Goal: Task Accomplishment & Management: Manage account settings

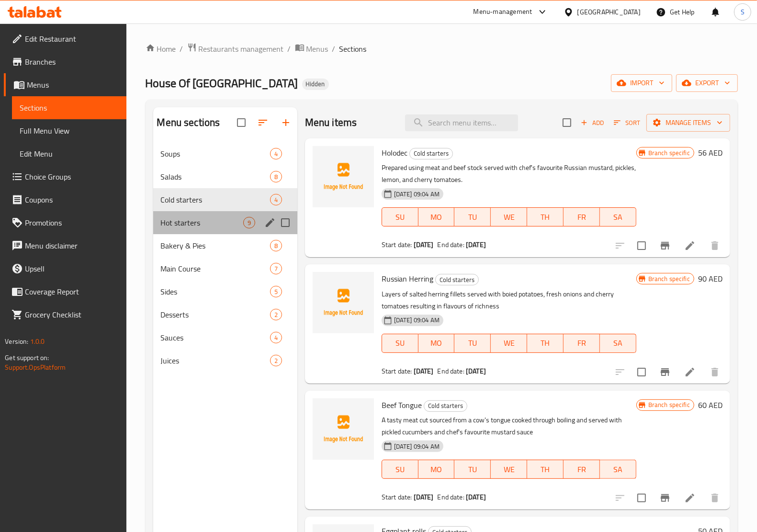
click at [200, 231] on div "Hot starters 9" at bounding box center [225, 222] width 144 height 23
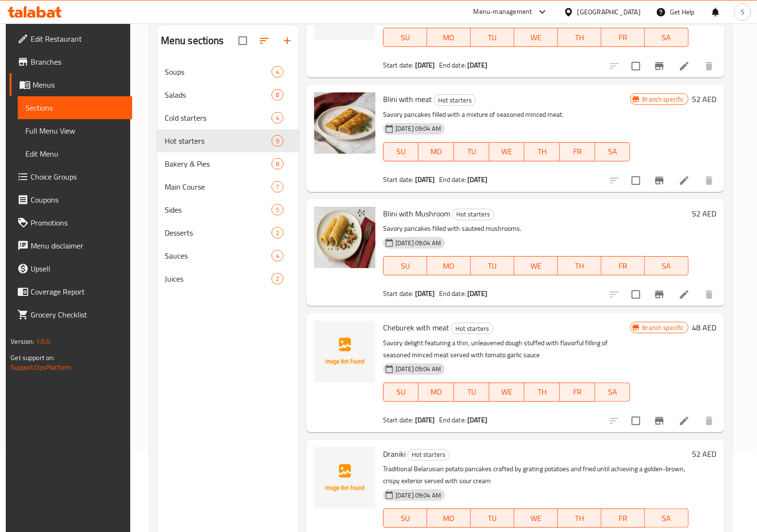
scroll to position [135, 0]
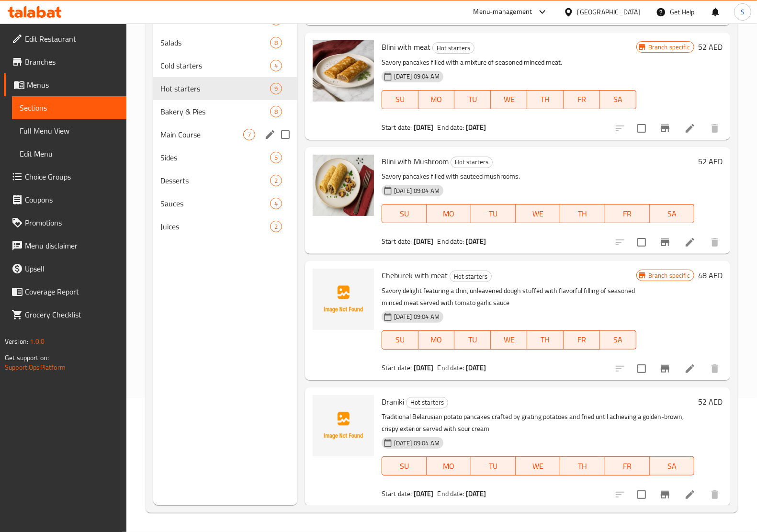
click at [203, 114] on span "Bakery & Pies" at bounding box center [215, 111] width 109 height 11
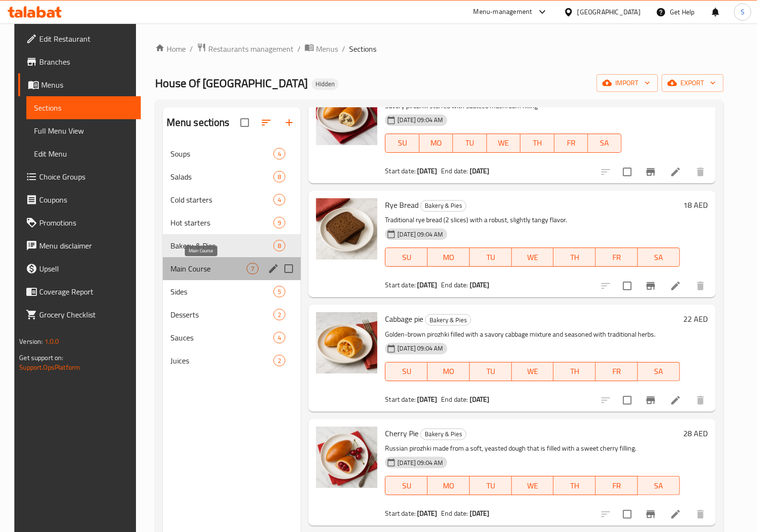
click at [195, 266] on span "Main Course" at bounding box center [208, 268] width 77 height 11
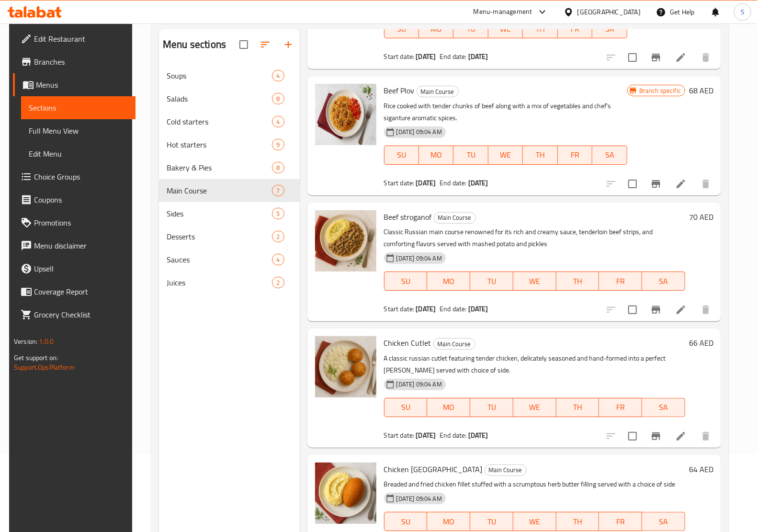
scroll to position [135, 0]
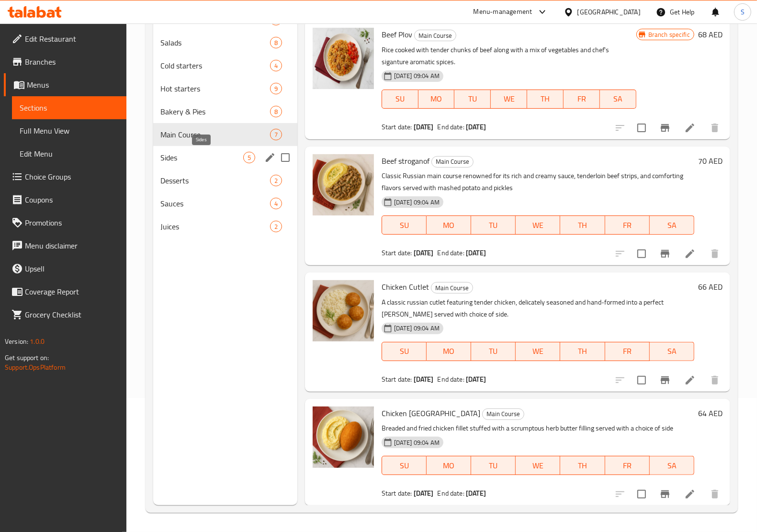
click at [225, 159] on span "Sides" at bounding box center [202, 157] width 82 height 11
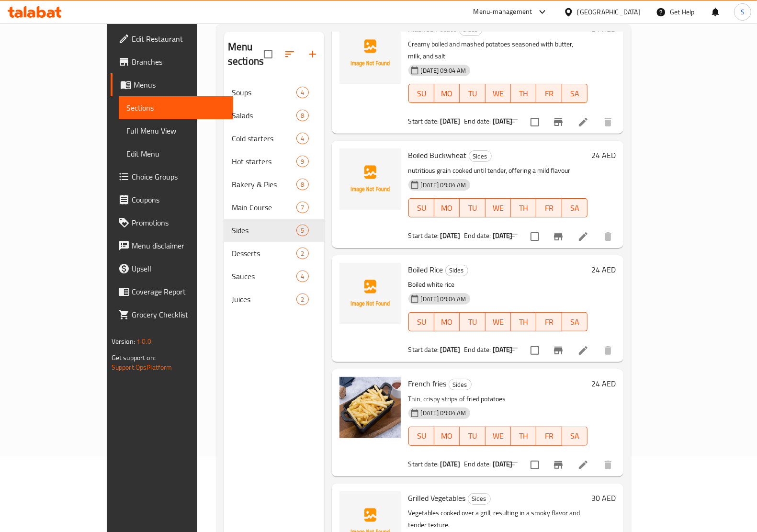
scroll to position [135, 0]
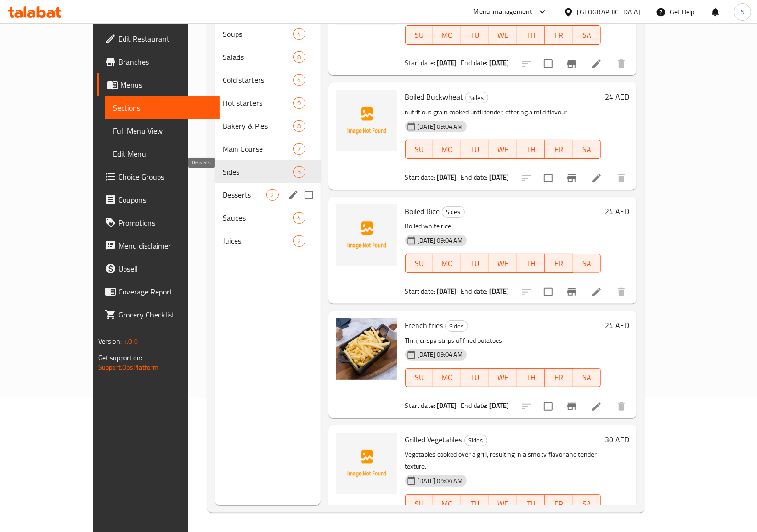
click at [223, 189] on span "Desserts" at bounding box center [245, 194] width 44 height 11
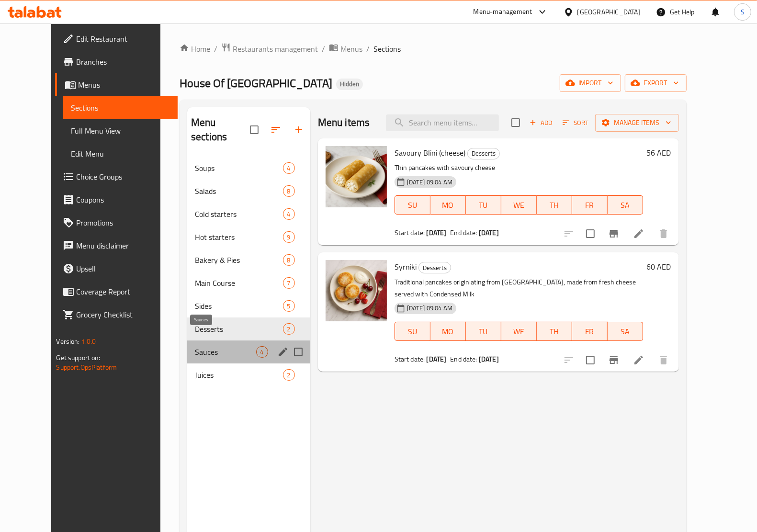
click at [195, 346] on span "Sauces" at bounding box center [225, 351] width 61 height 11
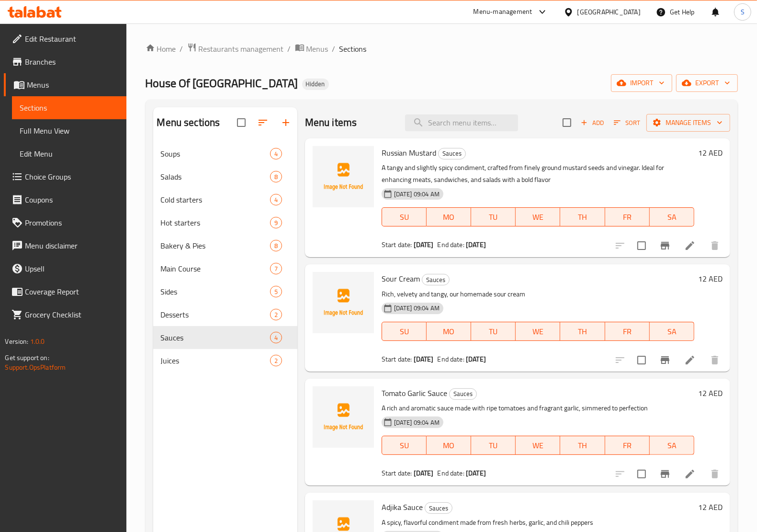
scroll to position [135, 0]
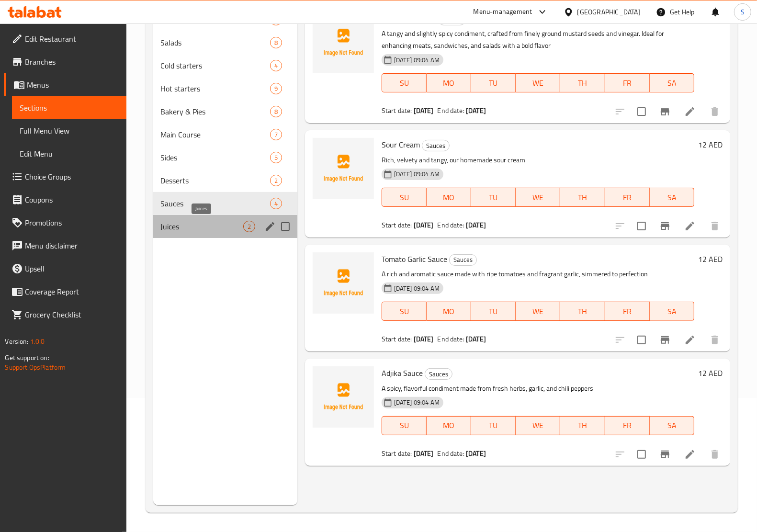
click at [183, 221] on span "Juices" at bounding box center [202, 226] width 82 height 11
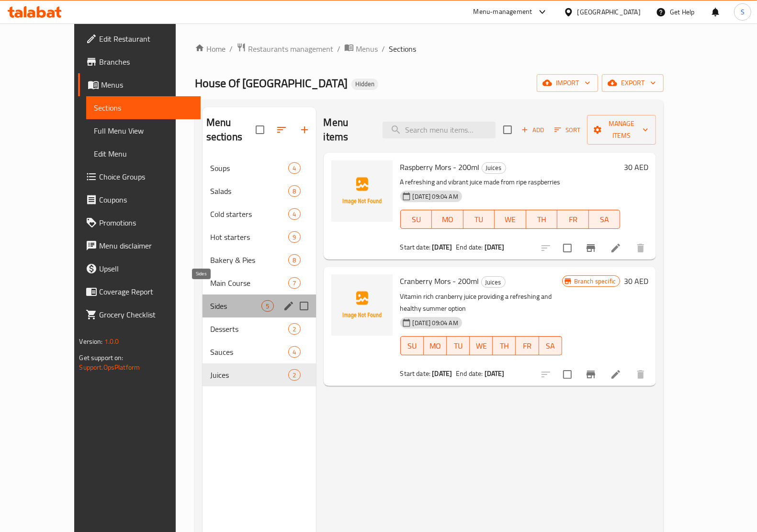
click at [210, 300] on span "Sides" at bounding box center [236, 305] width 52 height 11
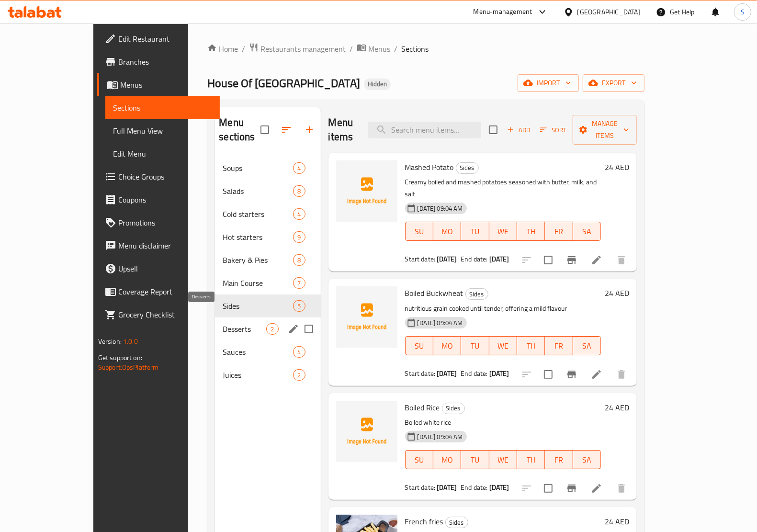
click at [229, 317] on div "Desserts 2" at bounding box center [267, 328] width 105 height 23
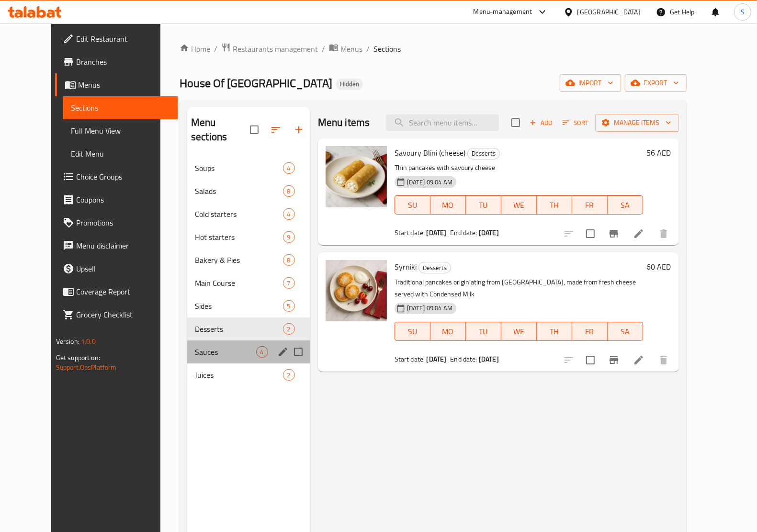
click at [187, 348] on div "Sauces 4" at bounding box center [248, 351] width 123 height 23
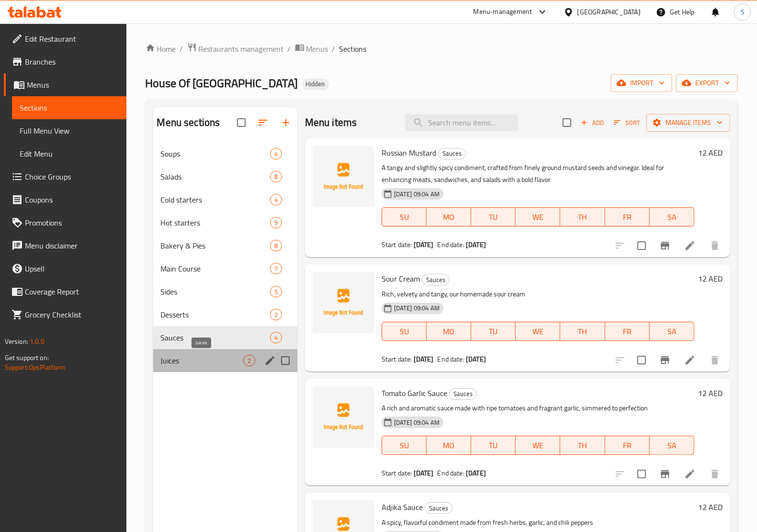
click at [181, 365] on span "Juices" at bounding box center [202, 360] width 82 height 11
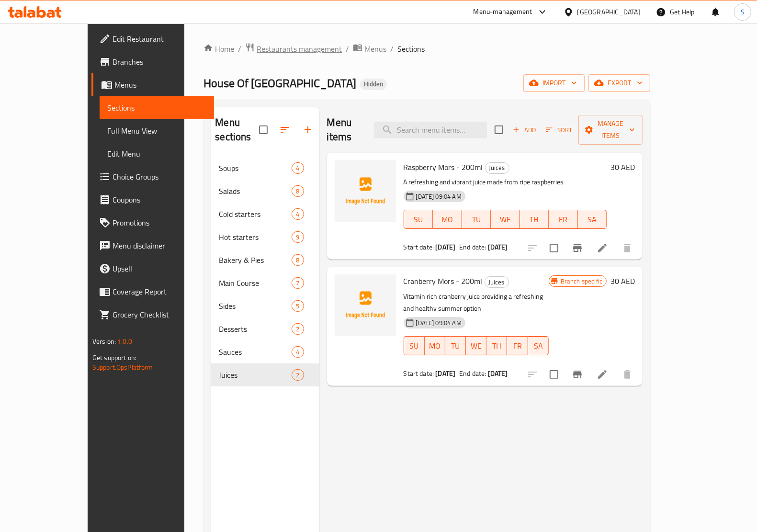
click at [265, 45] on span "Restaurants management" at bounding box center [299, 48] width 85 height 11
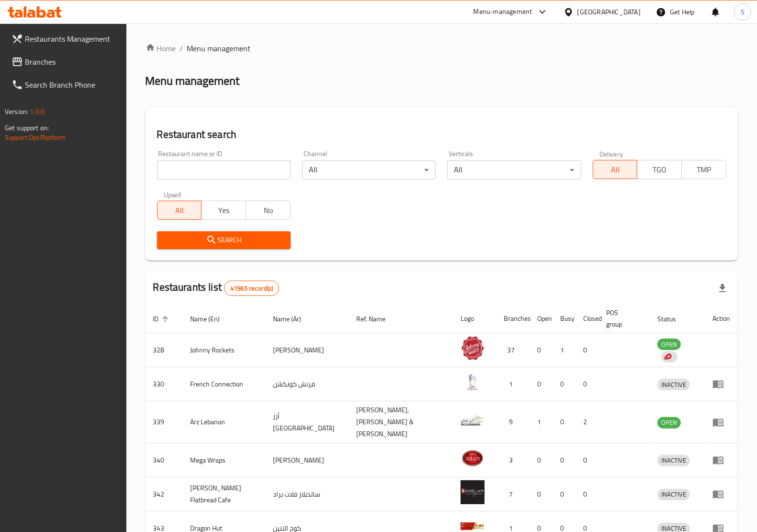
click at [240, 167] on input "search" at bounding box center [224, 169] width 134 height 19
paste input "696609"
type input "696609"
click button "Search" at bounding box center [224, 240] width 134 height 18
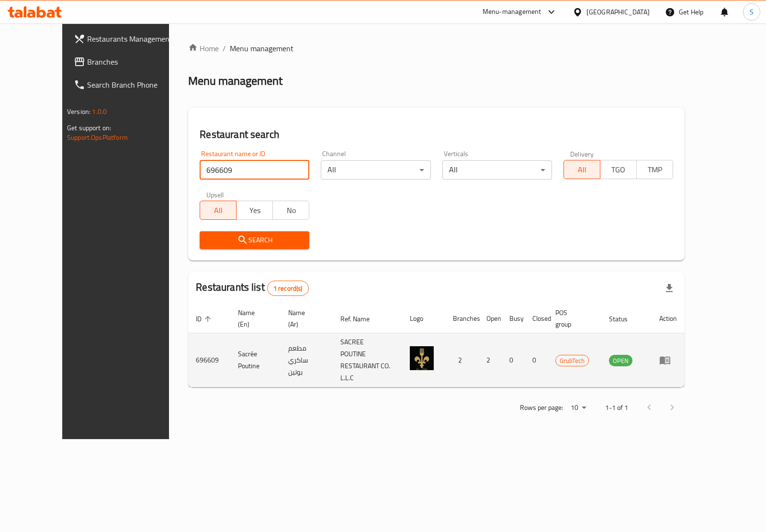
click at [670, 357] on icon "enhanced table" at bounding box center [665, 361] width 11 height 8
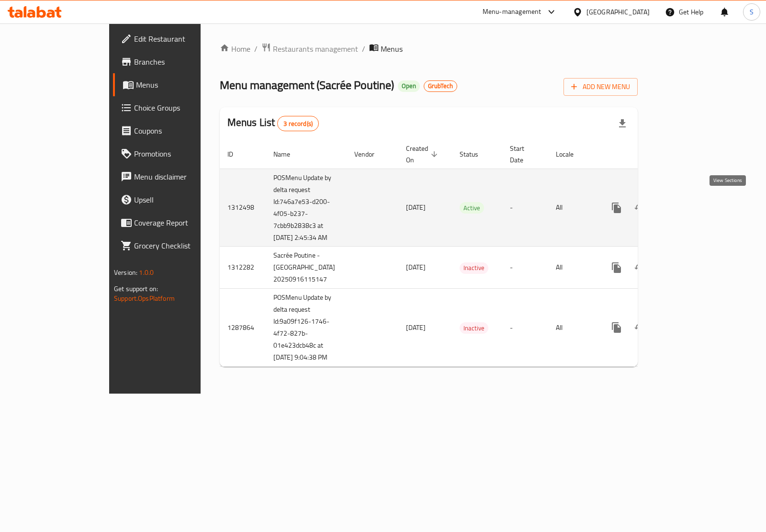
click at [691, 204] on icon "enhanced table" at bounding box center [685, 207] width 11 height 11
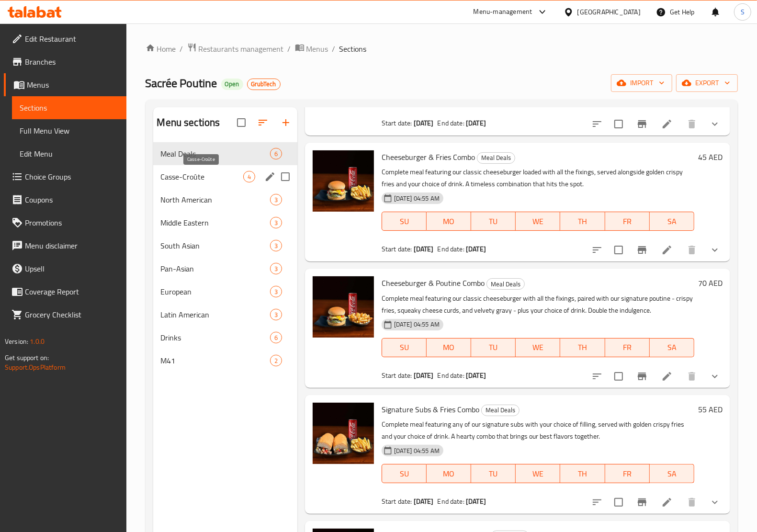
click at [193, 182] on span "Casse-Croûte" at bounding box center [202, 176] width 82 height 11
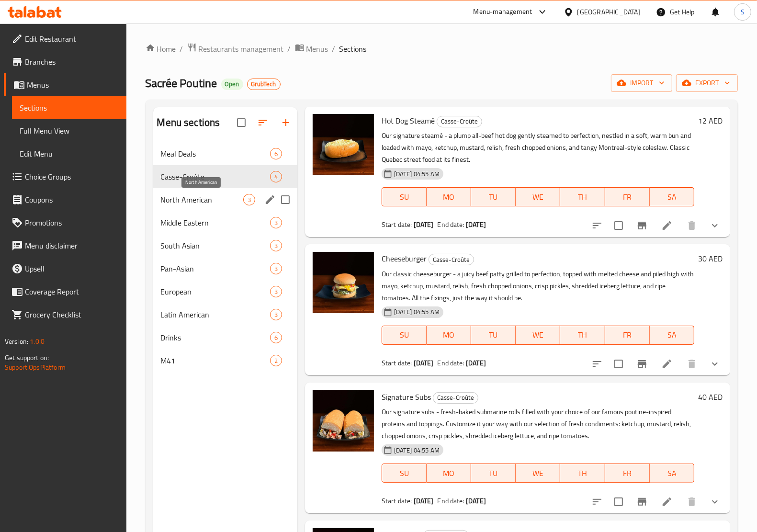
click at [176, 203] on span "North American" at bounding box center [202, 199] width 82 height 11
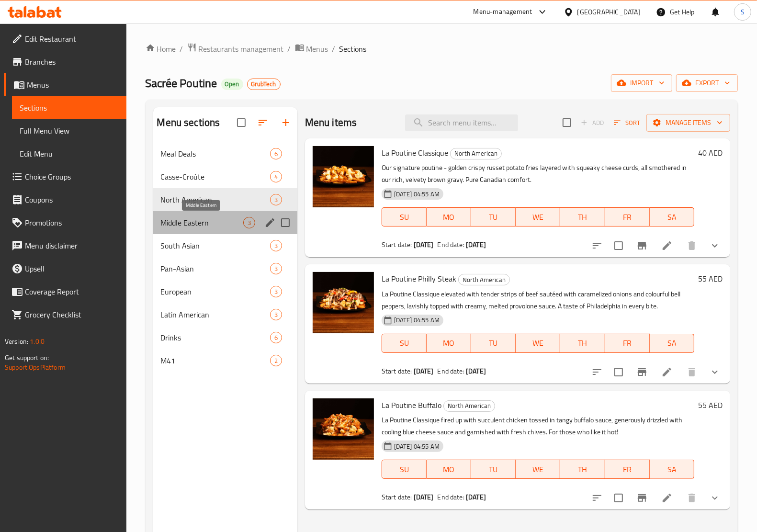
click at [199, 219] on span "Middle Eastern" at bounding box center [202, 222] width 82 height 11
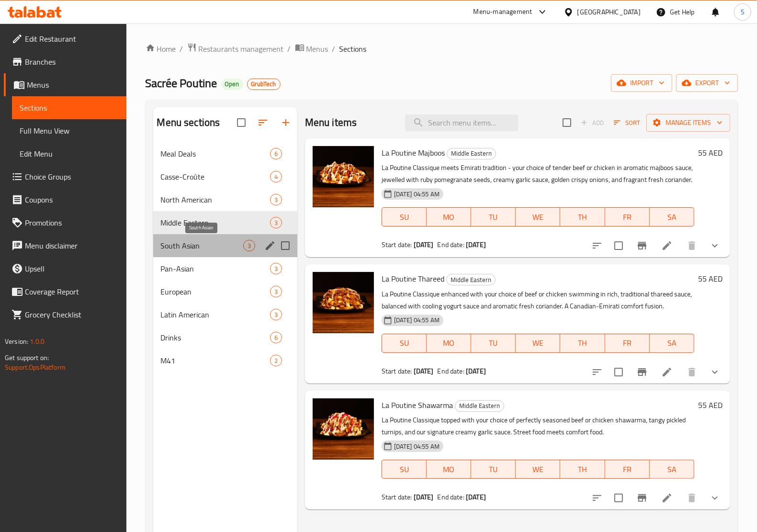
click at [212, 243] on span "South Asian" at bounding box center [202, 245] width 82 height 11
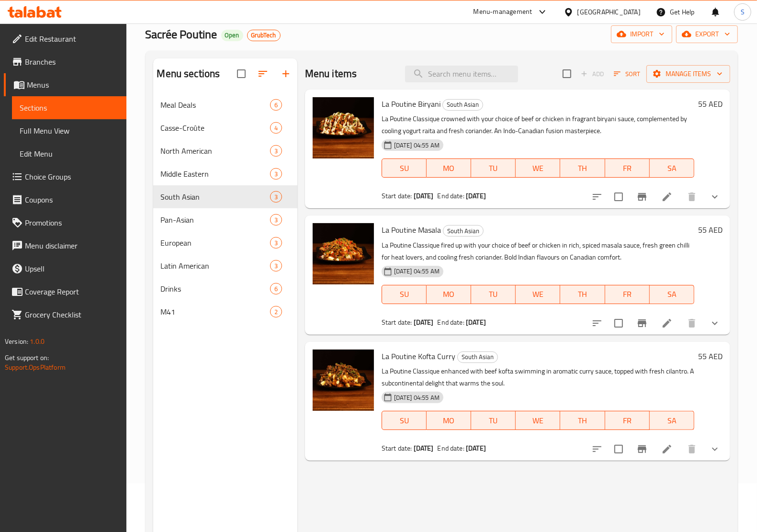
scroll to position [135, 0]
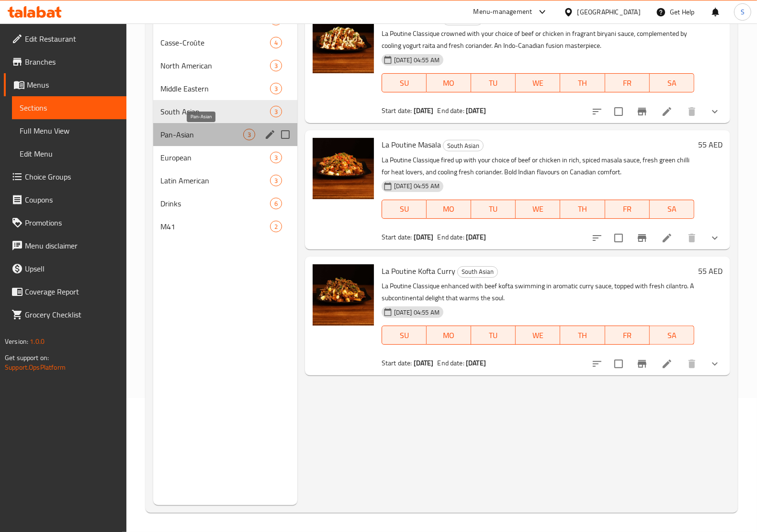
click at [197, 130] on span "Pan-Asian" at bounding box center [202, 134] width 82 height 11
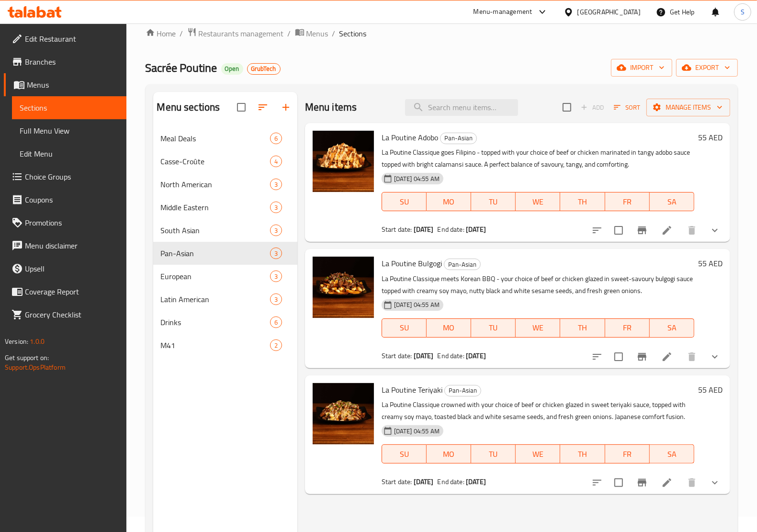
scroll to position [15, 0]
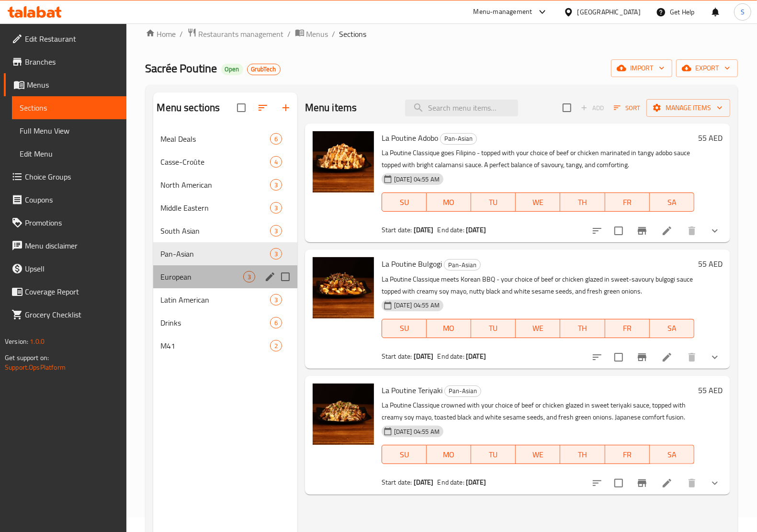
click at [166, 284] on div "European 3" at bounding box center [225, 276] width 144 height 23
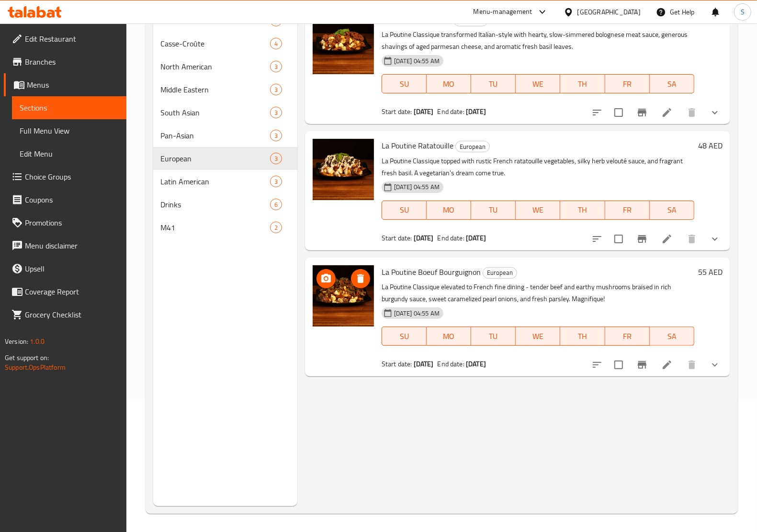
scroll to position [135, 0]
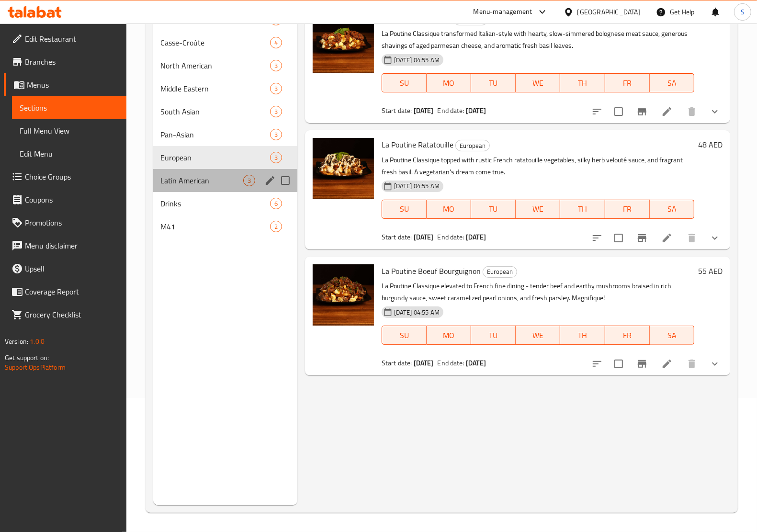
click at [206, 171] on div "Latin American 3" at bounding box center [225, 180] width 144 height 23
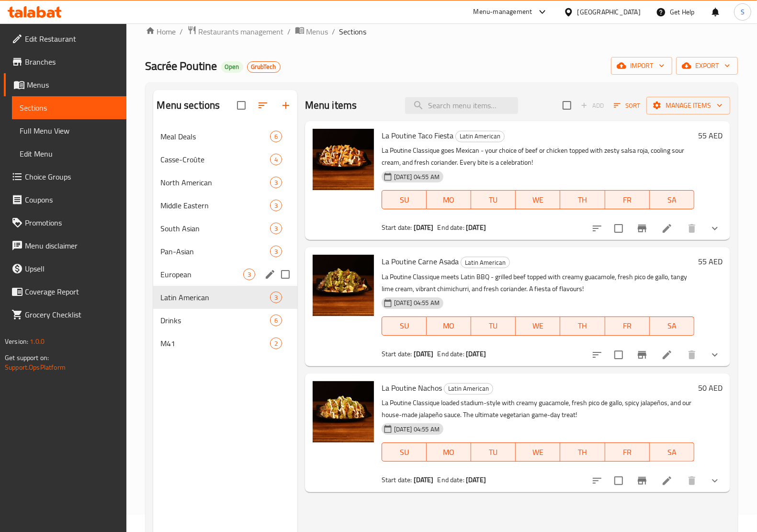
scroll to position [15, 0]
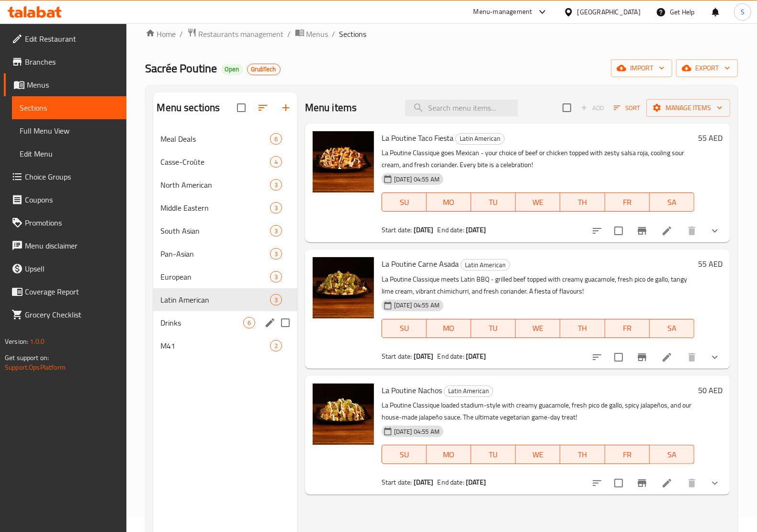
click at [201, 322] on span "Drinks" at bounding box center [202, 322] width 82 height 11
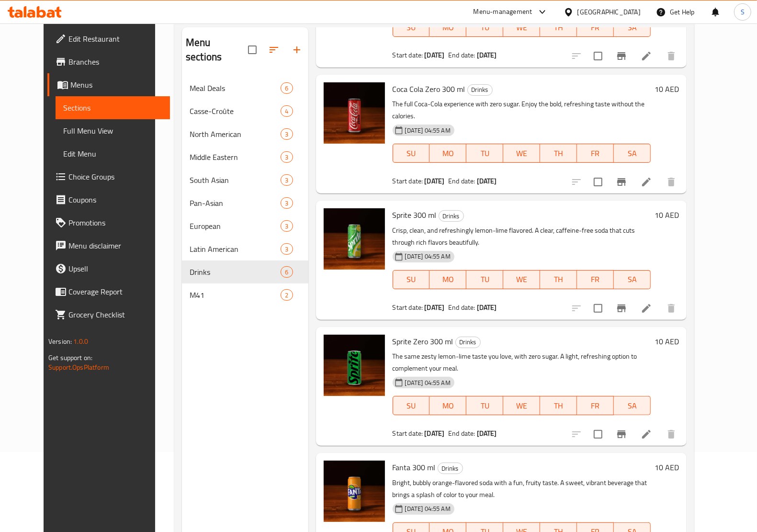
scroll to position [135, 0]
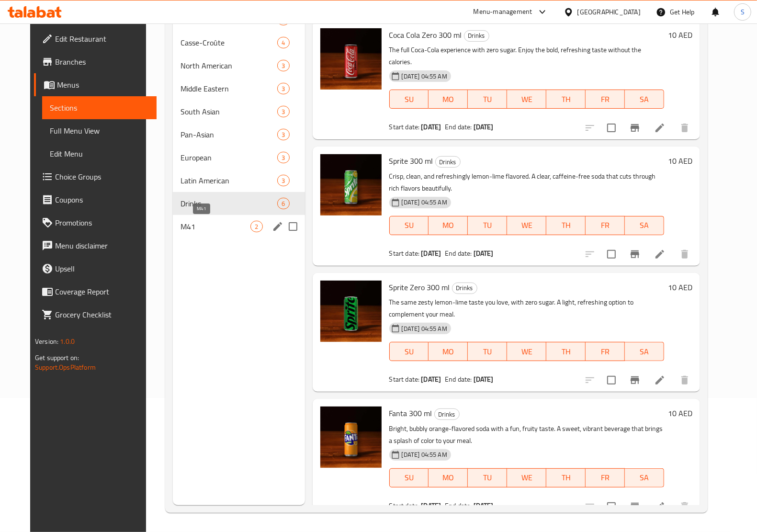
click at [190, 226] on span "M41" at bounding box center [215, 226] width 70 height 11
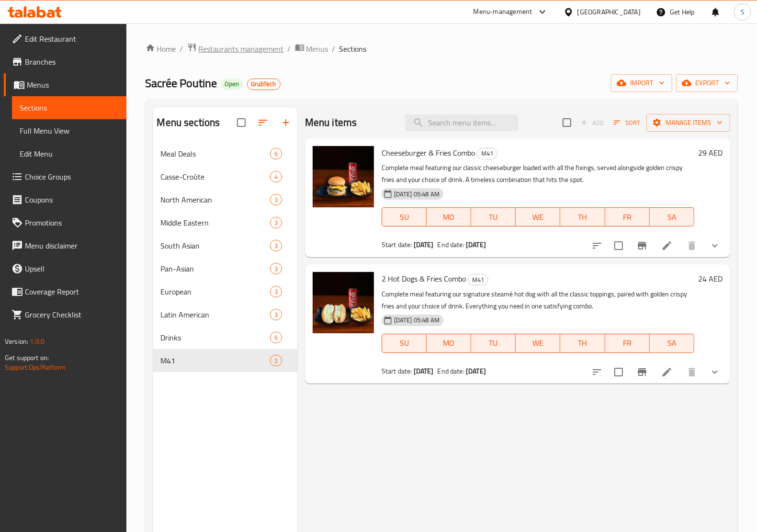
click at [228, 46] on span "Restaurants management" at bounding box center [241, 48] width 85 height 11
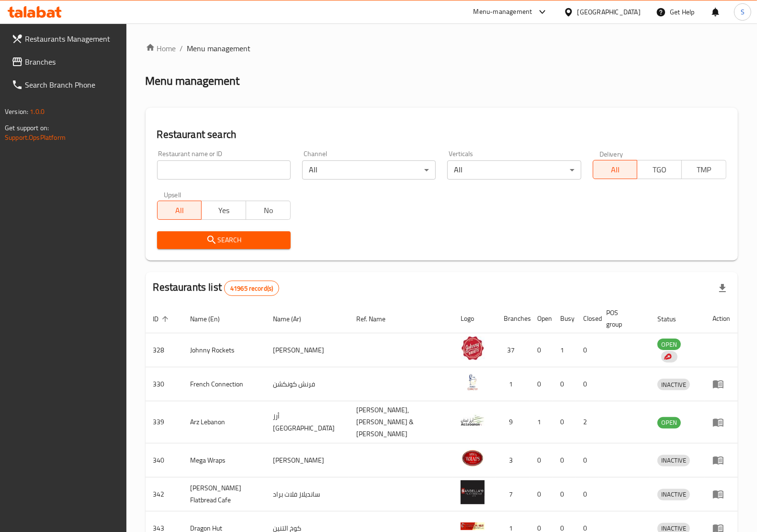
click at [241, 171] on input "search" at bounding box center [224, 169] width 134 height 19
paste input "696611"
type input "696611"
click button "Search" at bounding box center [224, 240] width 134 height 18
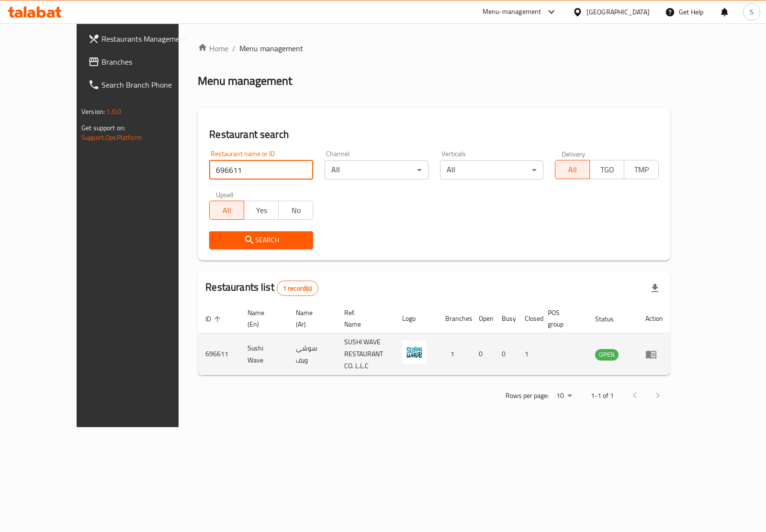
click at [656, 350] on icon "enhanced table" at bounding box center [651, 354] width 11 height 8
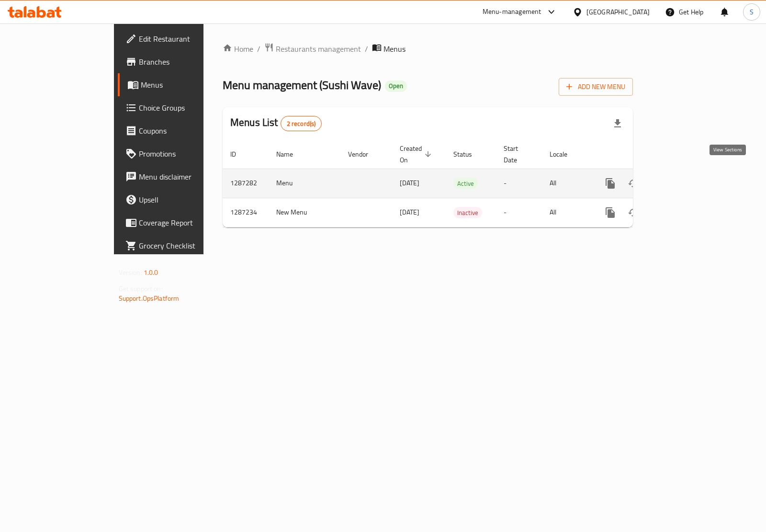
click at [685, 179] on icon "enhanced table" at bounding box center [678, 183] width 11 height 11
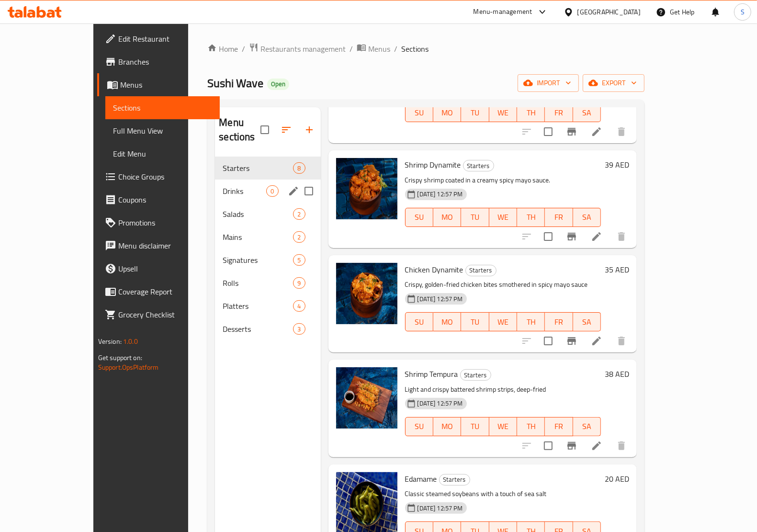
click at [215, 183] on div "Drinks 0" at bounding box center [267, 191] width 105 height 23
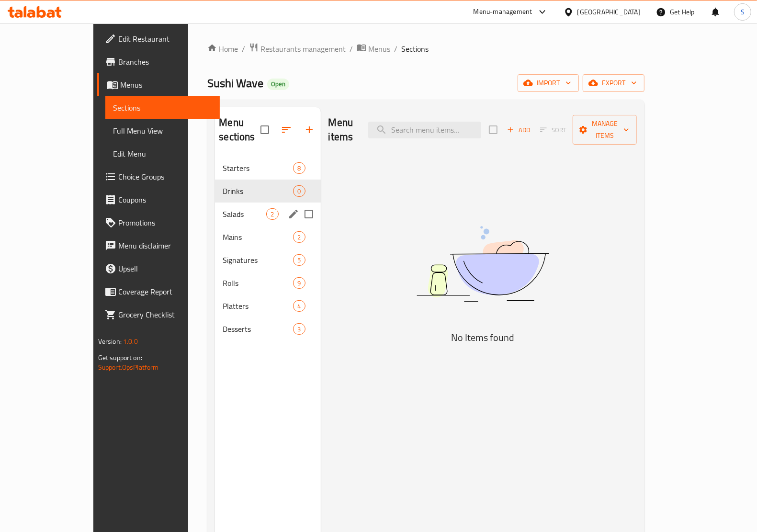
click at [223, 208] on span "Salads" at bounding box center [245, 213] width 44 height 11
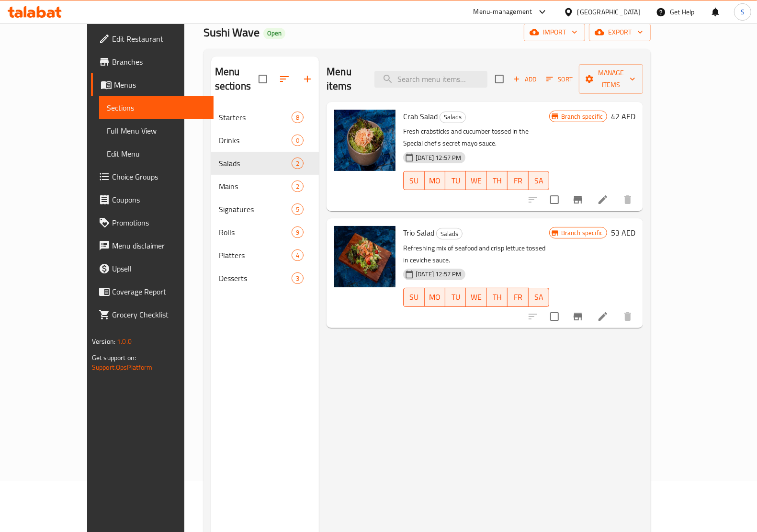
scroll to position [120, 0]
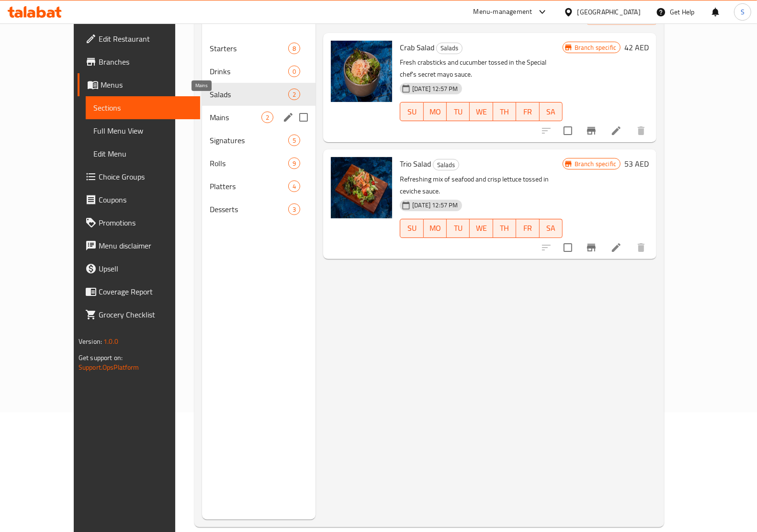
click at [219, 112] on span "Mains" at bounding box center [236, 117] width 52 height 11
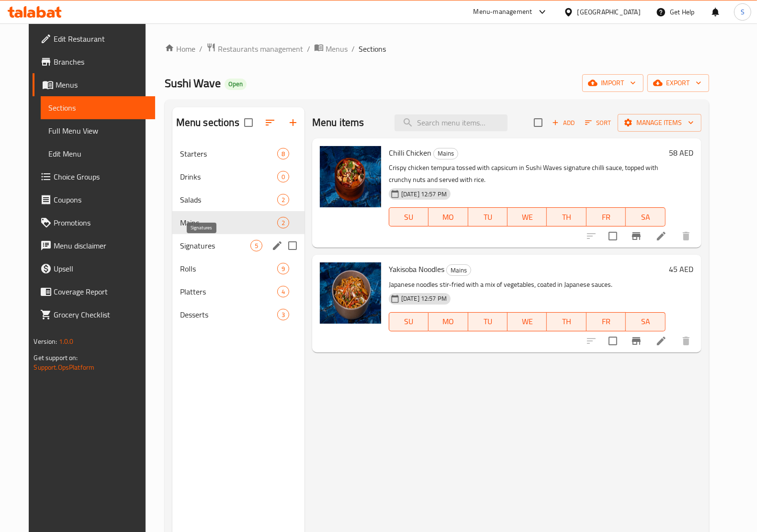
click at [193, 247] on span "Signatures" at bounding box center [215, 245] width 70 height 11
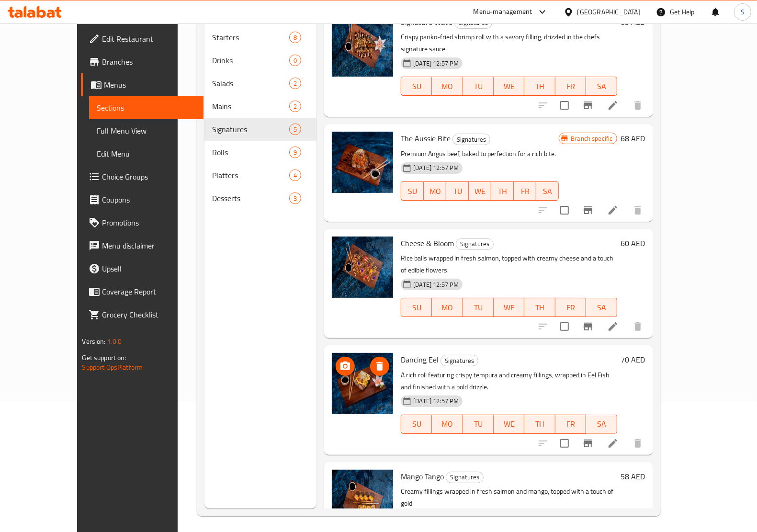
scroll to position [135, 0]
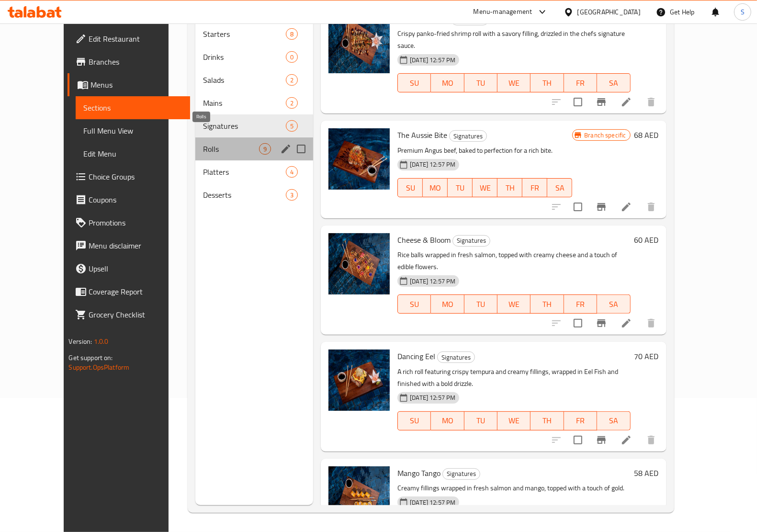
click at [203, 143] on span "Rolls" at bounding box center [231, 148] width 56 height 11
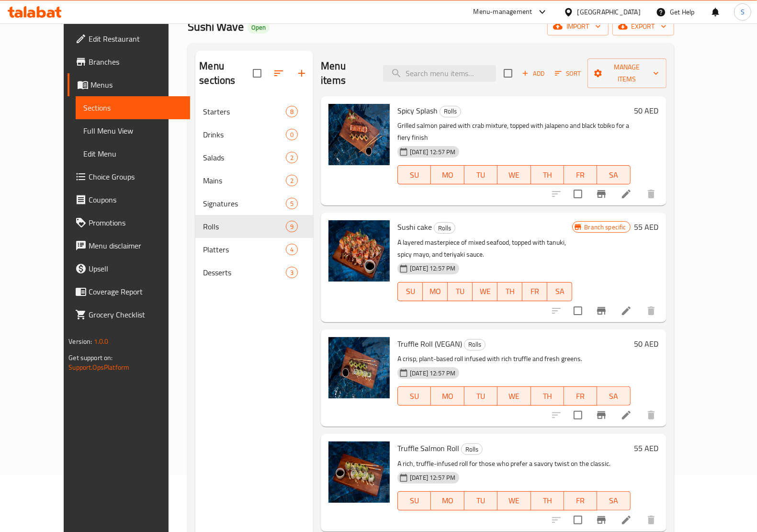
scroll to position [135, 0]
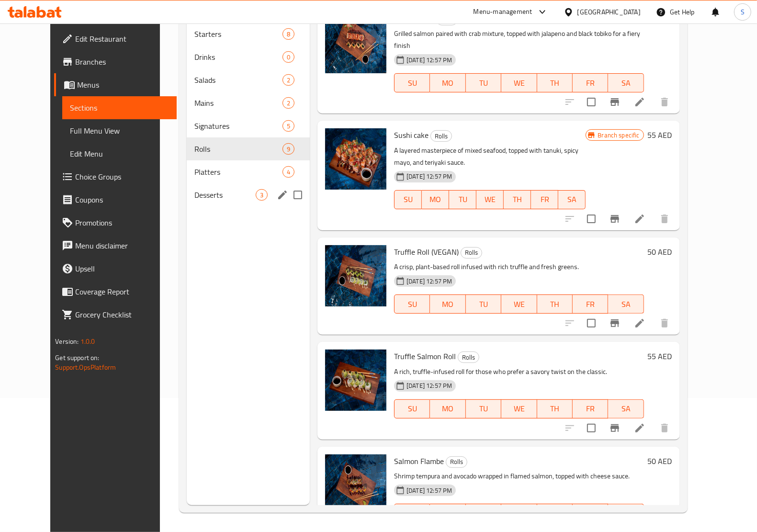
click at [192, 164] on div "Platters 4" at bounding box center [248, 171] width 123 height 23
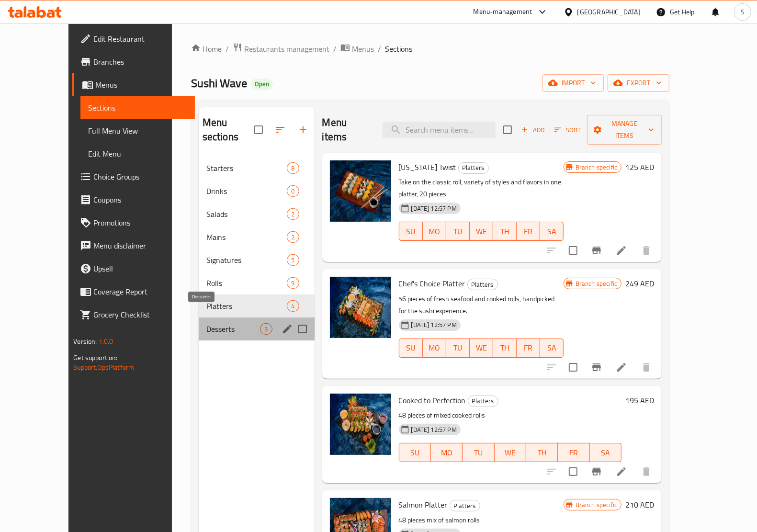
click at [221, 323] on span "Desserts" at bounding box center [233, 328] width 54 height 11
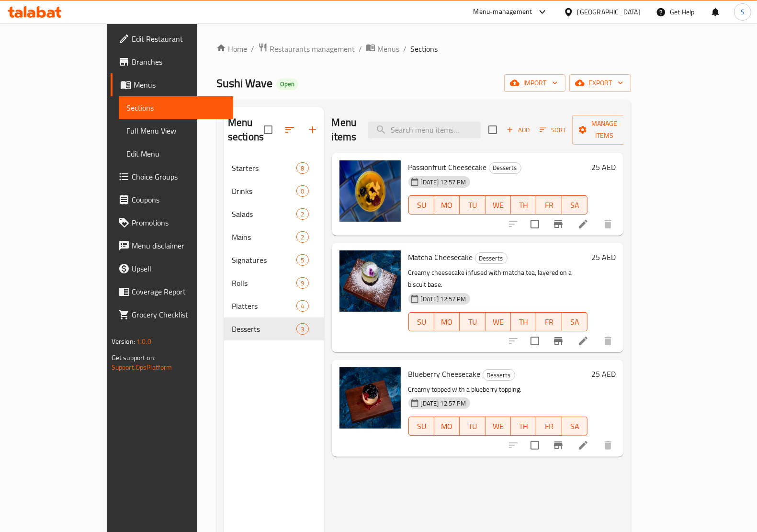
click at [239, 58] on div "Home / Restaurants management / Menus / Sections Sushi Wave Open import export …" at bounding box center [423, 345] width 415 height 604
click at [269, 54] on span "Restaurants management" at bounding box center [311, 48] width 85 height 11
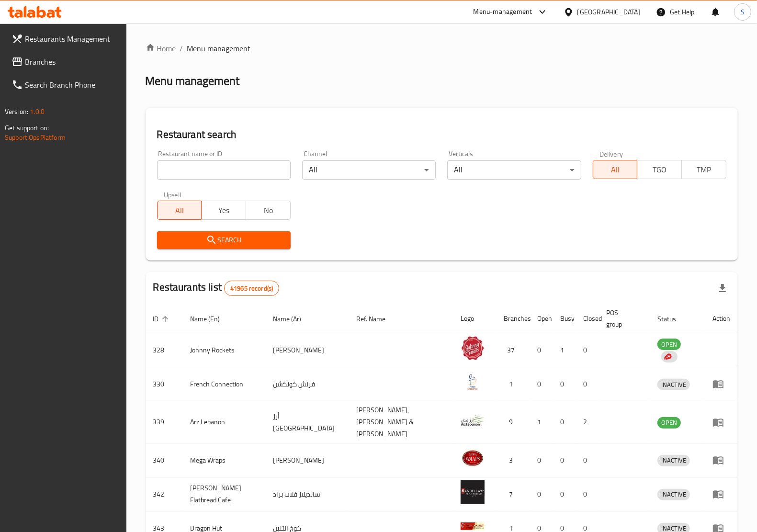
click at [226, 168] on input "search" at bounding box center [224, 169] width 134 height 19
paste input "696639"
type input "696639"
click button "Search" at bounding box center [224, 240] width 134 height 18
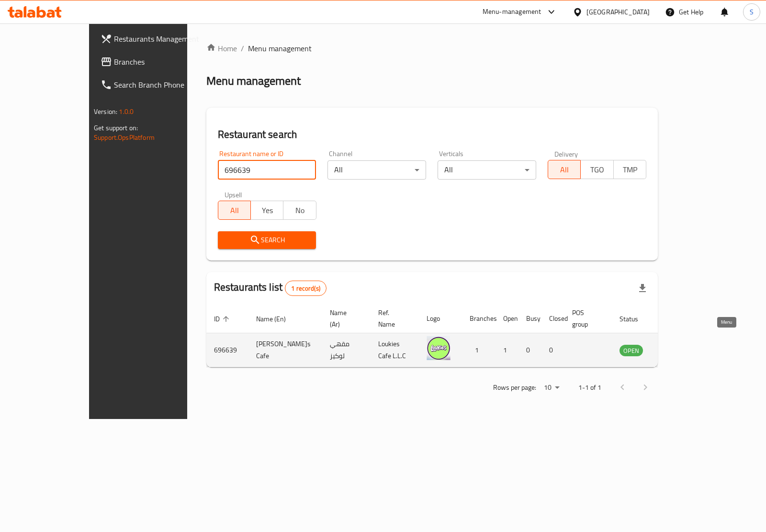
click at [687, 344] on link "enhanced table" at bounding box center [679, 349] width 18 height 11
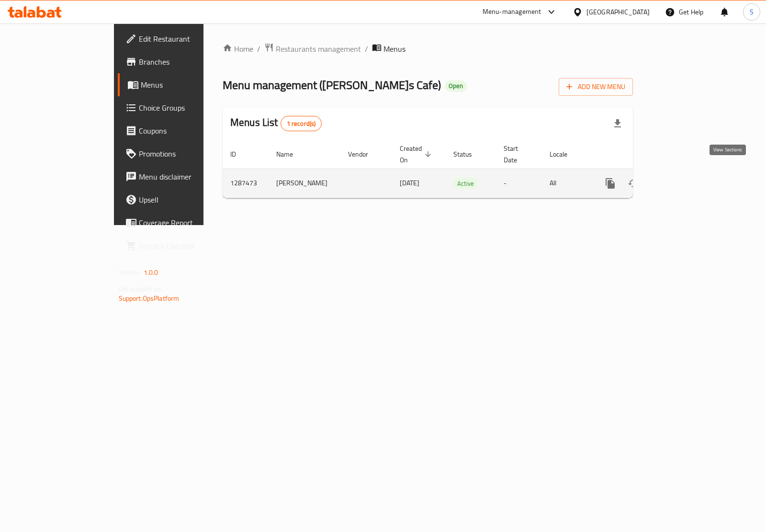
click at [684, 179] on icon "enhanced table" at bounding box center [679, 183] width 9 height 9
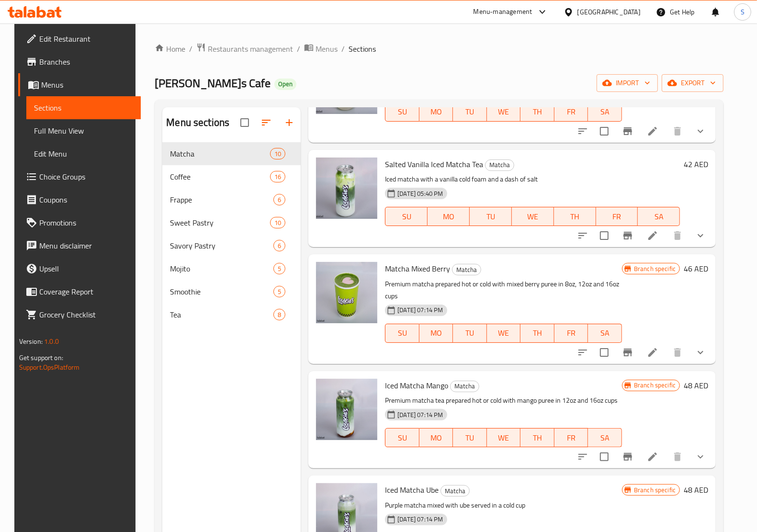
scroll to position [573, 0]
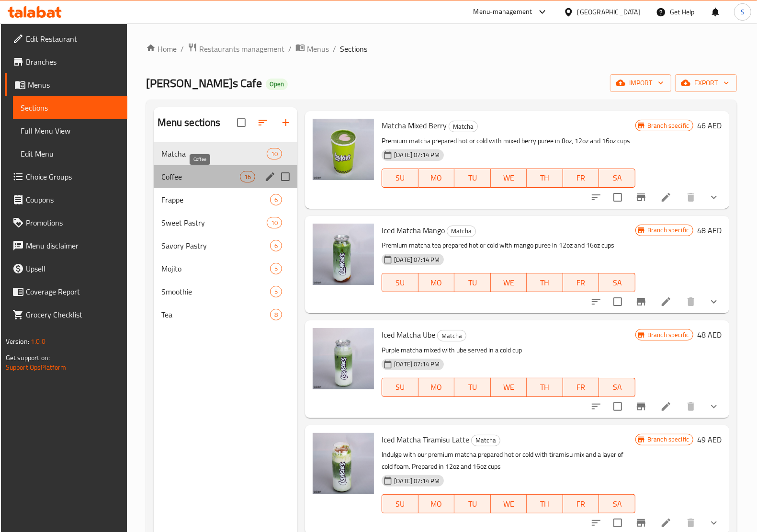
click at [194, 178] on span "Coffee" at bounding box center [200, 176] width 79 height 11
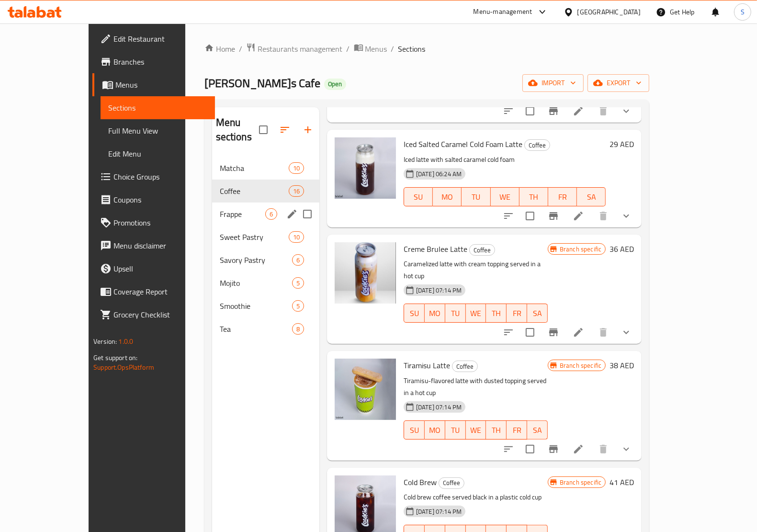
click at [220, 208] on span "Frappe" at bounding box center [242, 213] width 45 height 11
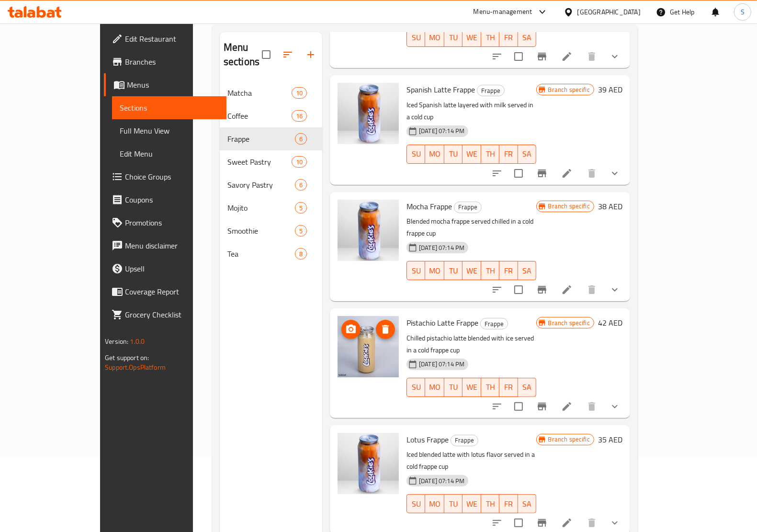
scroll to position [135, 0]
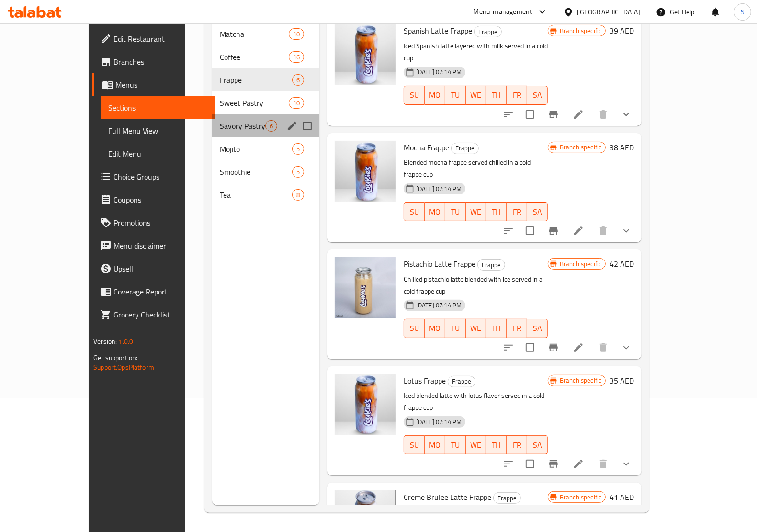
click at [212, 114] on div "Savory Pastry 6" at bounding box center [265, 125] width 107 height 23
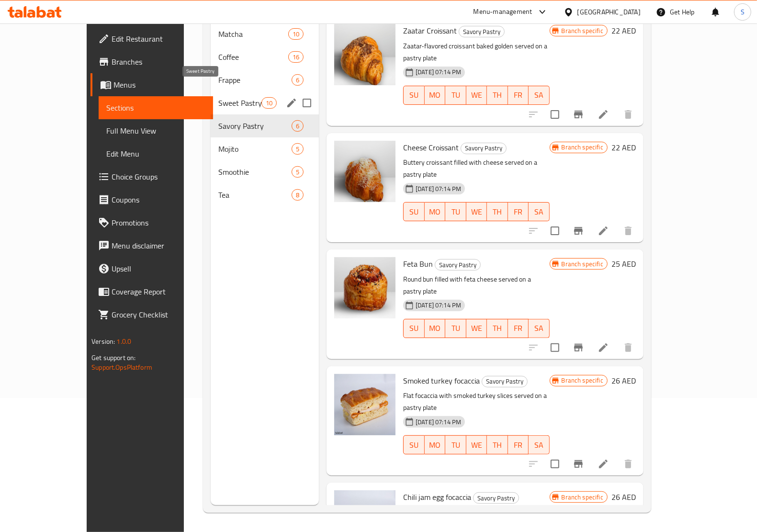
click at [218, 97] on span "Sweet Pastry" at bounding box center [239, 102] width 43 height 11
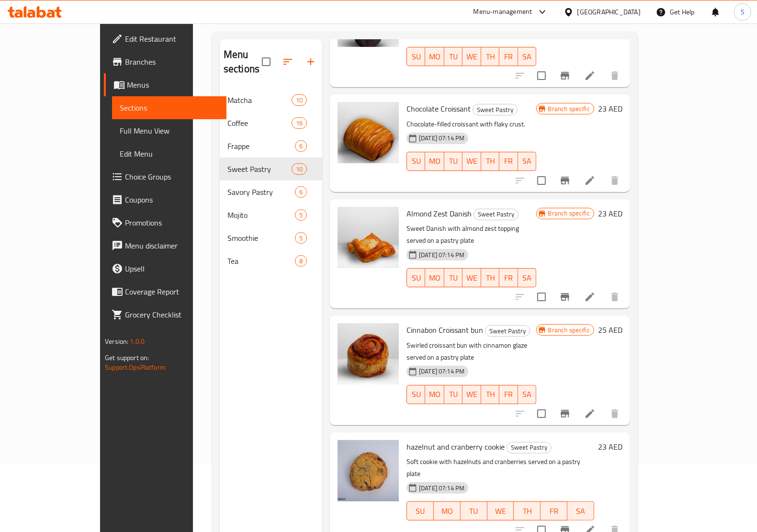
scroll to position [135, 0]
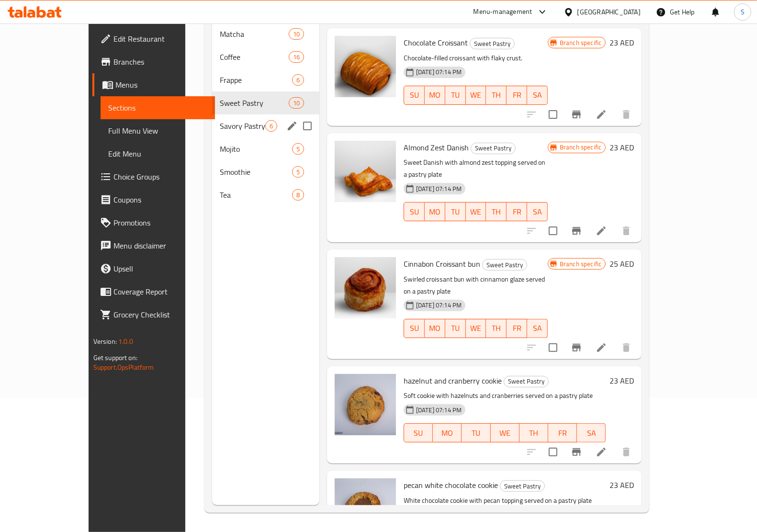
click at [220, 120] on span "Savory Pastry" at bounding box center [242, 125] width 45 height 11
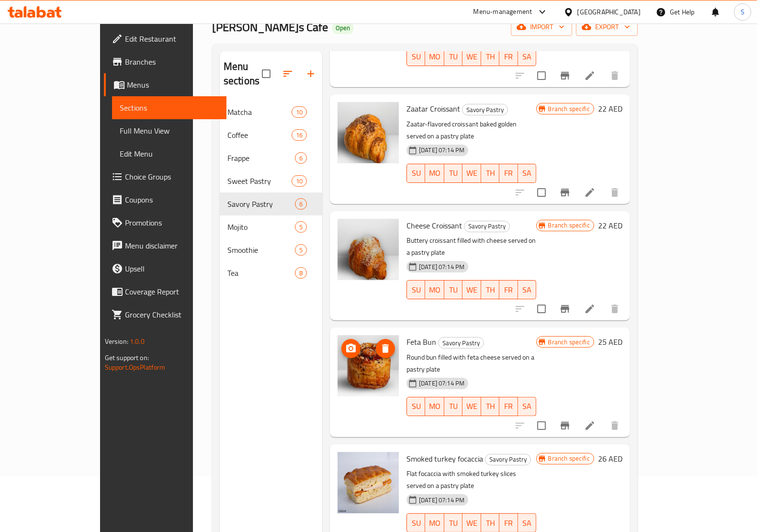
scroll to position [135, 0]
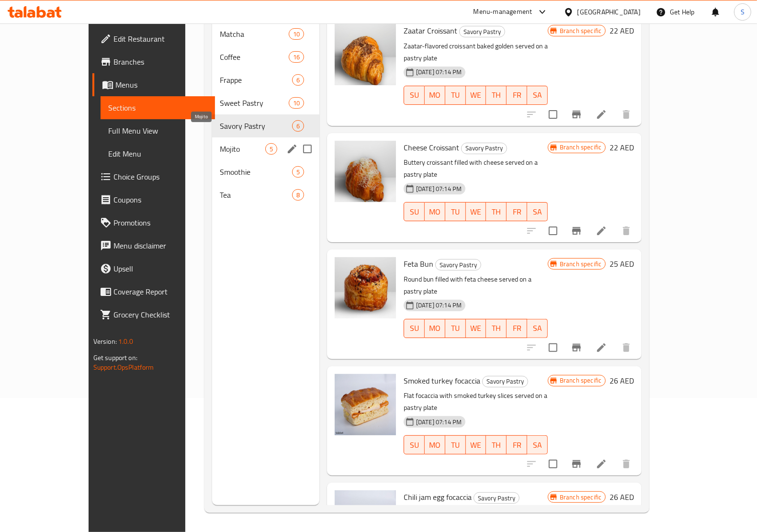
click at [220, 143] on span "Mojito" at bounding box center [242, 148] width 45 height 11
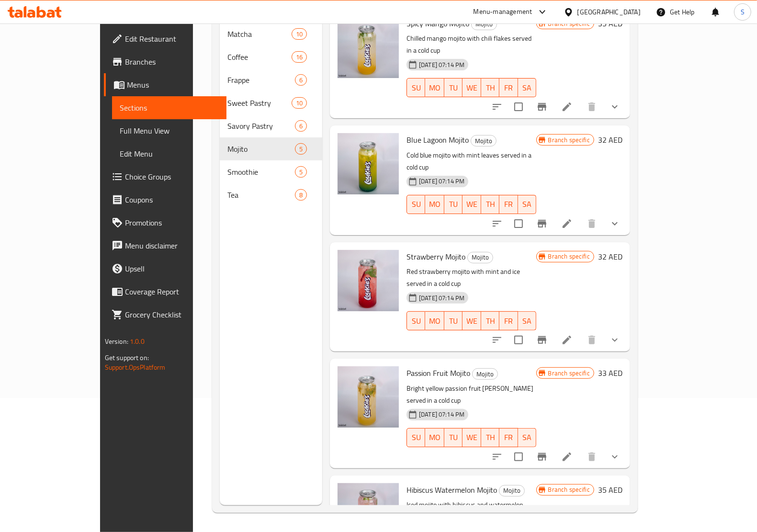
scroll to position [14, 0]
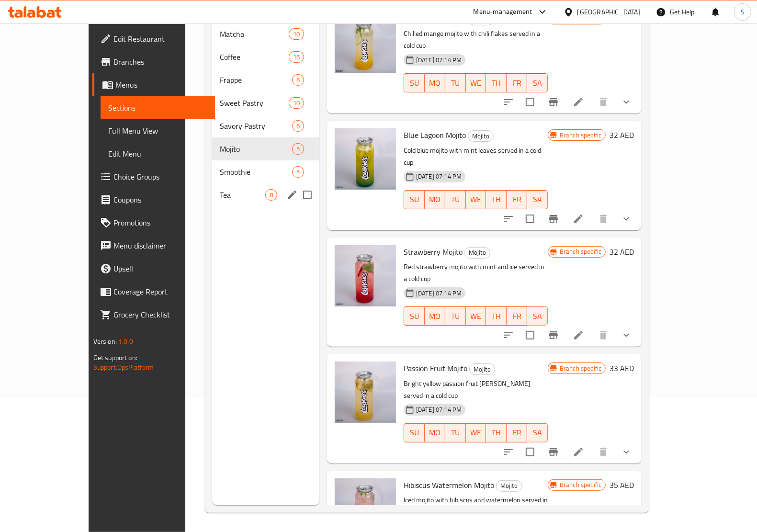
click at [220, 166] on span "Smoothie" at bounding box center [256, 171] width 72 height 11
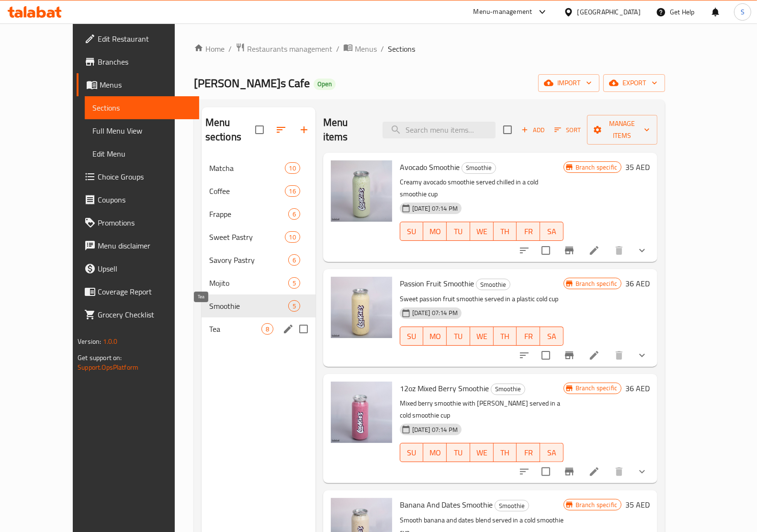
click at [210, 323] on span "Tea" at bounding box center [235, 328] width 52 height 11
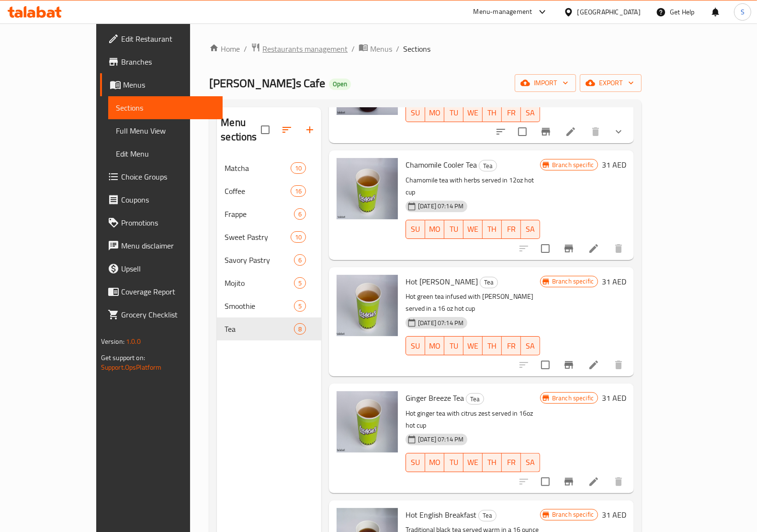
click at [262, 44] on span "Restaurants management" at bounding box center [304, 48] width 85 height 11
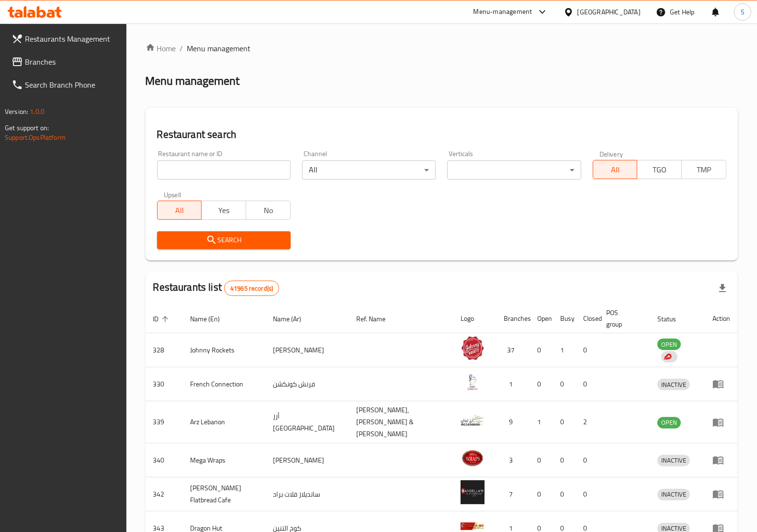
click at [245, 175] on input "search" at bounding box center [224, 169] width 134 height 19
paste input "696642"
type input "696642"
click button "Search" at bounding box center [224, 240] width 134 height 18
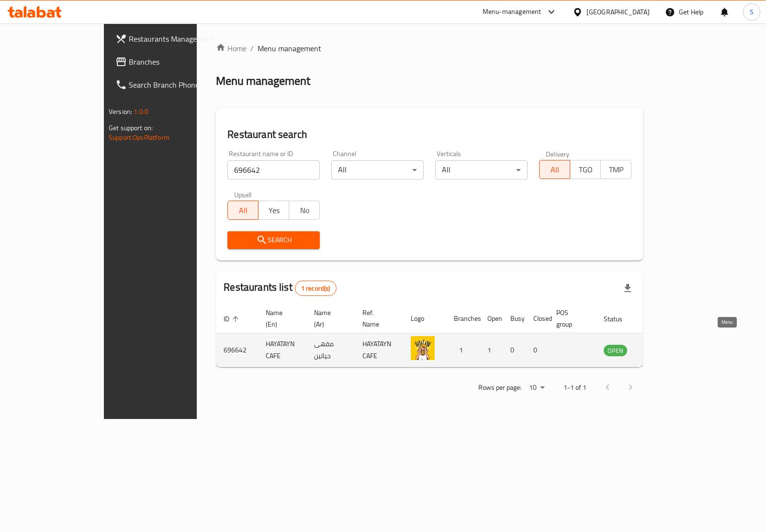
click at [672, 344] on link "enhanced table" at bounding box center [663, 349] width 18 height 11
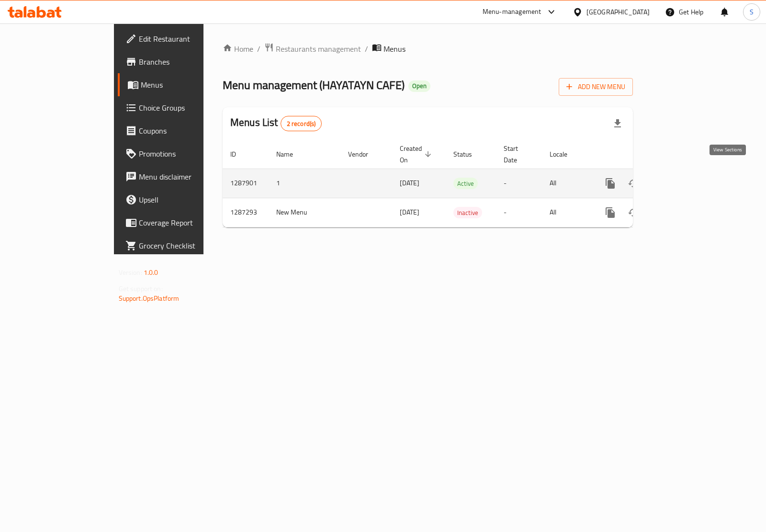
click at [685, 178] on icon "enhanced table" at bounding box center [678, 183] width 11 height 11
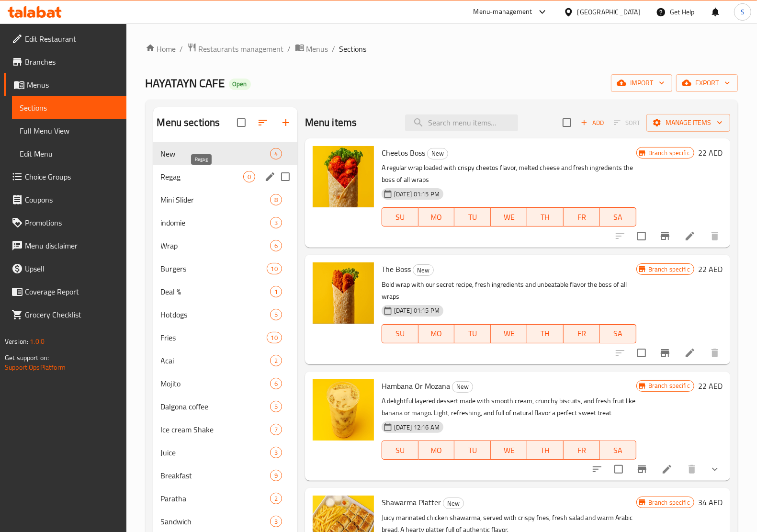
click at [204, 175] on span "Regag" at bounding box center [202, 176] width 82 height 11
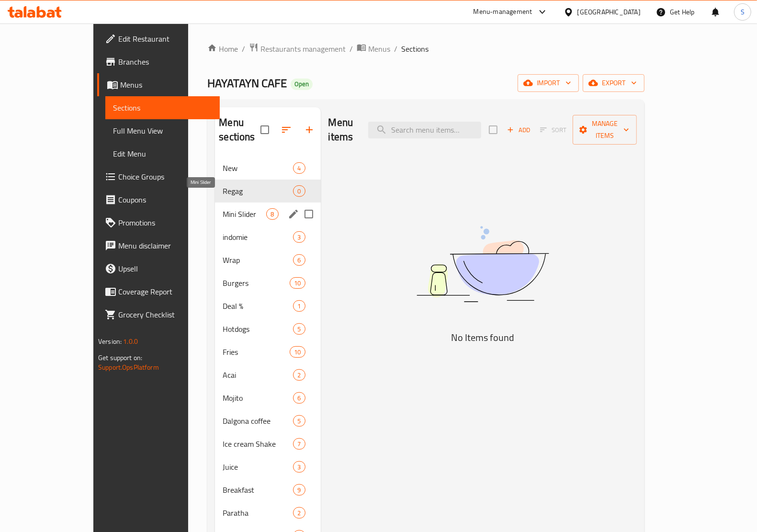
click at [223, 208] on span "Mini Slider" at bounding box center [245, 213] width 44 height 11
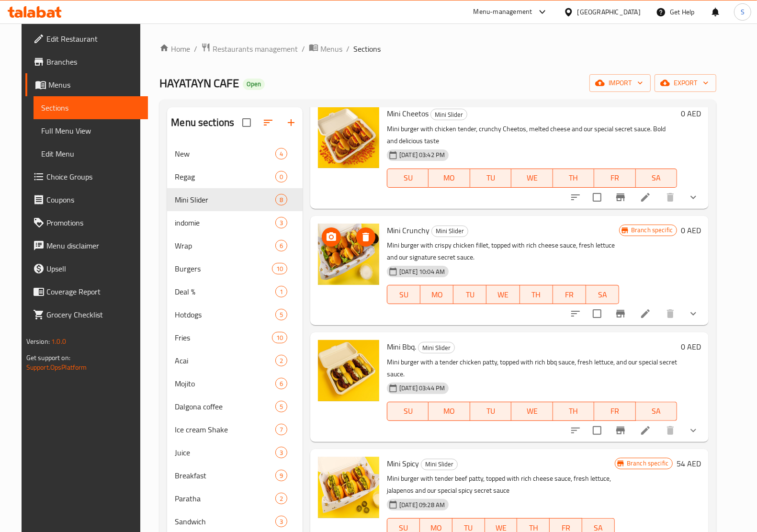
scroll to position [168, 0]
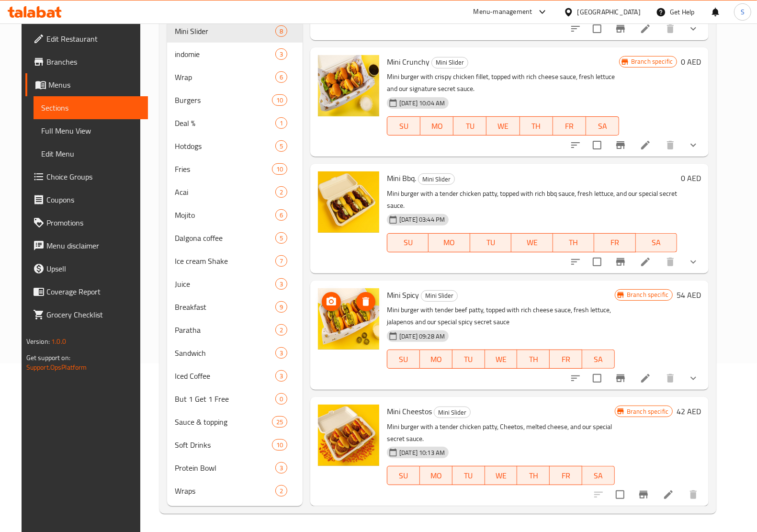
click at [346, 315] on img at bounding box center [348, 318] width 61 height 61
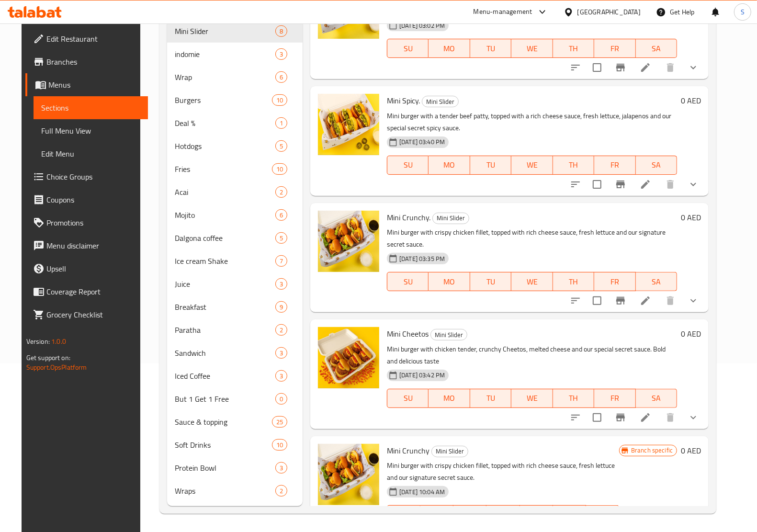
scroll to position [0, 0]
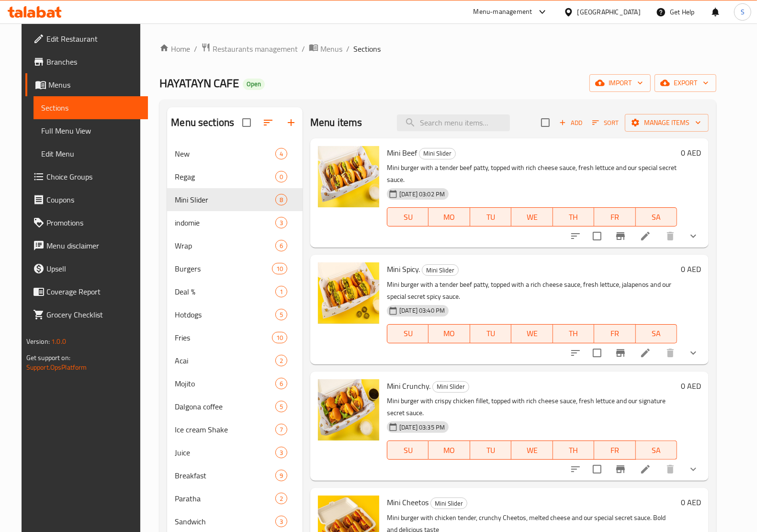
click at [398, 269] on span "Mini Spicy." at bounding box center [403, 269] width 33 height 14
copy h6 "Mini Spicy."
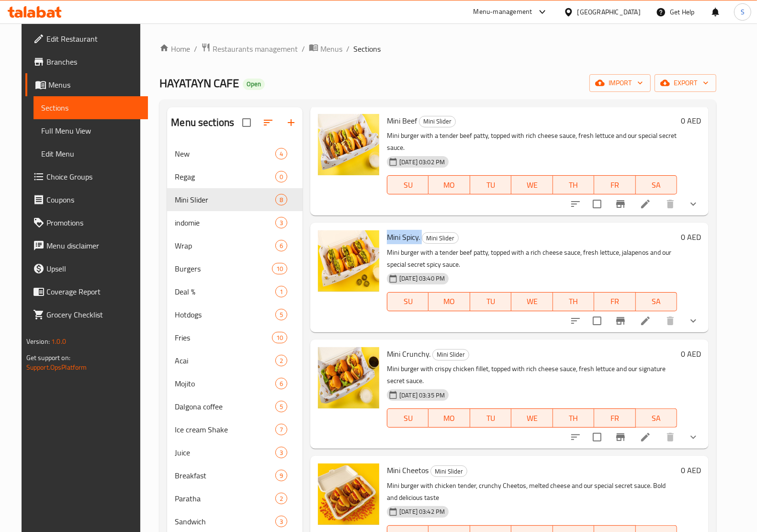
scroll to position [120, 0]
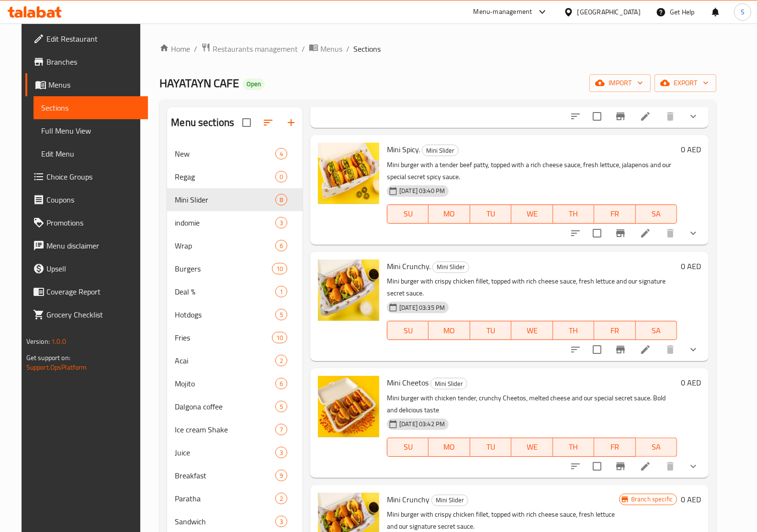
click at [406, 380] on span "Mini Cheetos" at bounding box center [408, 382] width 42 height 14
copy h6 "Mini Cheetos"
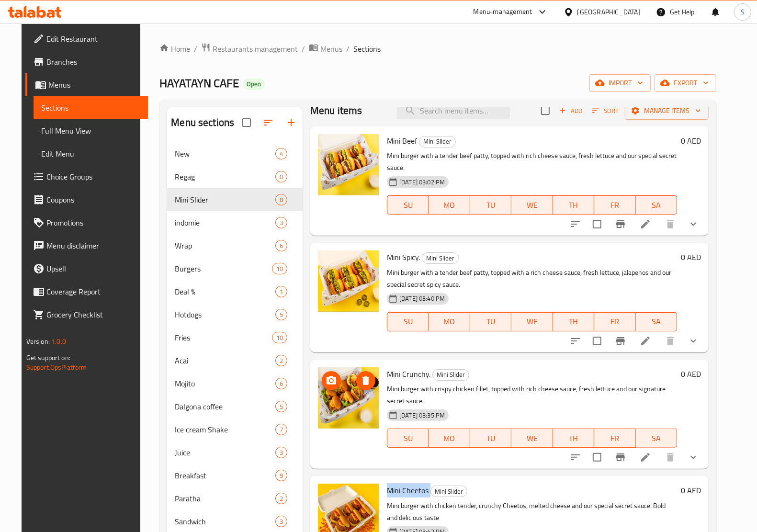
scroll to position [0, 0]
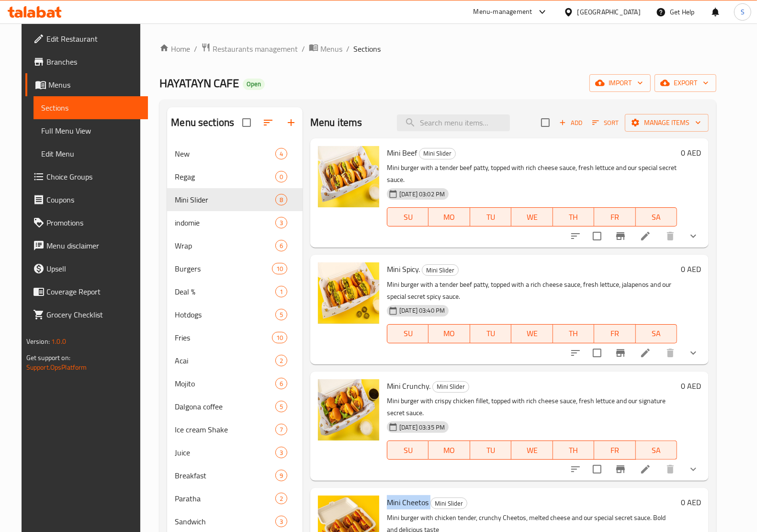
click at [659, 352] on li at bounding box center [645, 352] width 27 height 17
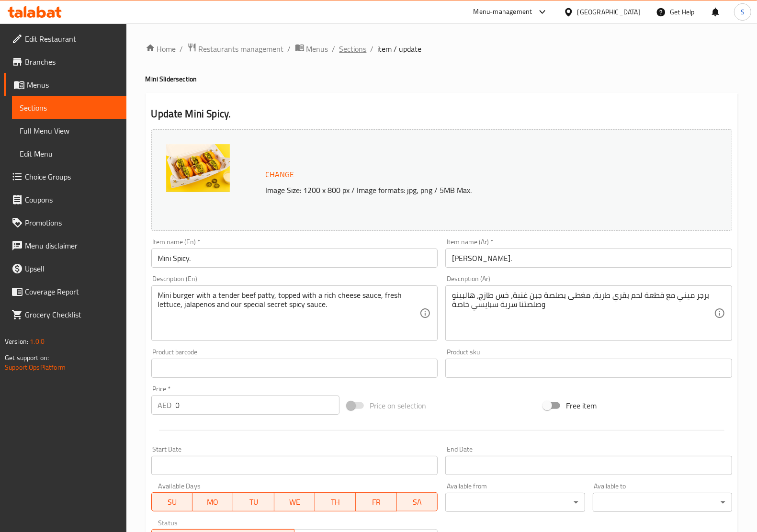
click at [349, 52] on span "Sections" at bounding box center [352, 48] width 27 height 11
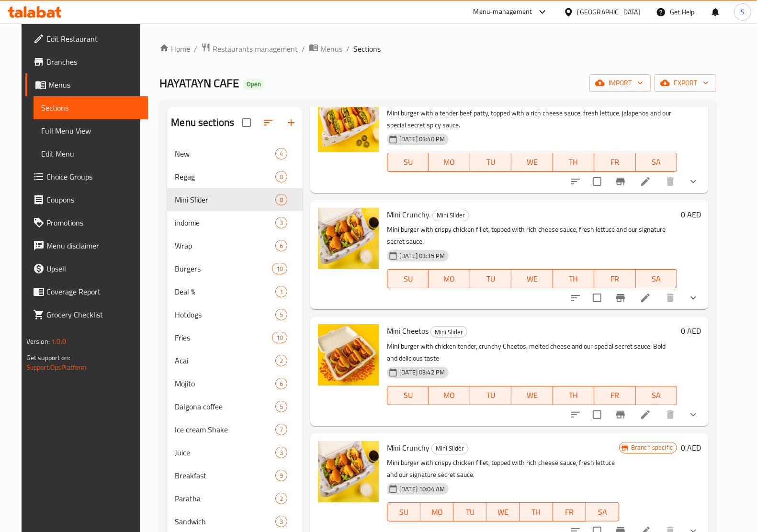
scroll to position [180, 0]
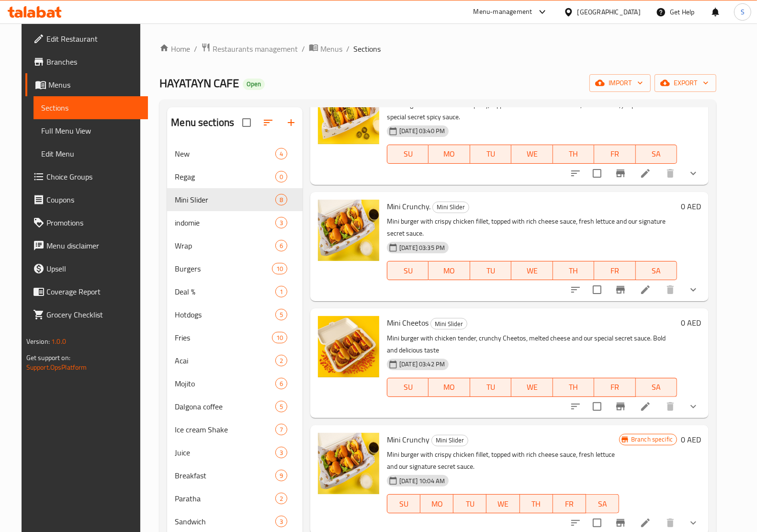
click at [410, 325] on span "Mini Cheetos" at bounding box center [408, 322] width 42 height 14
copy h6 "Mini Cheetos"
click at [651, 401] on icon at bounding box center [644, 406] width 11 height 11
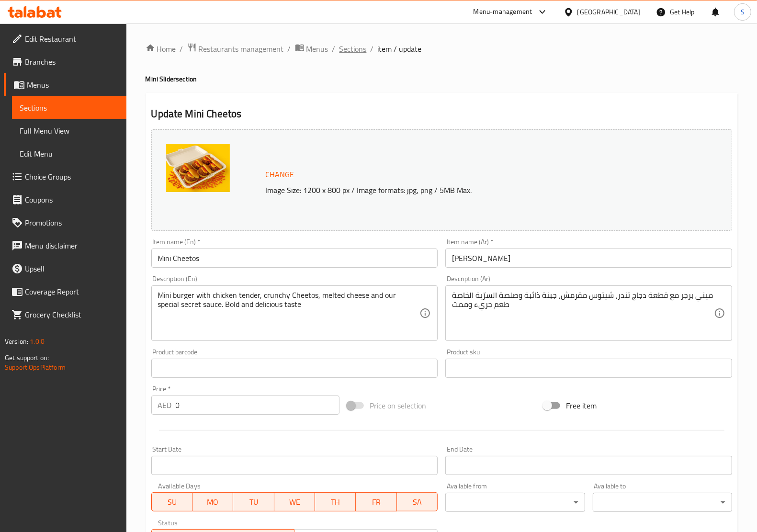
click at [351, 53] on span "Sections" at bounding box center [352, 48] width 27 height 11
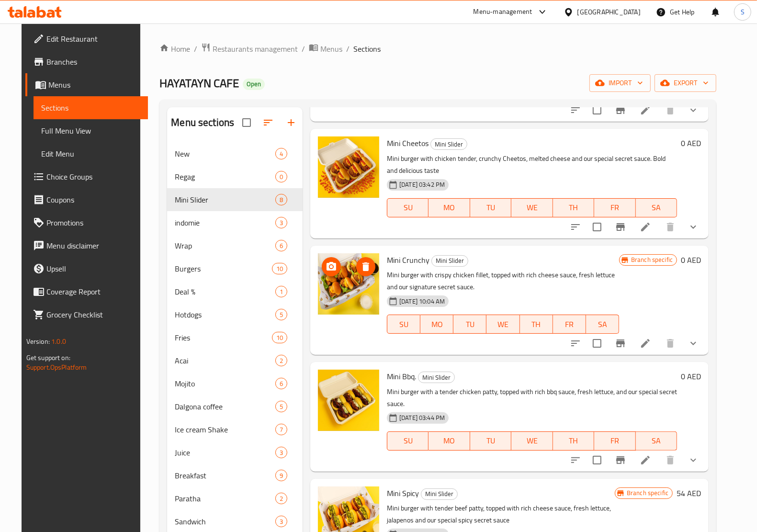
scroll to position [389, 0]
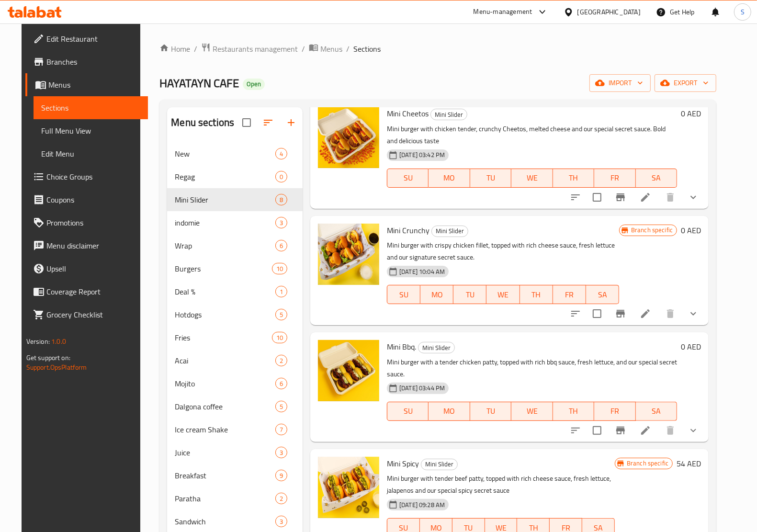
click at [393, 341] on span "Mini Bbq." at bounding box center [401, 346] width 29 height 14
copy h6 "Mini Bbq."
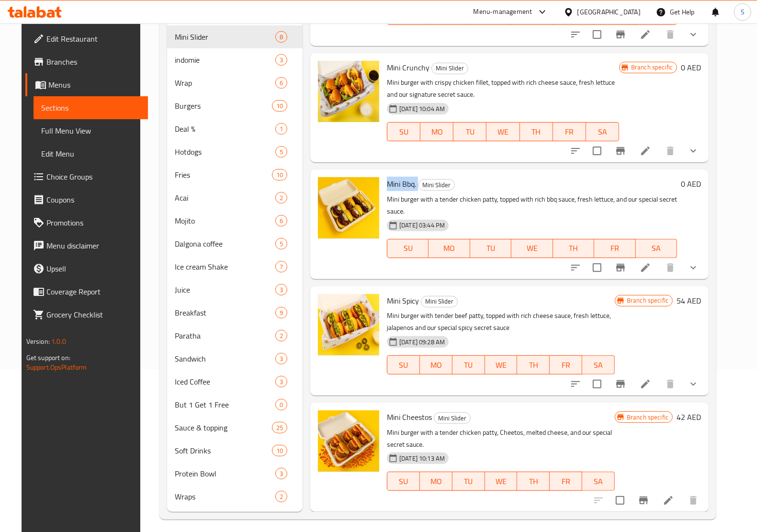
scroll to position [168, 0]
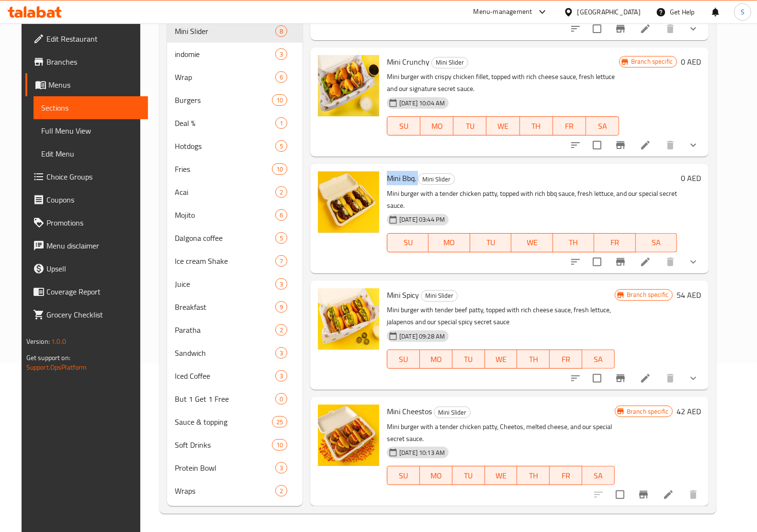
click at [650, 261] on icon at bounding box center [645, 262] width 9 height 9
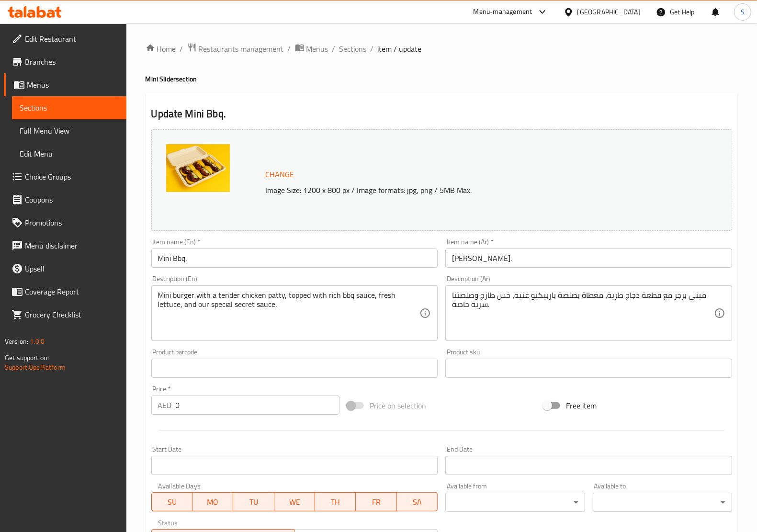
click at [359, 56] on div "Home / Restaurants management / Menus / Sections / item / update Mini Slider se…" at bounding box center [442, 486] width 592 height 886
click at [359, 49] on span "Sections" at bounding box center [352, 48] width 27 height 11
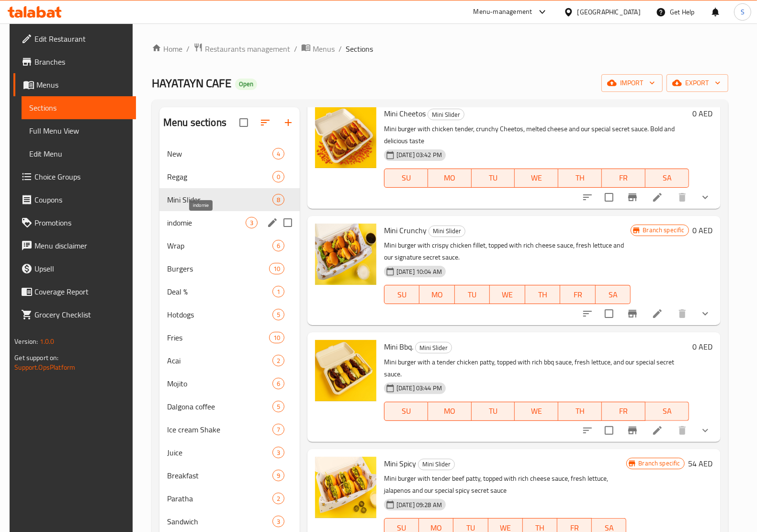
click at [206, 224] on span "indomie" at bounding box center [206, 222] width 79 height 11
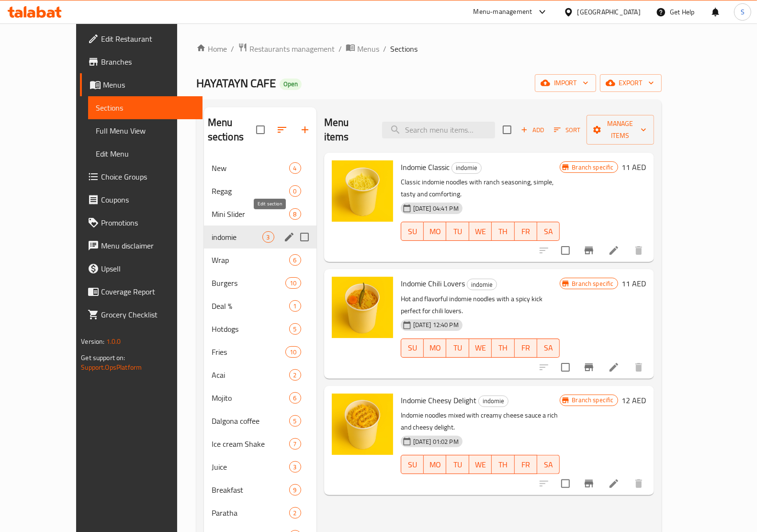
click at [283, 231] on icon "edit" at bounding box center [288, 236] width 11 height 11
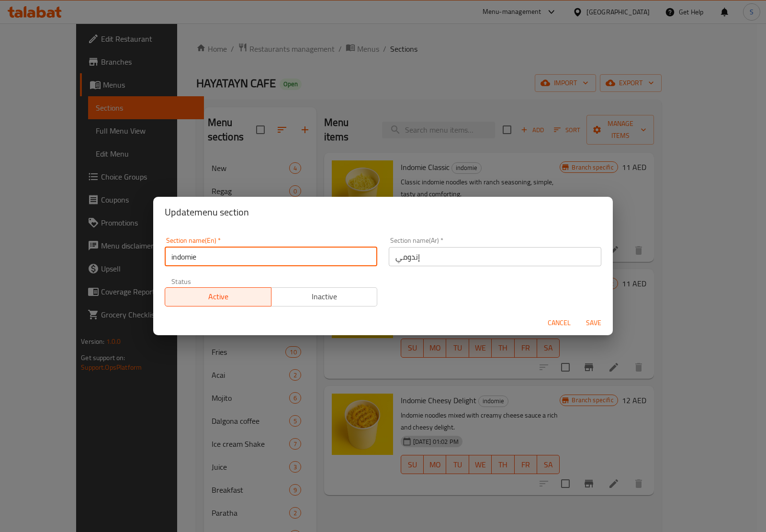
click at [202, 260] on input "indomie" at bounding box center [271, 256] width 213 height 19
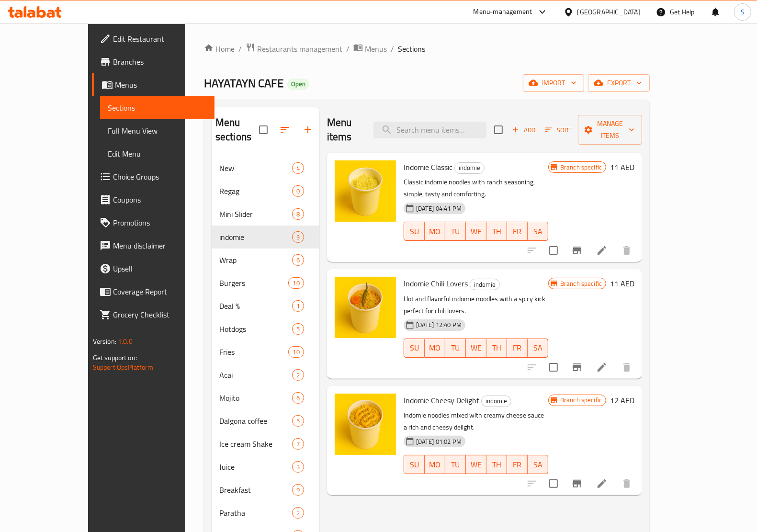
click at [404, 160] on span "Indomie Classic" at bounding box center [428, 167] width 49 height 14
copy h6 "Indomie Classic"
click at [426, 276] on span "Indomie Chili Lovers" at bounding box center [436, 283] width 64 height 14
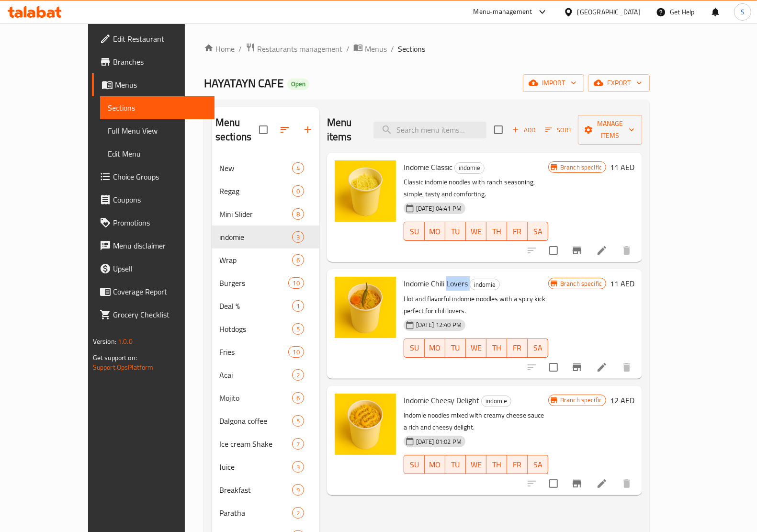
click at [426, 276] on span "Indomie Chili Lovers" at bounding box center [436, 283] width 64 height 14
copy h6 "Indomie Chili Lovers"
click at [404, 393] on span "Indomie Cheesy Delight" at bounding box center [442, 400] width 76 height 14
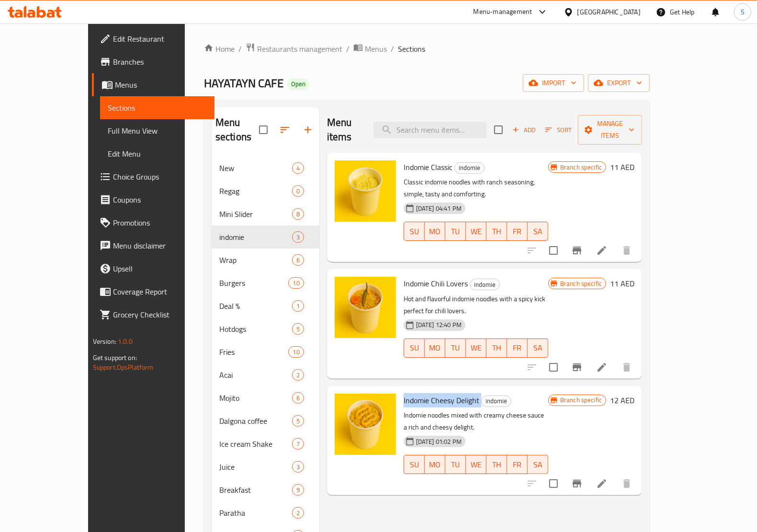
click at [404, 393] on span "Indomie Cheesy Delight" at bounding box center [442, 400] width 76 height 14
copy h6 "Indomie Cheesy Delight"
click at [607, 245] on icon at bounding box center [601, 250] width 11 height 11
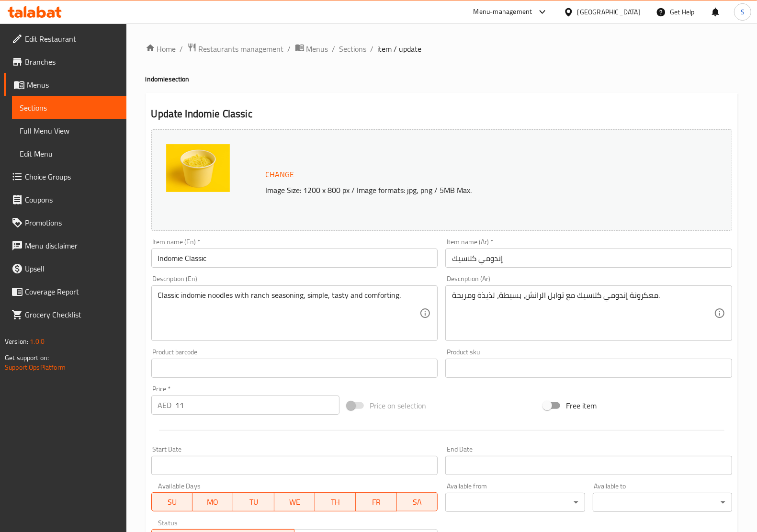
drag, startPoint x: 342, startPoint y: 45, endPoint x: 350, endPoint y: 56, distance: 14.2
click at [342, 45] on span "Sections" at bounding box center [352, 48] width 27 height 11
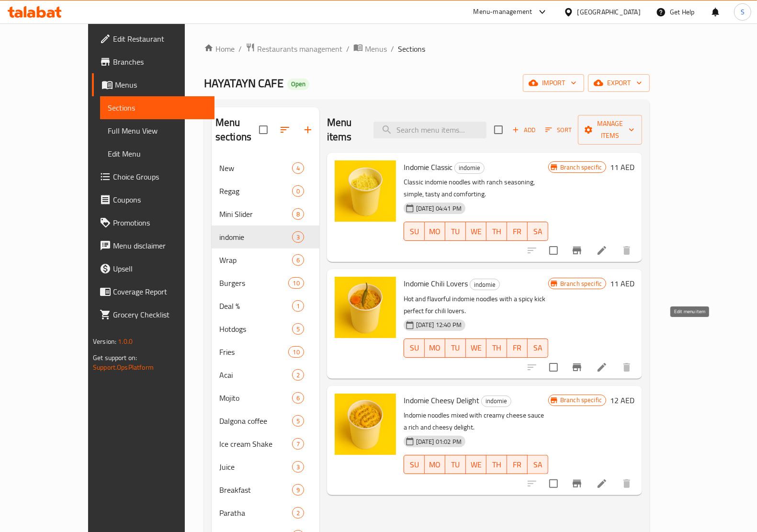
click at [606, 363] on icon at bounding box center [601, 367] width 9 height 9
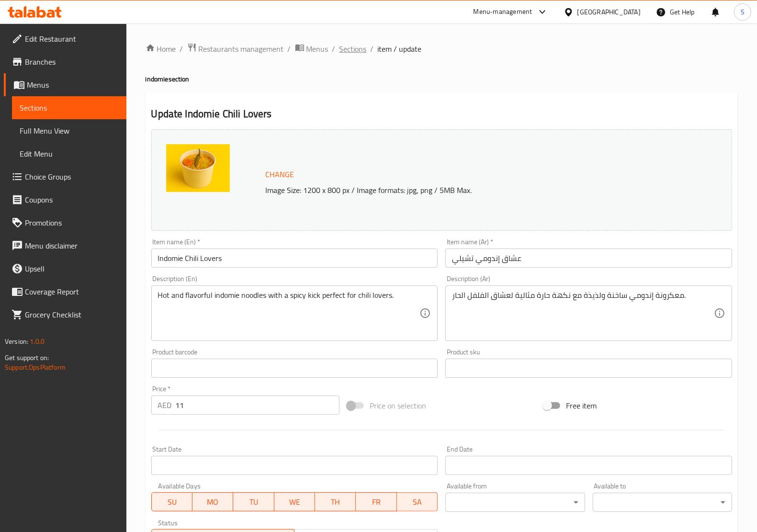
click at [359, 49] on span "Sections" at bounding box center [352, 48] width 27 height 11
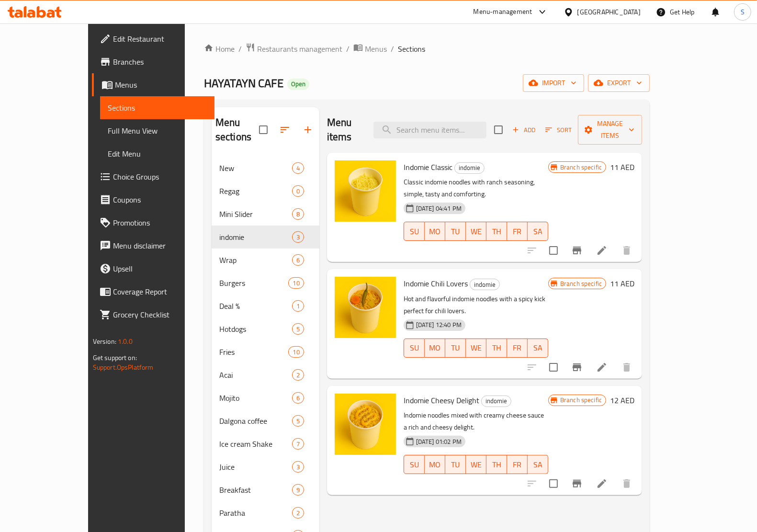
click at [607, 478] on icon at bounding box center [601, 483] width 11 height 11
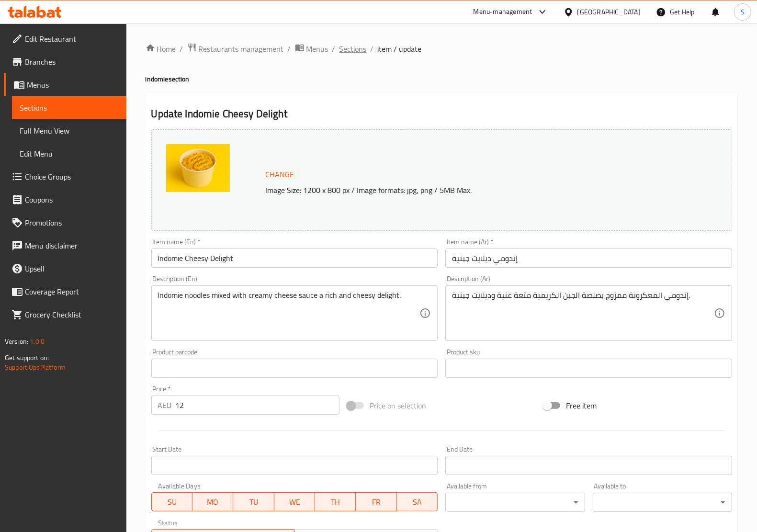
click at [353, 48] on span "Sections" at bounding box center [352, 48] width 27 height 11
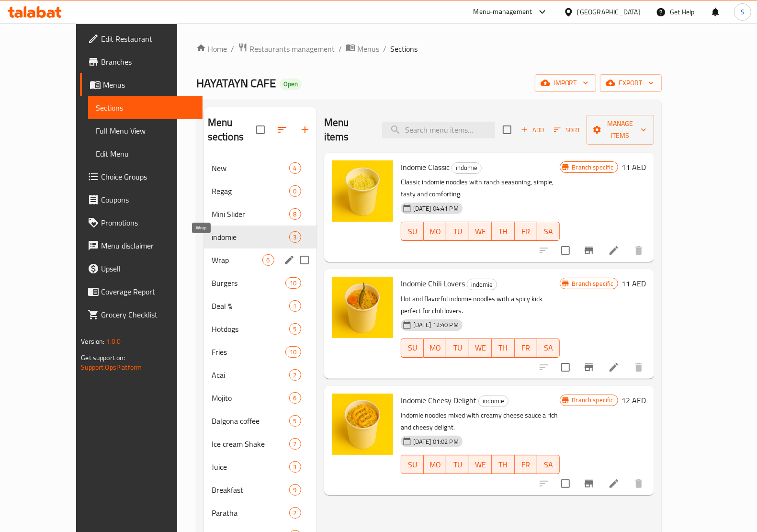
click at [213, 254] on span "Wrap" at bounding box center [237, 259] width 51 height 11
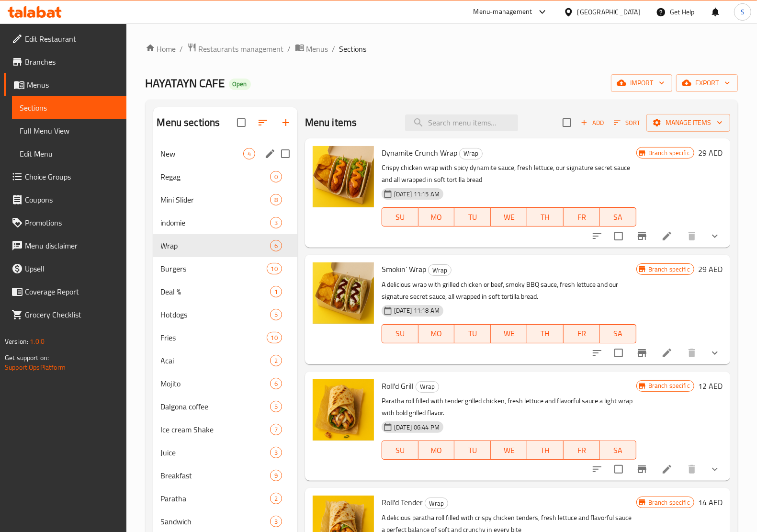
click at [199, 158] on span "New" at bounding box center [202, 153] width 82 height 11
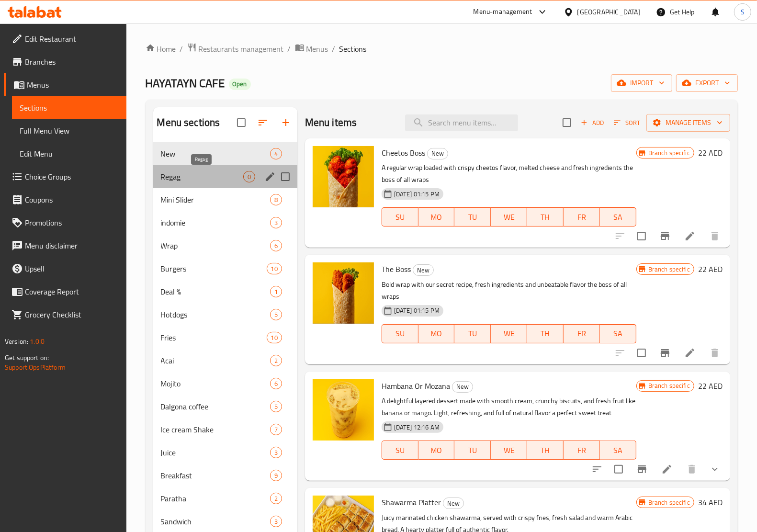
click at [171, 171] on span "Regag" at bounding box center [202, 176] width 82 height 11
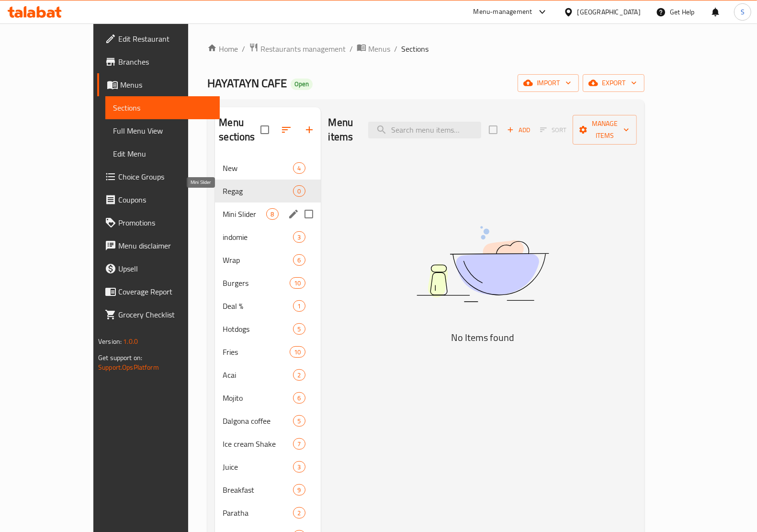
click at [223, 208] on span "Mini Slider" at bounding box center [245, 213] width 44 height 11
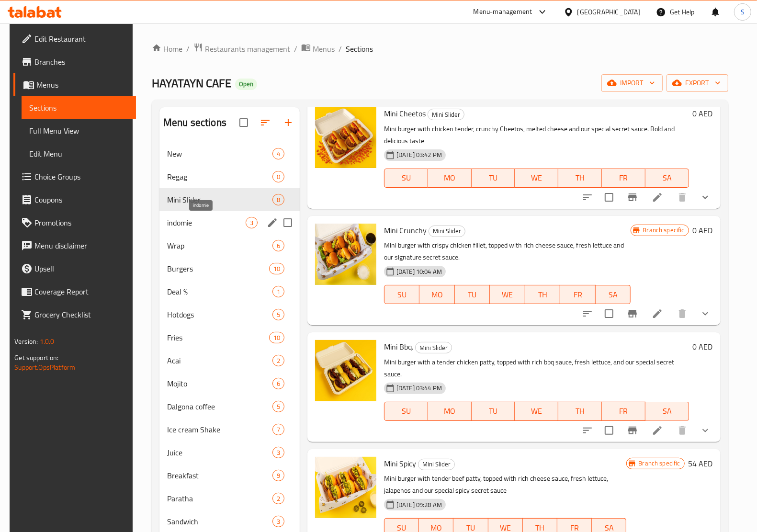
click at [192, 223] on span "indomie" at bounding box center [206, 222] width 79 height 11
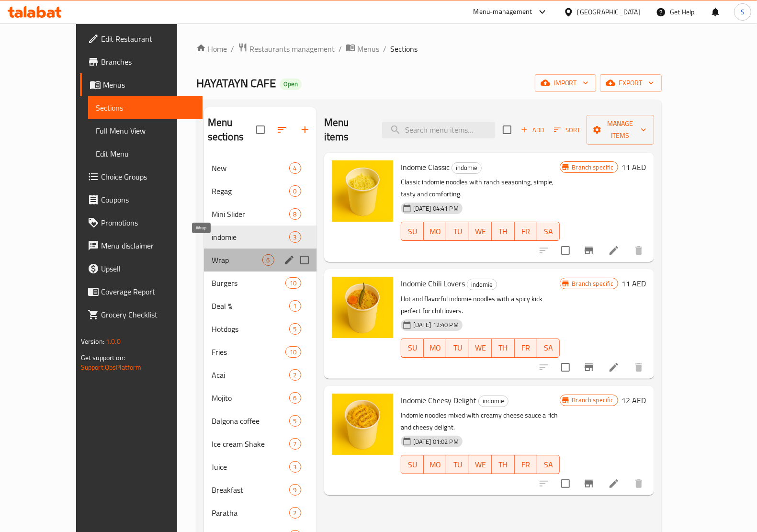
click at [212, 254] on span "Wrap" at bounding box center [237, 259] width 51 height 11
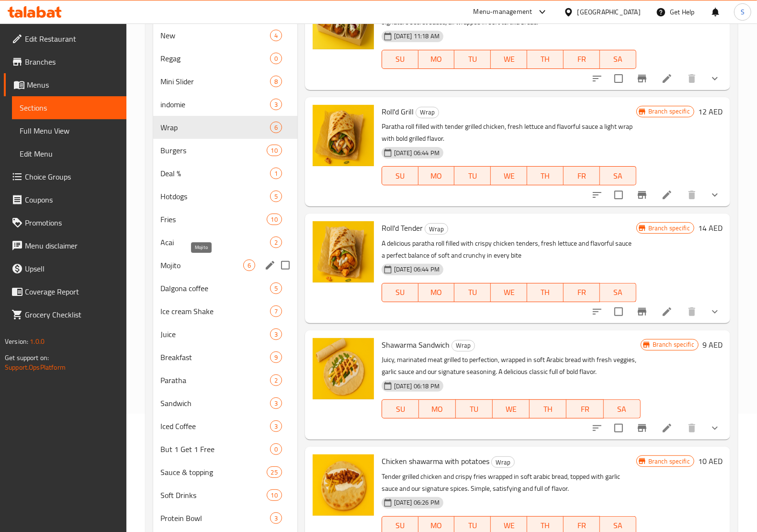
scroll to position [49, 0]
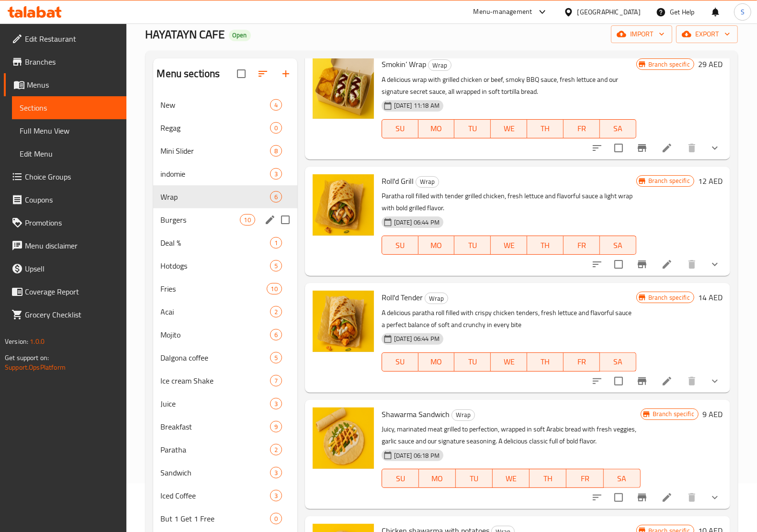
click at [194, 226] on div "Burgers 10" at bounding box center [225, 219] width 144 height 23
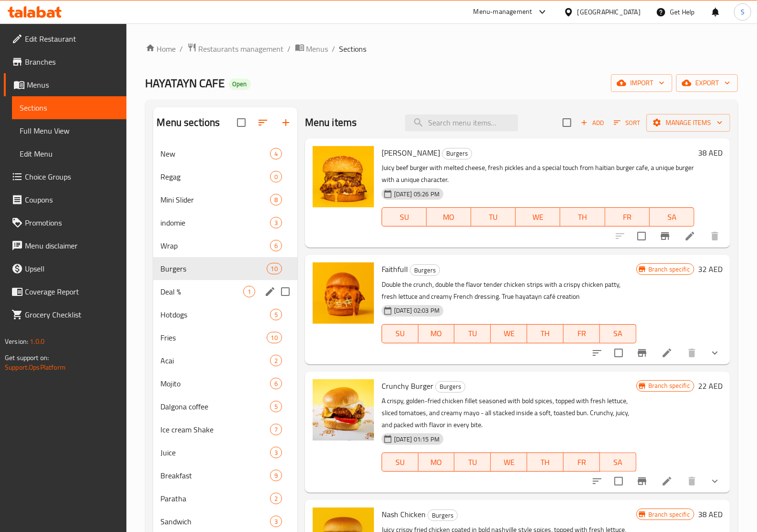
click at [208, 285] on div "Deal % 1" at bounding box center [225, 291] width 144 height 23
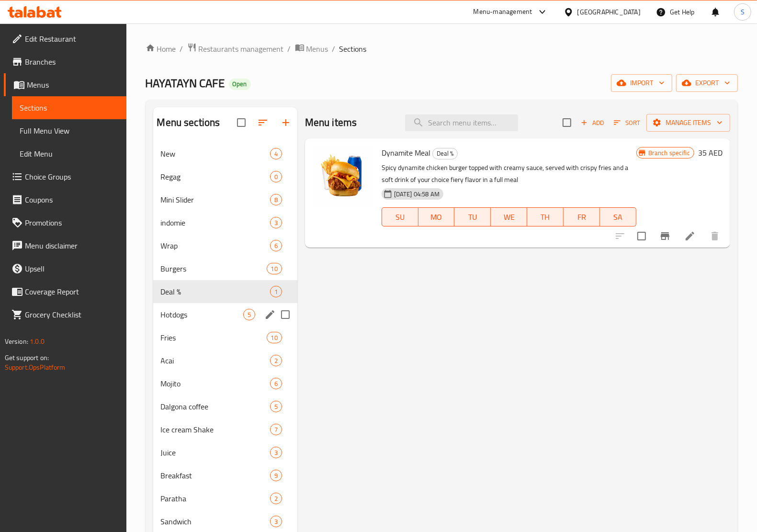
click at [194, 307] on div "Hotdogs 5" at bounding box center [225, 314] width 144 height 23
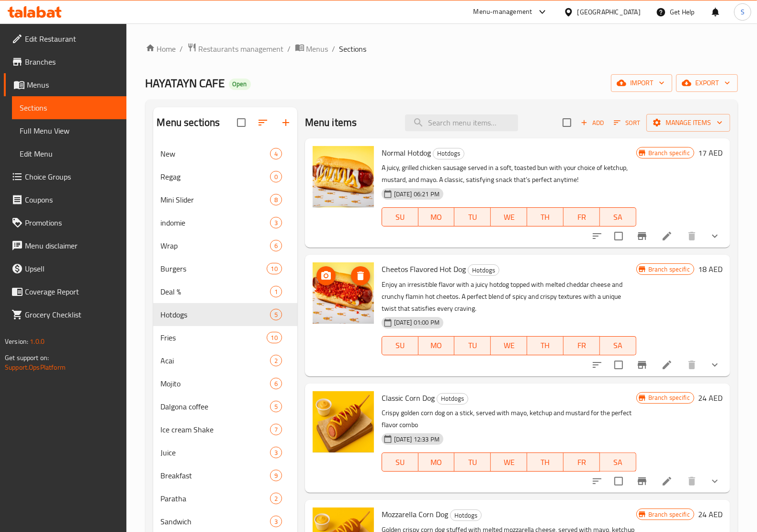
drag, startPoint x: 356, startPoint y: 301, endPoint x: 370, endPoint y: 307, distance: 15.8
click at [370, 307] on img at bounding box center [343, 292] width 61 height 61
click at [185, 216] on div "indomie 3" at bounding box center [225, 222] width 144 height 23
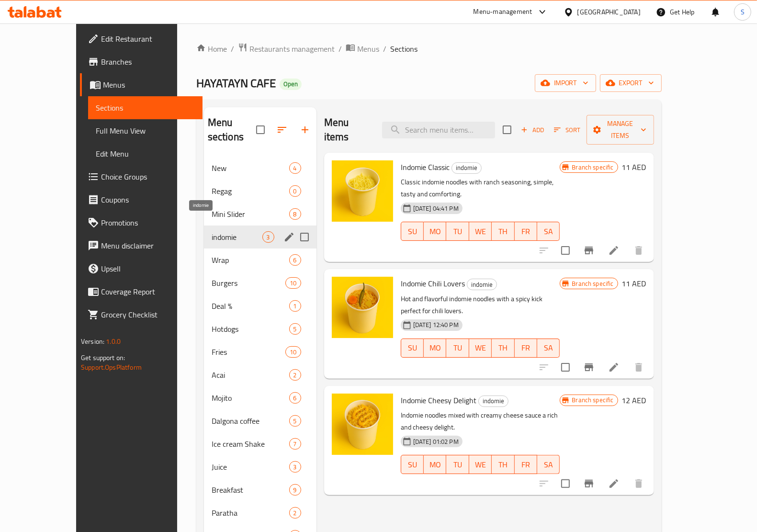
click at [204, 233] on div "indomie 3" at bounding box center [260, 236] width 112 height 23
click at [204, 248] on div "Wrap 6" at bounding box center [260, 259] width 112 height 23
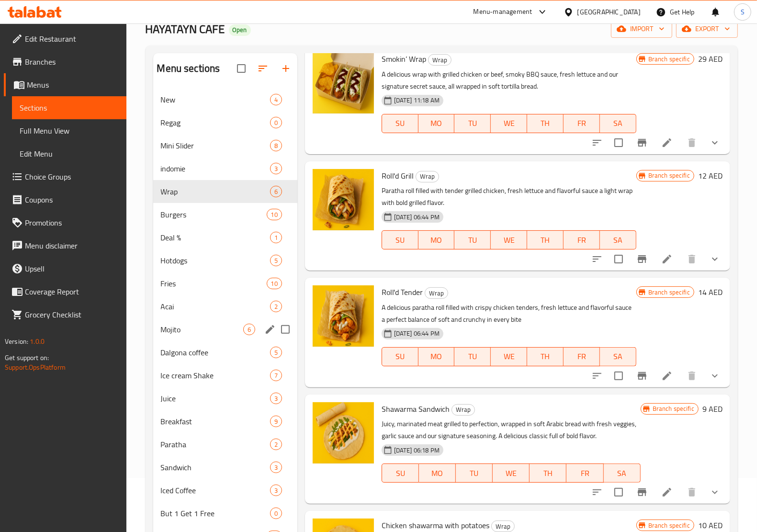
scroll to position [49, 0]
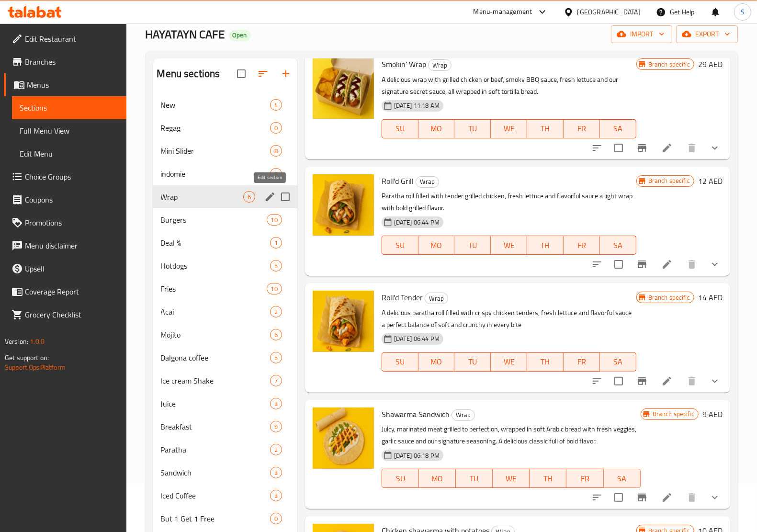
click at [269, 197] on icon "edit" at bounding box center [270, 196] width 9 height 9
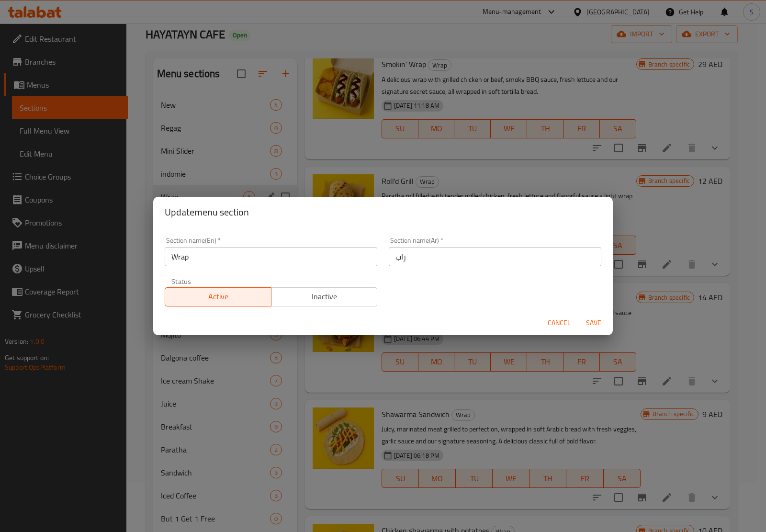
click at [214, 258] on input "Wrap" at bounding box center [271, 256] width 213 height 19
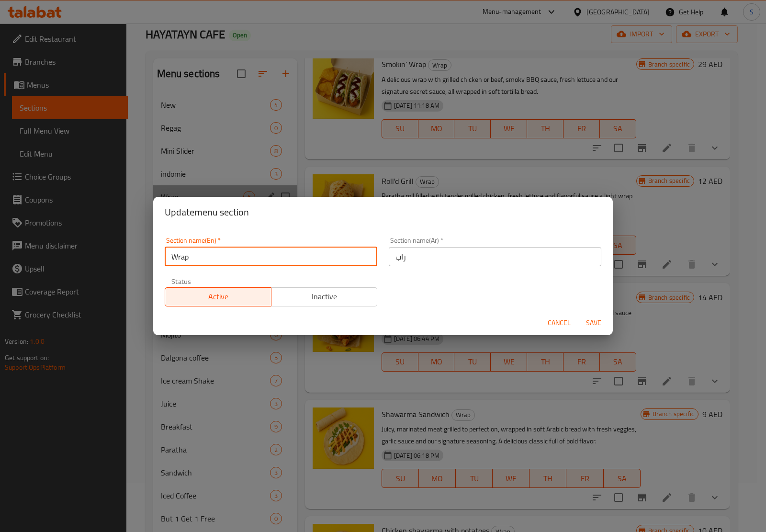
click at [214, 258] on input "Wrap" at bounding box center [271, 256] width 213 height 19
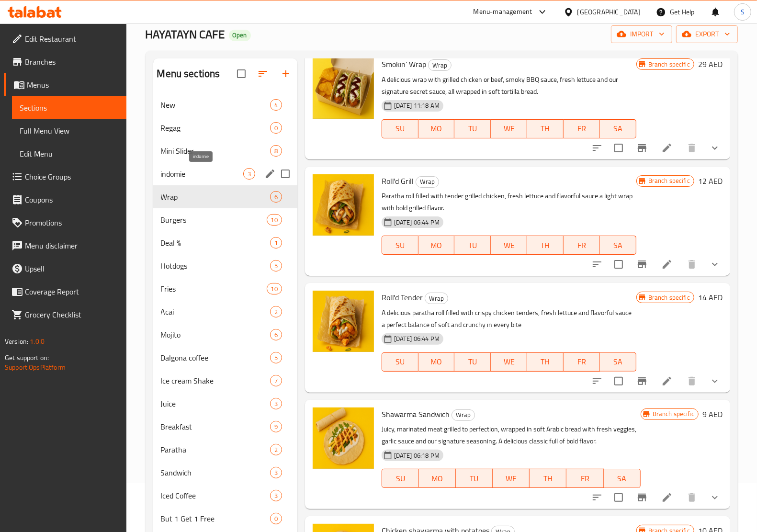
click at [231, 172] on span "indomie" at bounding box center [202, 173] width 82 height 11
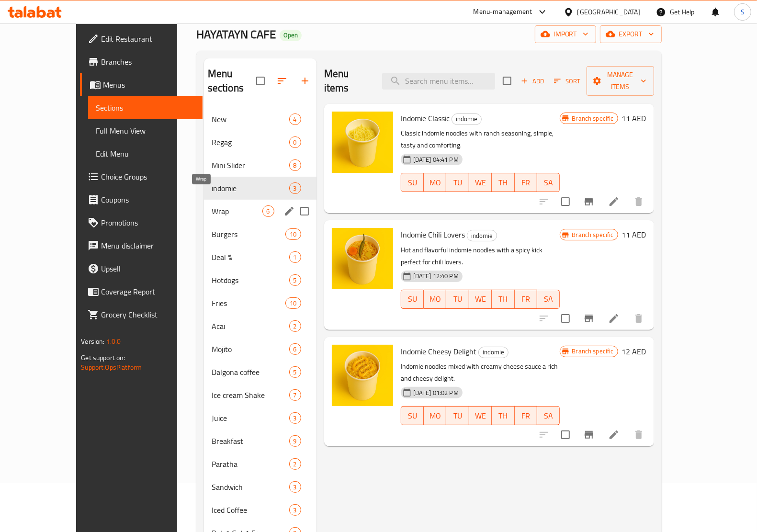
click at [212, 205] on span "Wrap" at bounding box center [237, 210] width 51 height 11
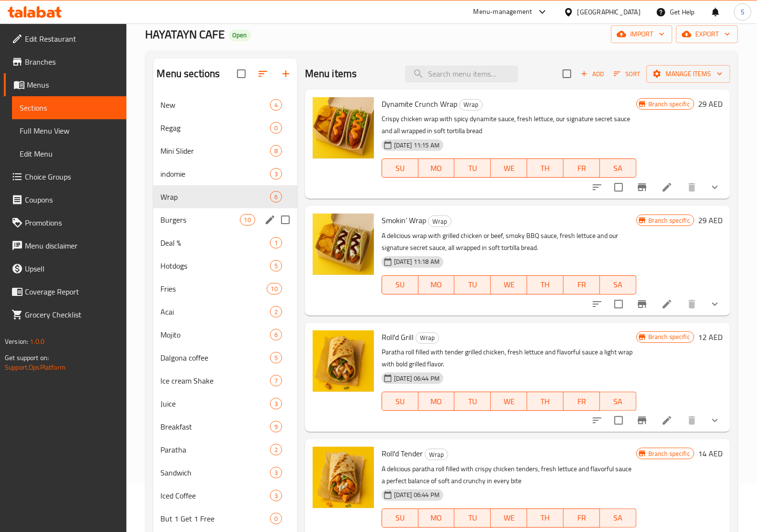
click at [206, 212] on div "Burgers 10" at bounding box center [225, 219] width 144 height 23
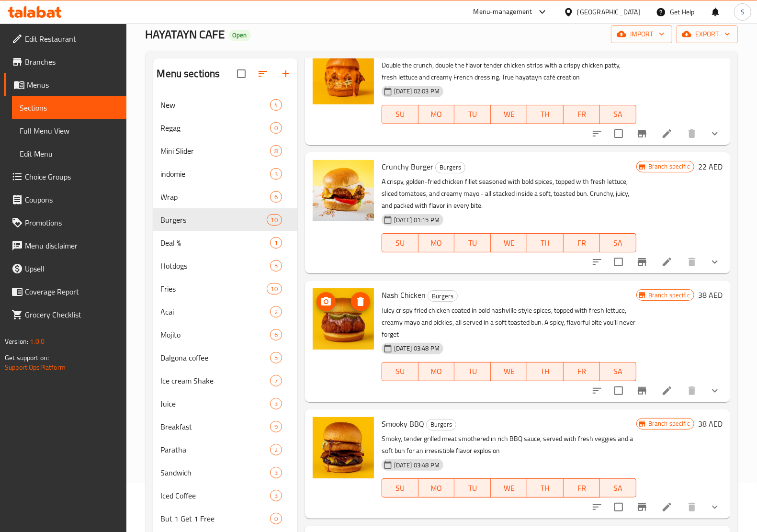
scroll to position [239, 0]
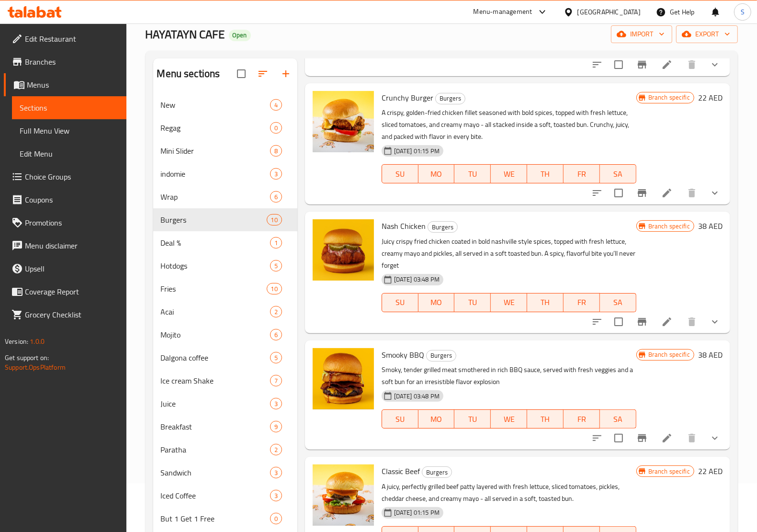
click at [399, 231] on span "Nash Chicken" at bounding box center [403, 226] width 44 height 14
copy h6 "Nash Chicken"
click at [661, 326] on icon at bounding box center [666, 321] width 11 height 11
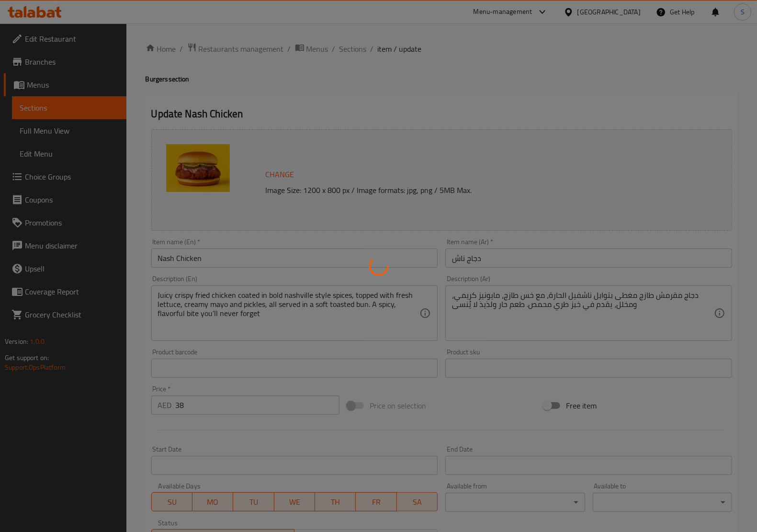
type input "موجيتو ذي يجب تجربته"
type input "0"
type input "1"
type input "إضافي"
type input "0"
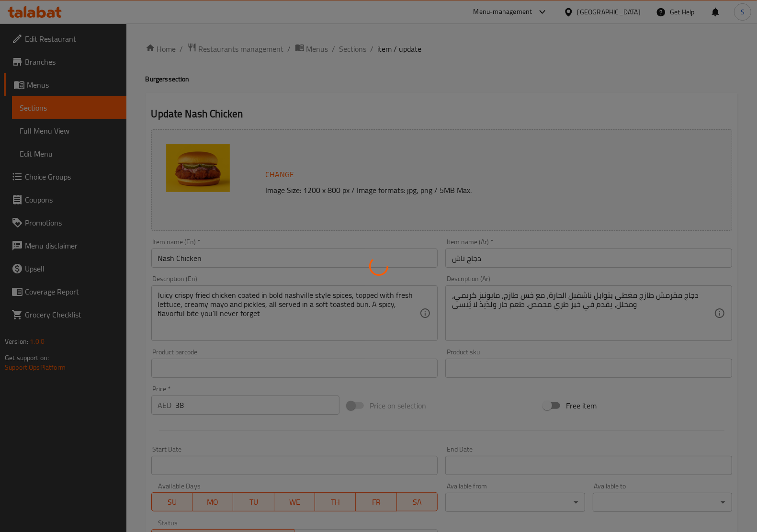
type input "2"
type input "صوص إضافي"
type input "0"
type input "5"
type input "اختر: خلّيها وجبة"
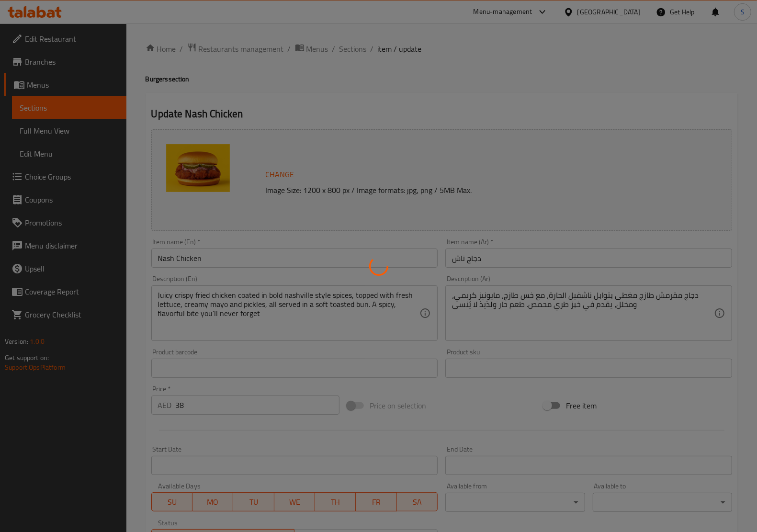
type input "0"
type input "1"
type input "مشروب غازي"
type input "0"
type input "1"
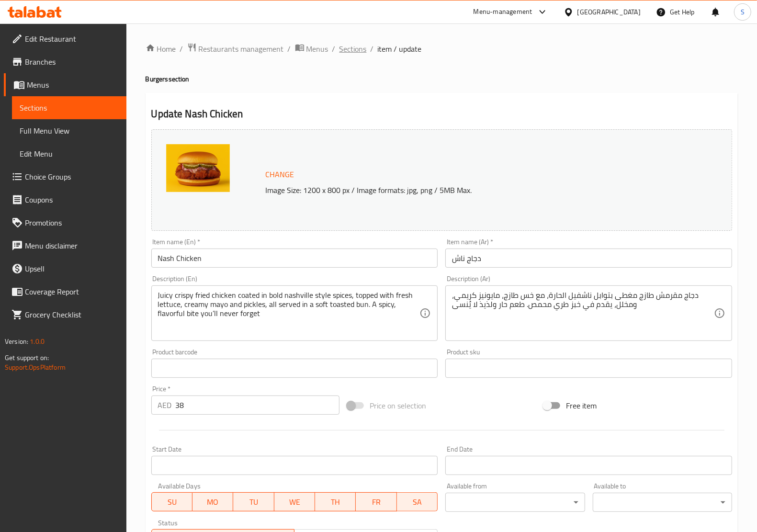
click at [358, 51] on span "Sections" at bounding box center [352, 48] width 27 height 11
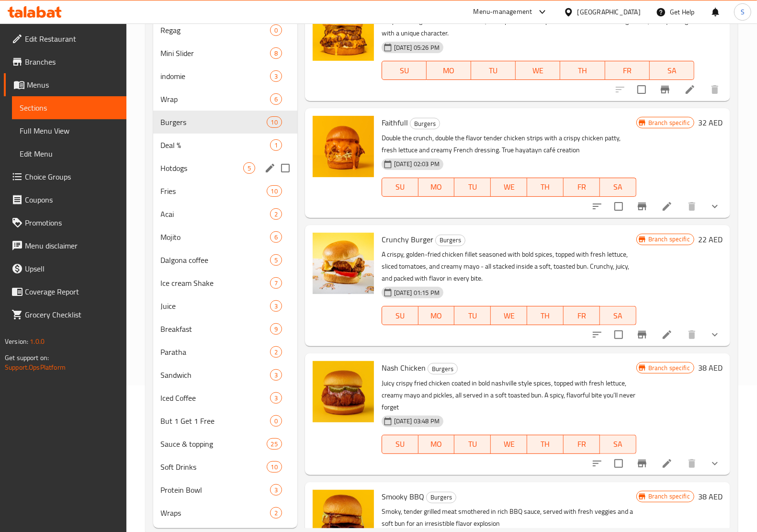
scroll to position [109, 0]
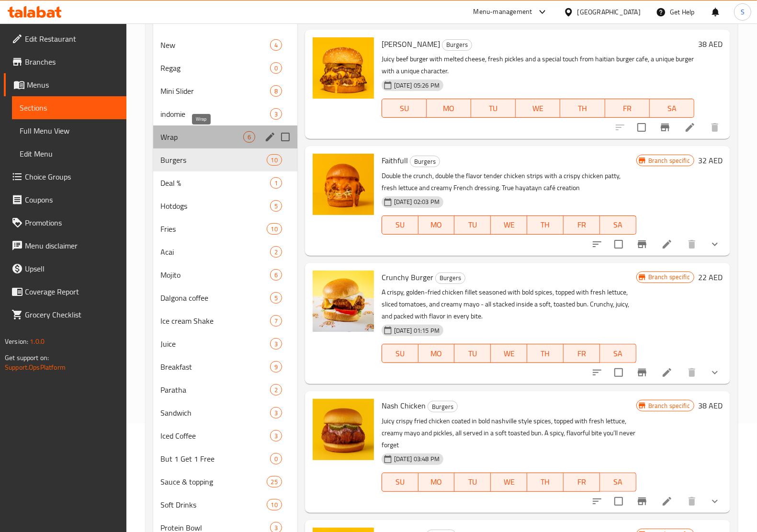
click at [185, 138] on span "Wrap" at bounding box center [202, 136] width 82 height 11
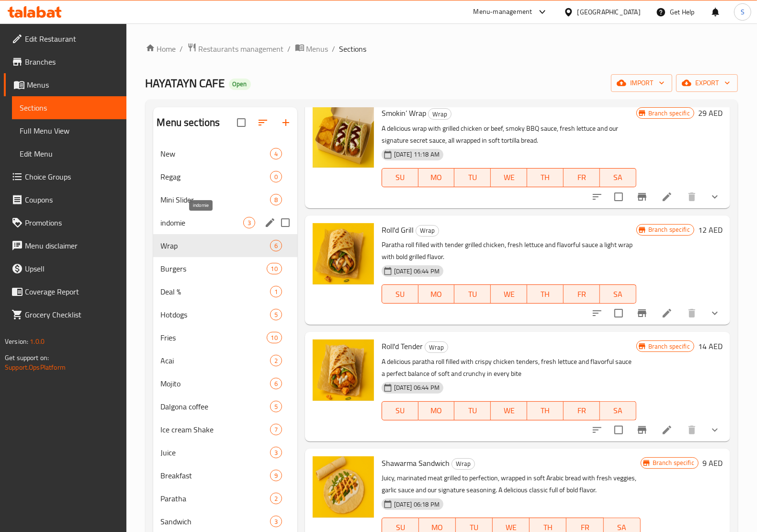
click at [192, 221] on span "indomie" at bounding box center [202, 222] width 82 height 11
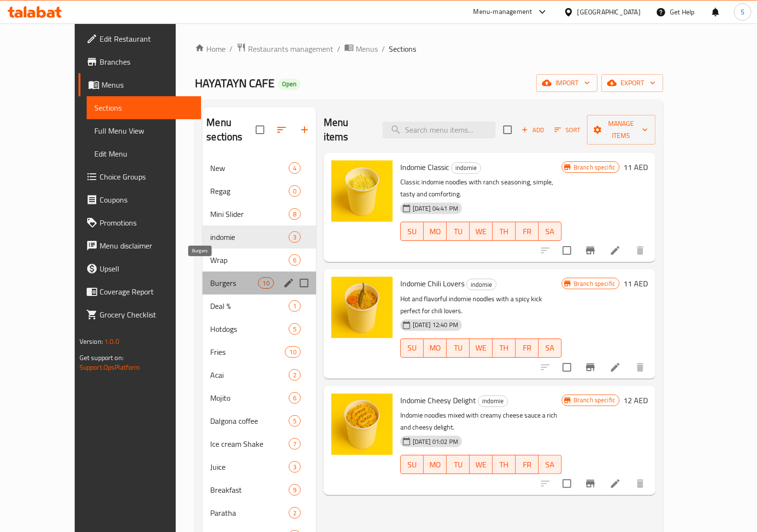
click at [210, 277] on span "Burgers" at bounding box center [234, 282] width 48 height 11
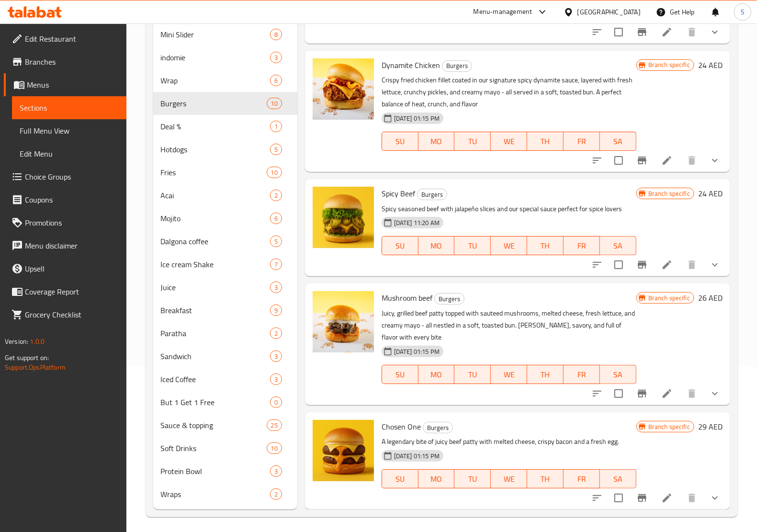
scroll to position [168, 0]
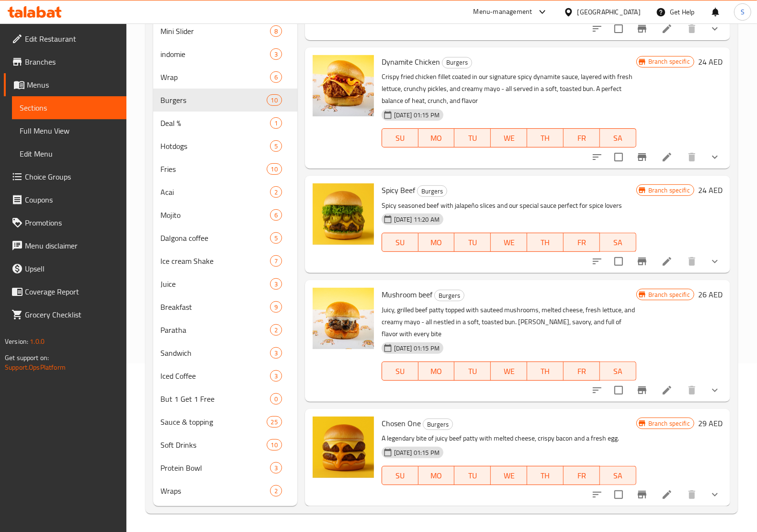
click at [394, 180] on div "Spicy Beef Burgers Spicy seasoned beef with jalapeño slices and our special sau…" at bounding box center [509, 225] width 262 height 90
click at [396, 188] on span "Spicy Beef" at bounding box center [398, 190] width 34 height 14
copy h6 "Spicy Beef"
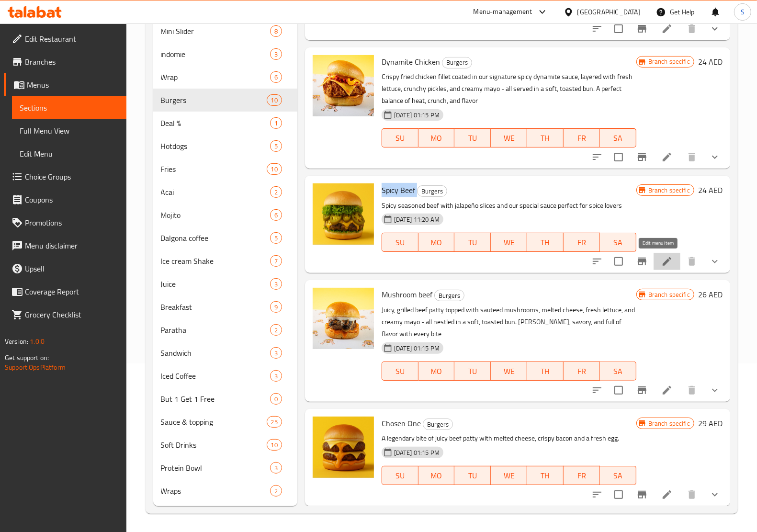
click at [661, 266] on icon at bounding box center [666, 261] width 11 height 11
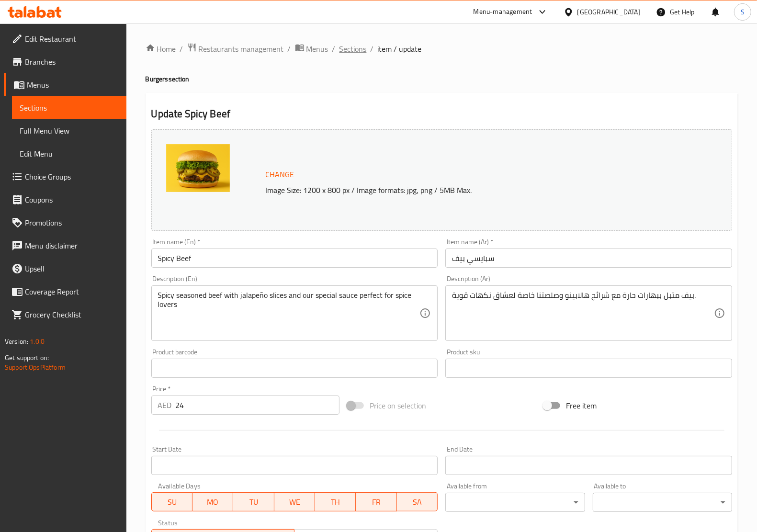
click at [357, 50] on span "Sections" at bounding box center [352, 48] width 27 height 11
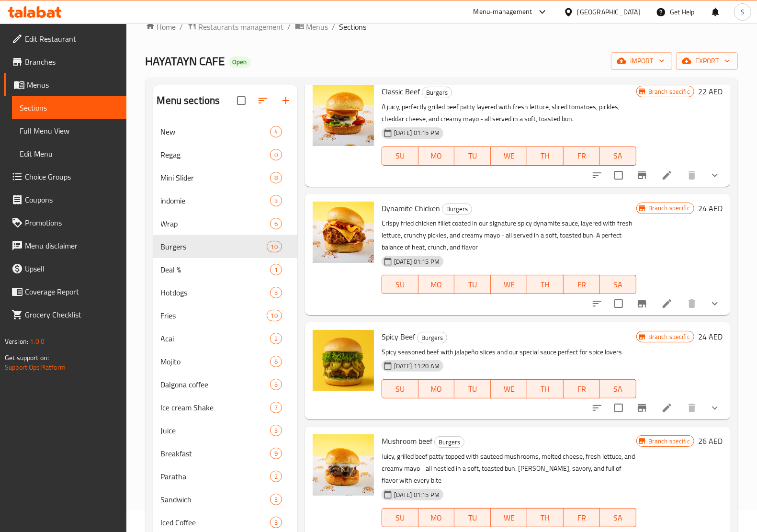
scroll to position [168, 0]
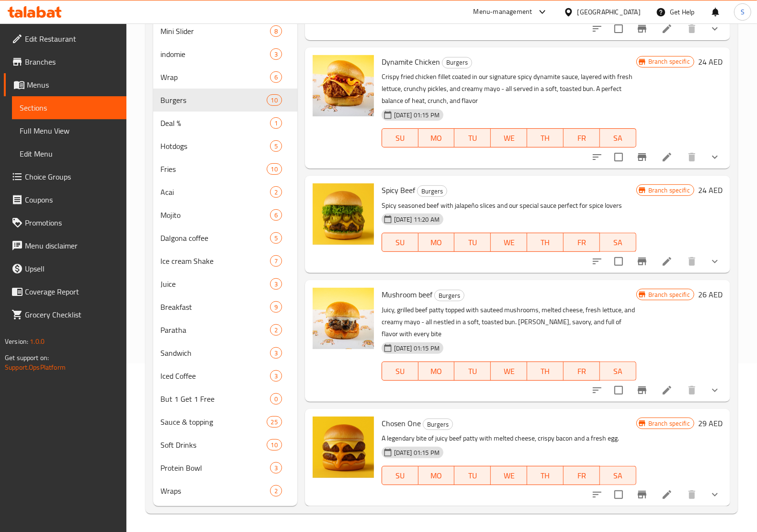
click at [393, 425] on span "Chosen One" at bounding box center [400, 423] width 39 height 14
click at [662, 496] on icon at bounding box center [666, 494] width 11 height 11
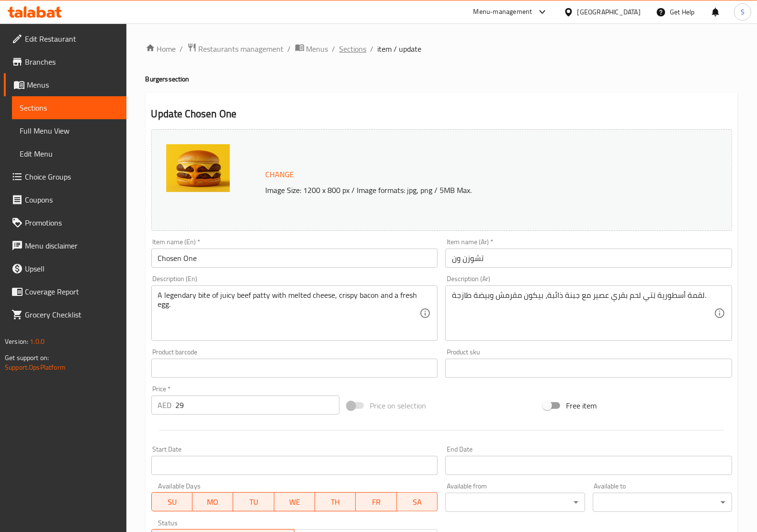
click at [353, 43] on span "Sections" at bounding box center [352, 48] width 27 height 11
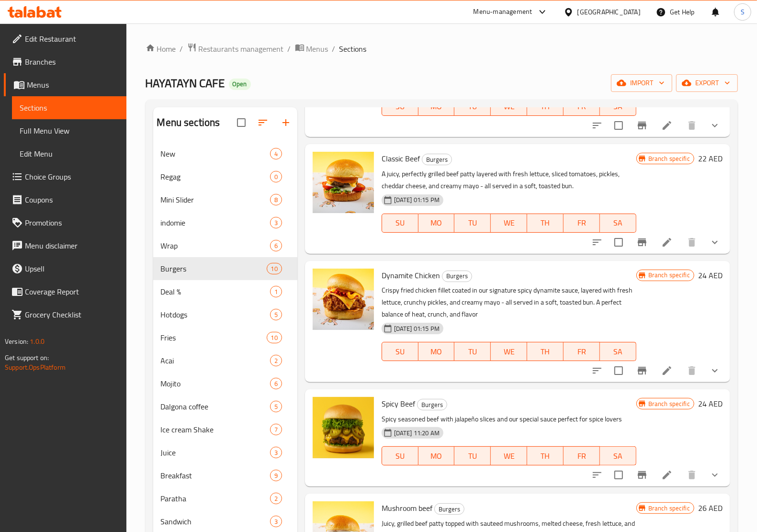
scroll to position [646, 0]
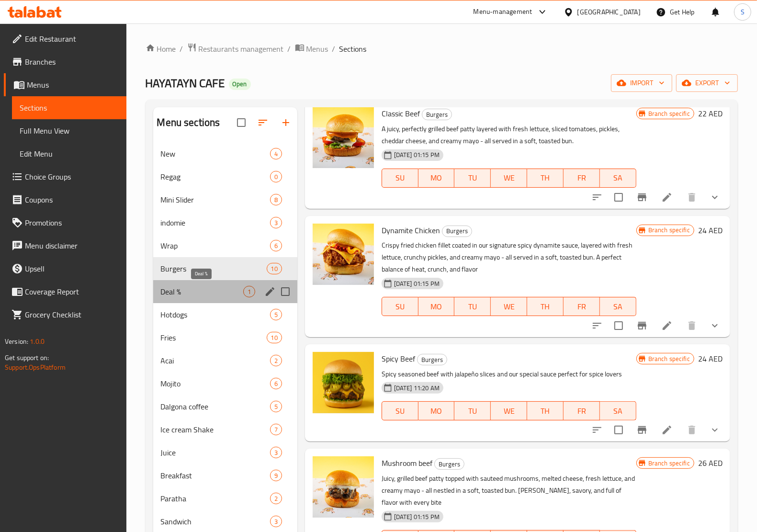
click at [192, 295] on span "Deal %" at bounding box center [202, 291] width 82 height 11
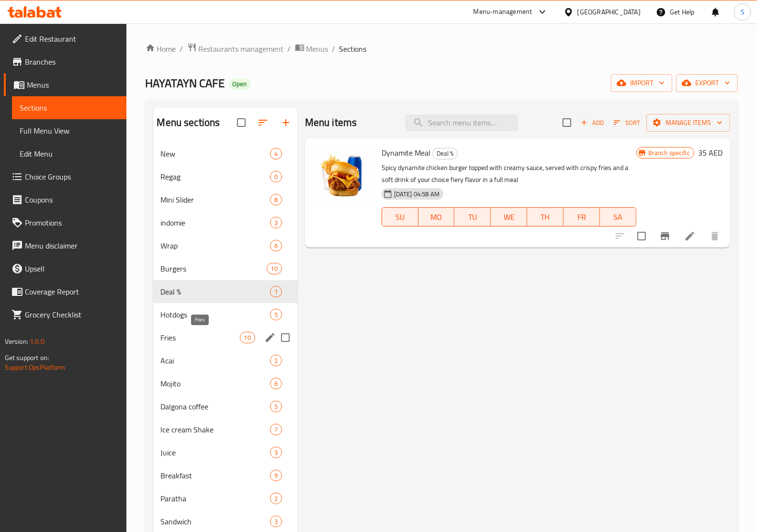
click at [185, 319] on span "Hotdogs" at bounding box center [215, 314] width 109 height 11
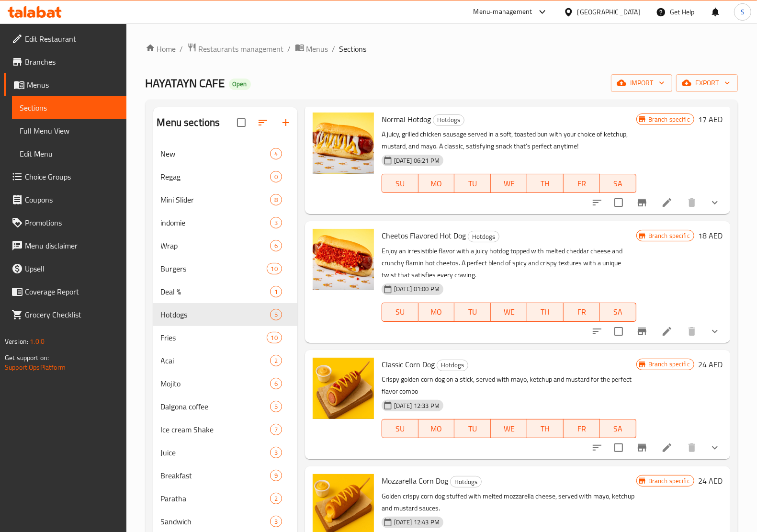
scroll to position [51, 0]
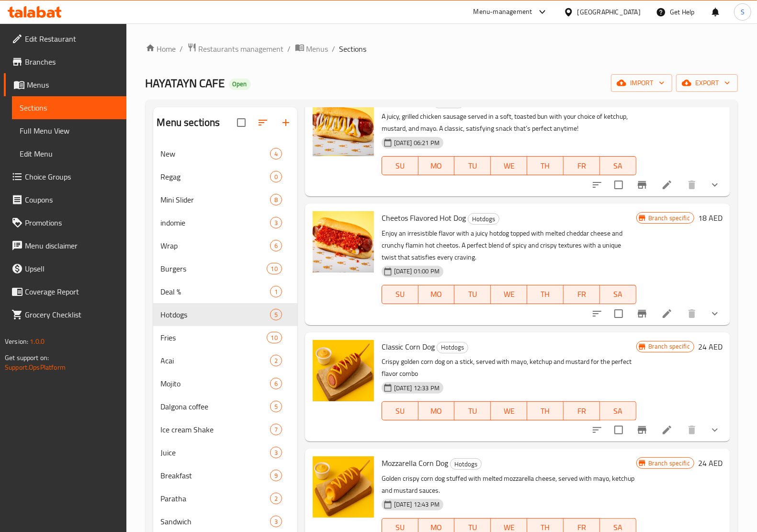
click at [395, 343] on span "Classic Corn Dog" at bounding box center [407, 346] width 53 height 14
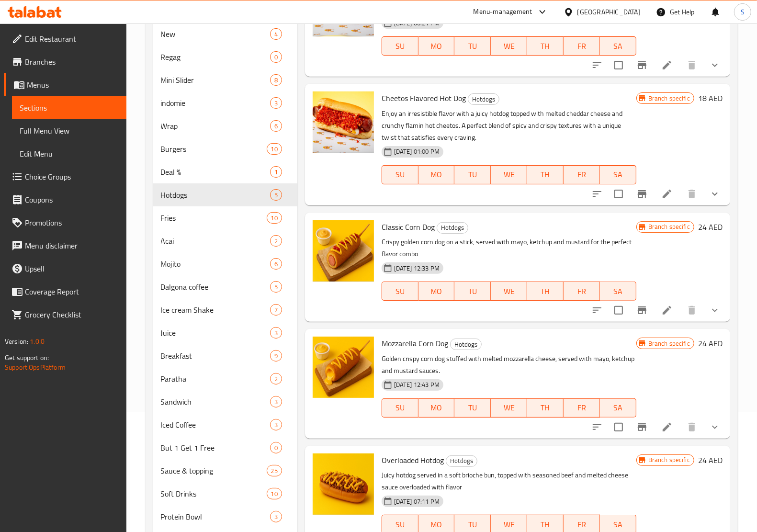
click at [403, 343] on span "Mozzarella Corn Dog" at bounding box center [414, 343] width 67 height 14
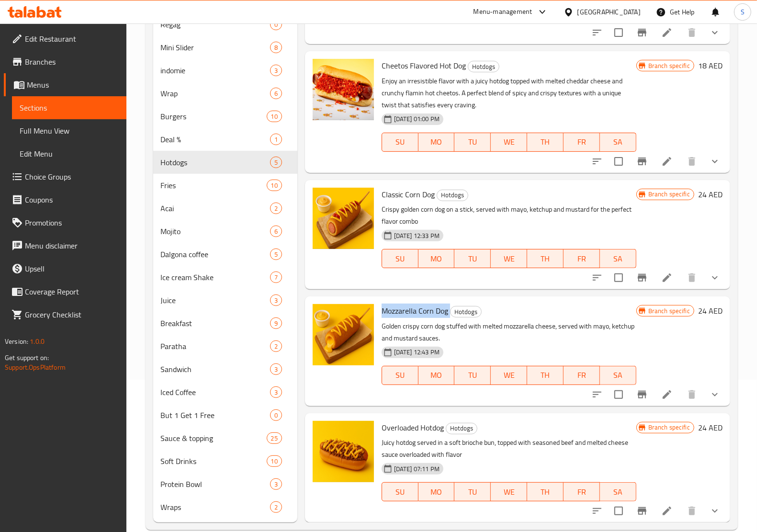
scroll to position [168, 0]
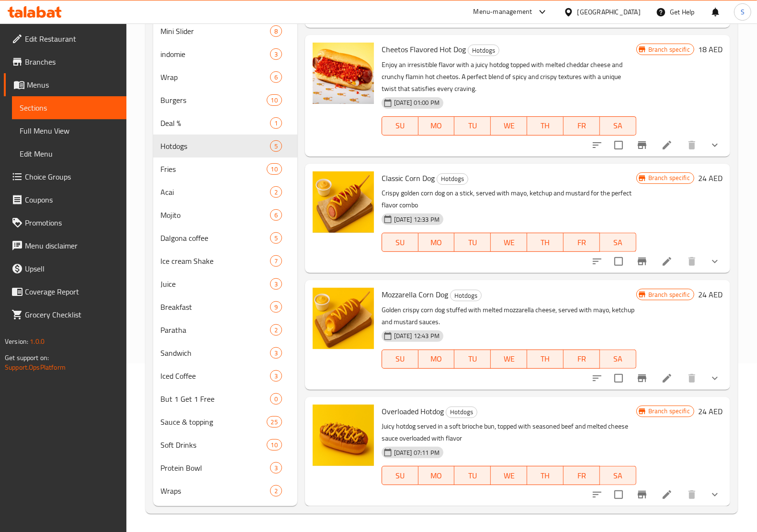
click at [417, 408] on span "Overloaded Hotdog" at bounding box center [412, 411] width 62 height 14
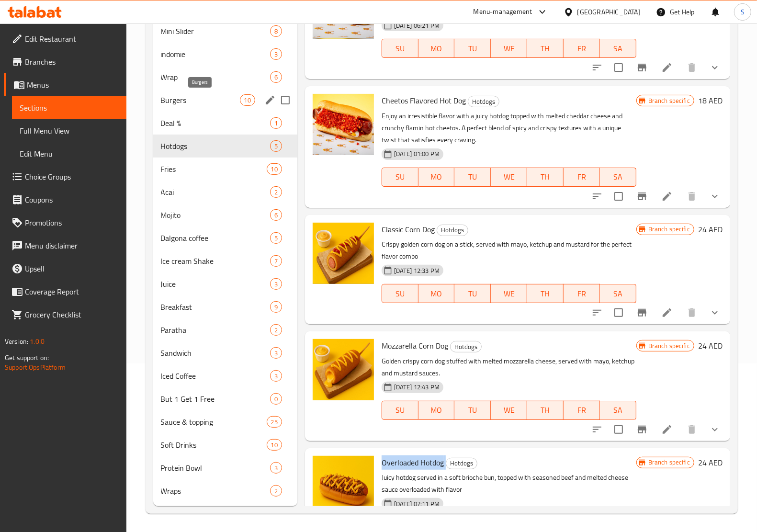
click at [188, 104] on span "Burgers" at bounding box center [200, 99] width 79 height 11
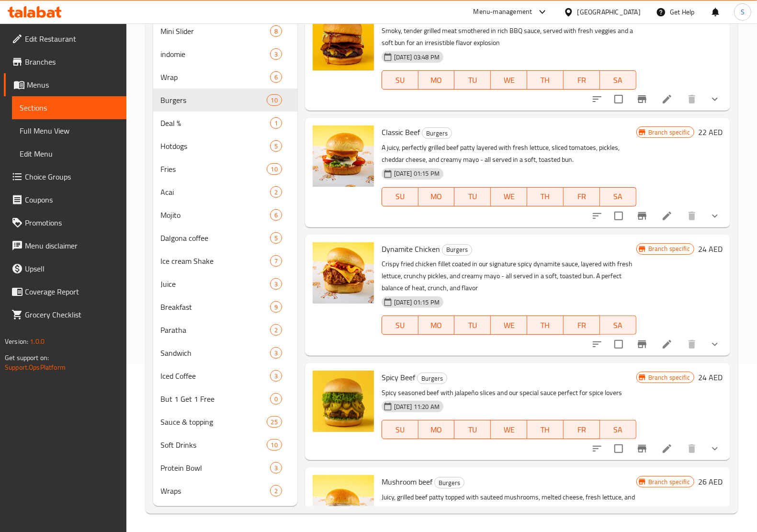
scroll to position [646, 0]
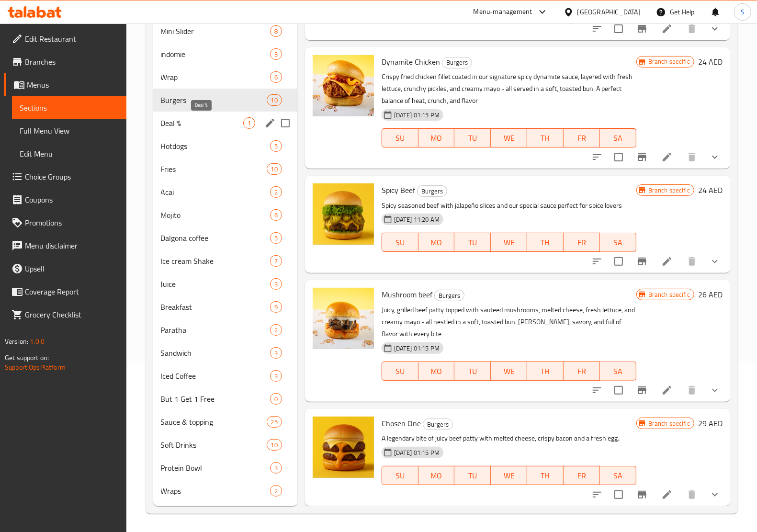
click at [192, 127] on span "Deal %" at bounding box center [202, 122] width 82 height 11
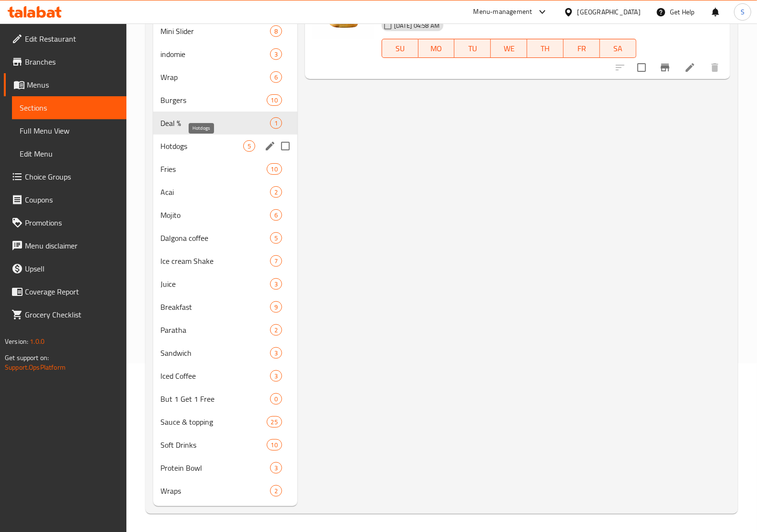
click at [195, 144] on span "Hotdogs" at bounding box center [202, 145] width 82 height 11
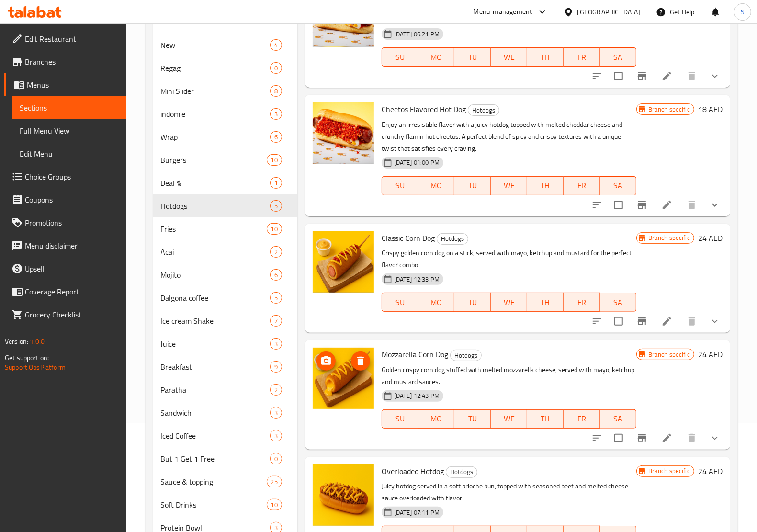
scroll to position [168, 0]
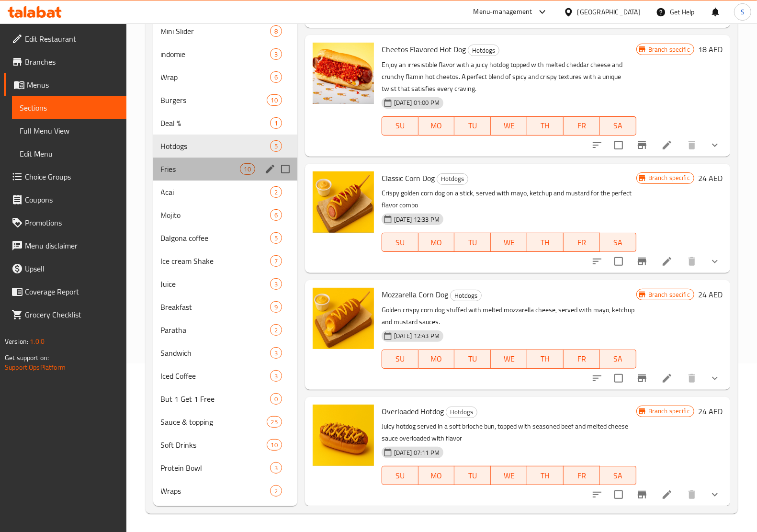
click at [185, 175] on div "Fries 10" at bounding box center [225, 168] width 144 height 23
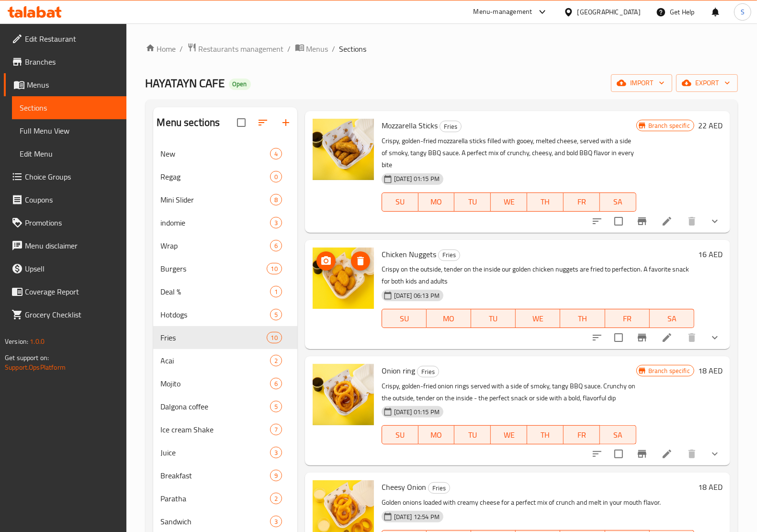
scroll to position [550, 0]
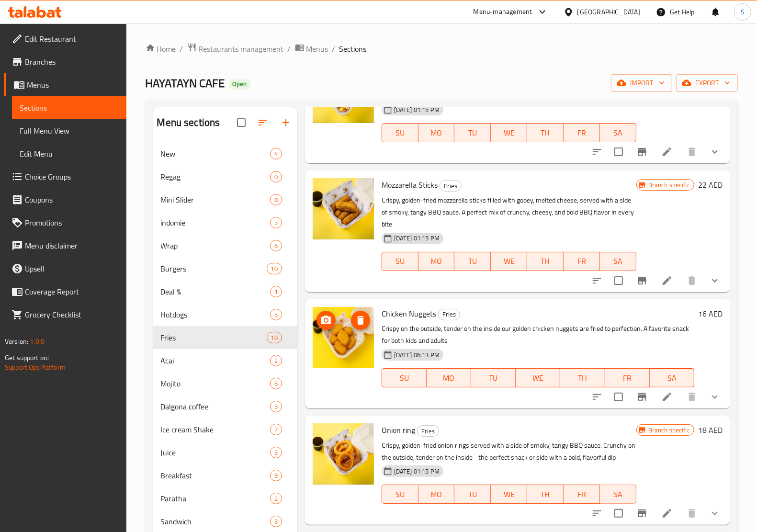
drag, startPoint x: 339, startPoint y: 340, endPoint x: 364, endPoint y: 347, distance: 26.2
click at [364, 347] on img at bounding box center [343, 337] width 61 height 61
click at [412, 312] on span "Chicken Nuggets" at bounding box center [408, 313] width 55 height 14
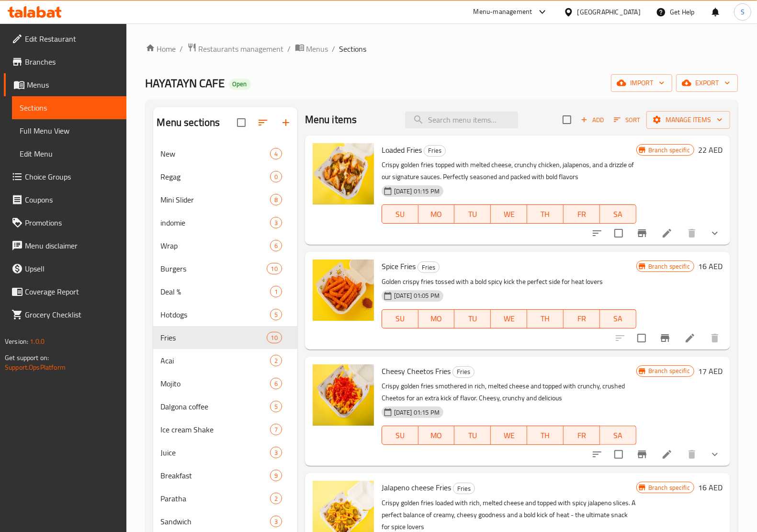
scroll to position [0, 0]
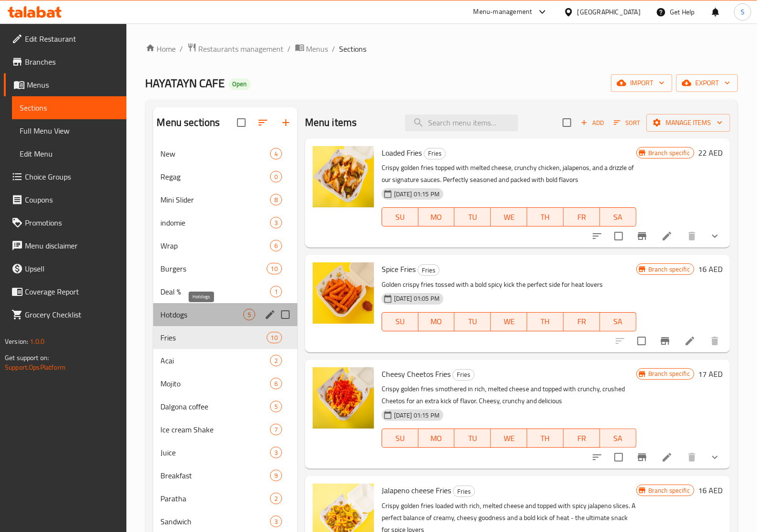
click at [200, 316] on span "Hotdogs" at bounding box center [202, 314] width 82 height 11
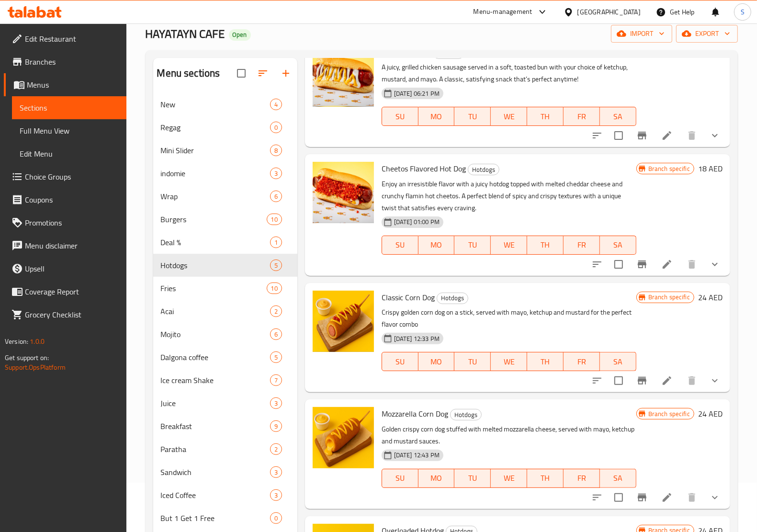
scroll to position [168, 0]
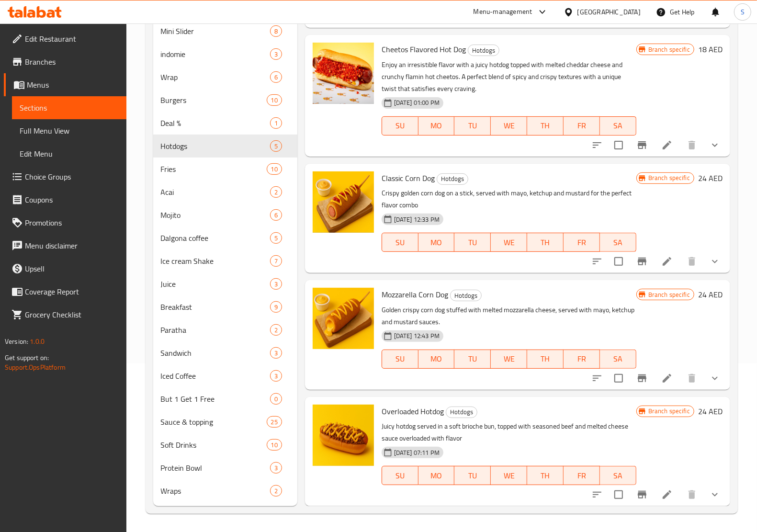
click at [661, 267] on icon at bounding box center [666, 261] width 11 height 11
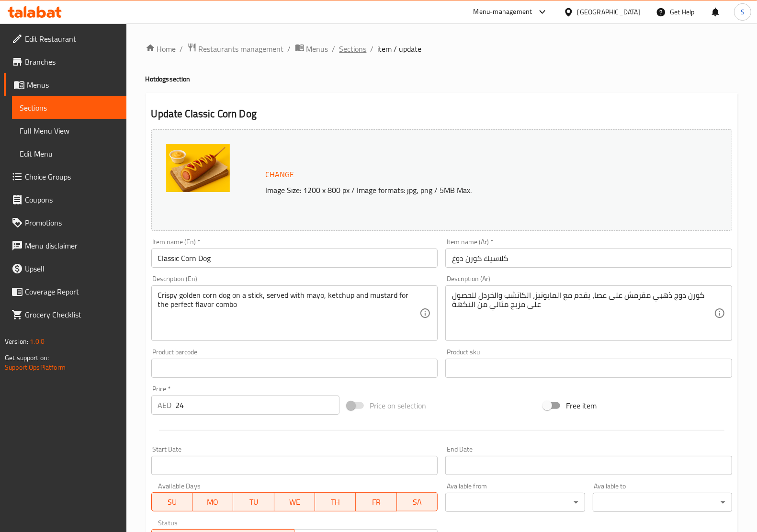
click at [362, 48] on span "Sections" at bounding box center [352, 48] width 27 height 11
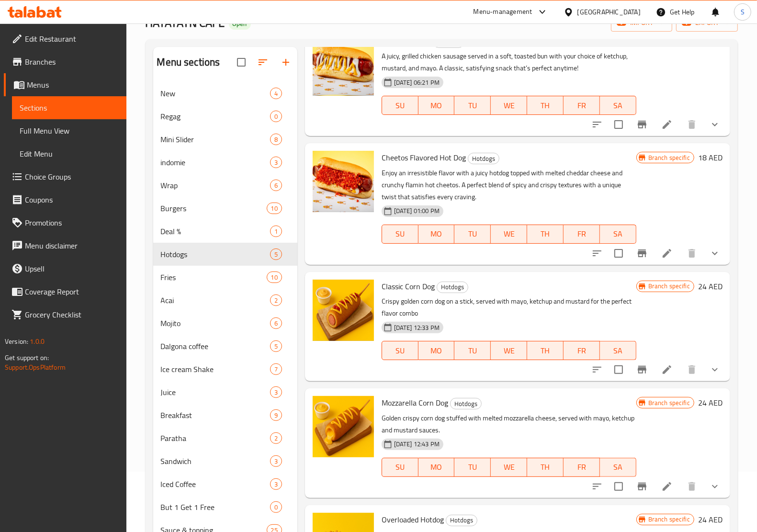
scroll to position [168, 0]
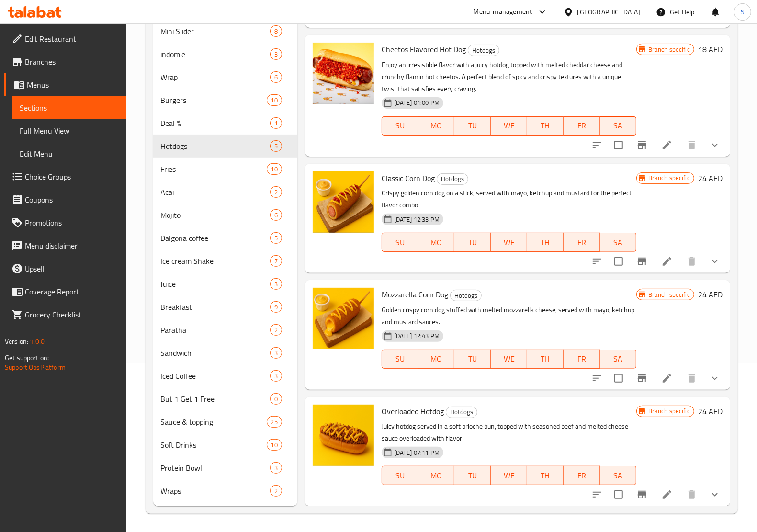
click at [661, 373] on icon at bounding box center [666, 377] width 11 height 11
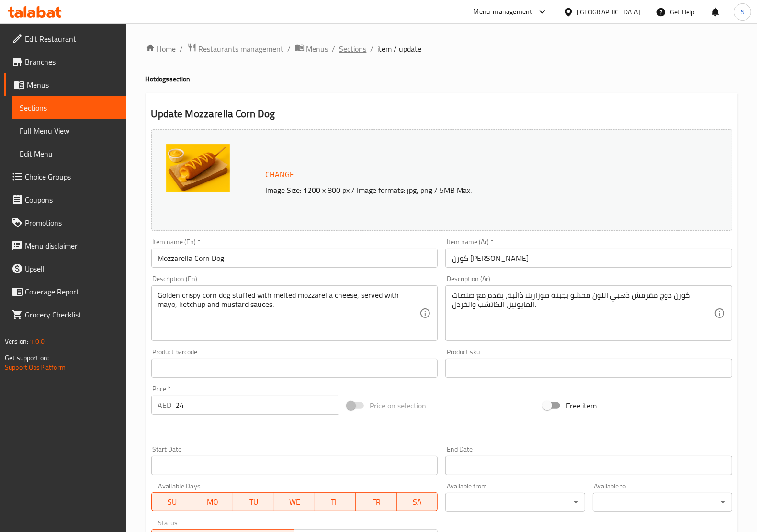
click at [344, 53] on span "Sections" at bounding box center [352, 48] width 27 height 11
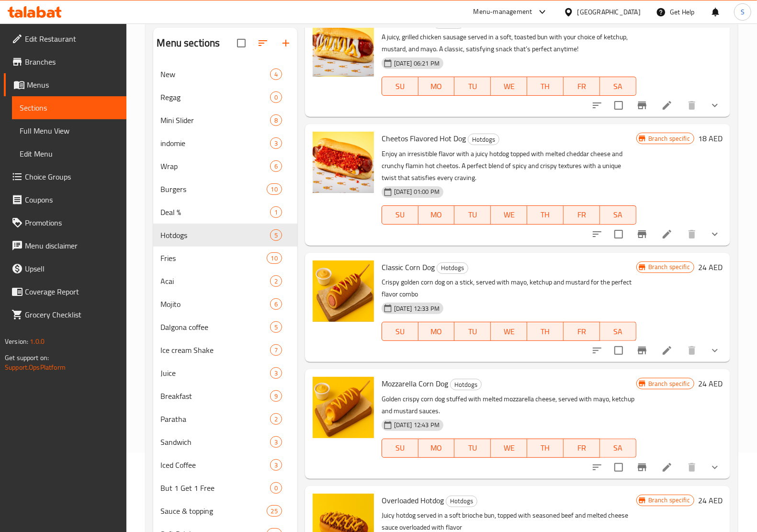
scroll to position [168, 0]
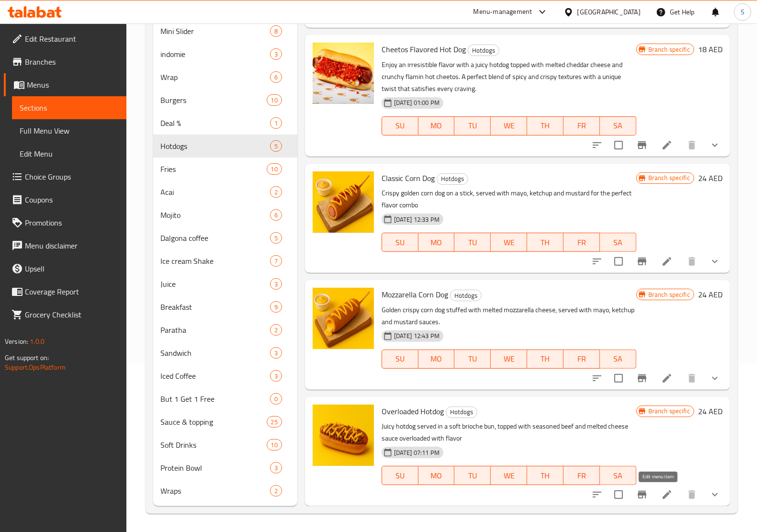
click at [662, 492] on icon at bounding box center [666, 494] width 9 height 9
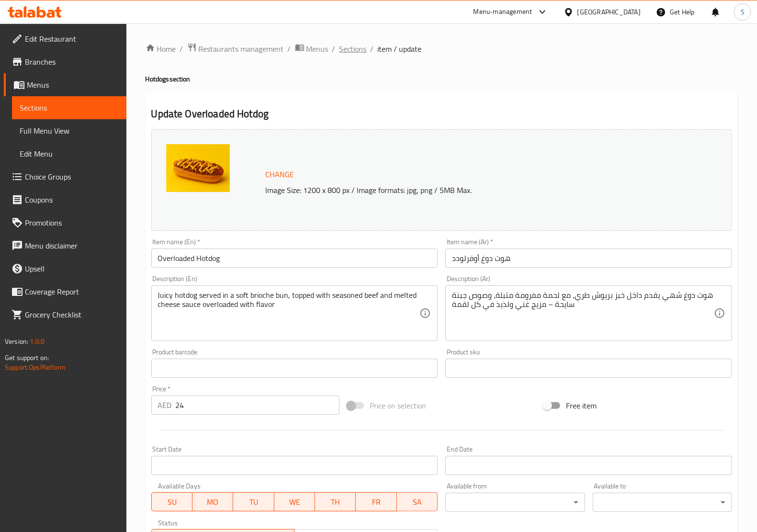
click at [344, 43] on span "Sections" at bounding box center [352, 48] width 27 height 11
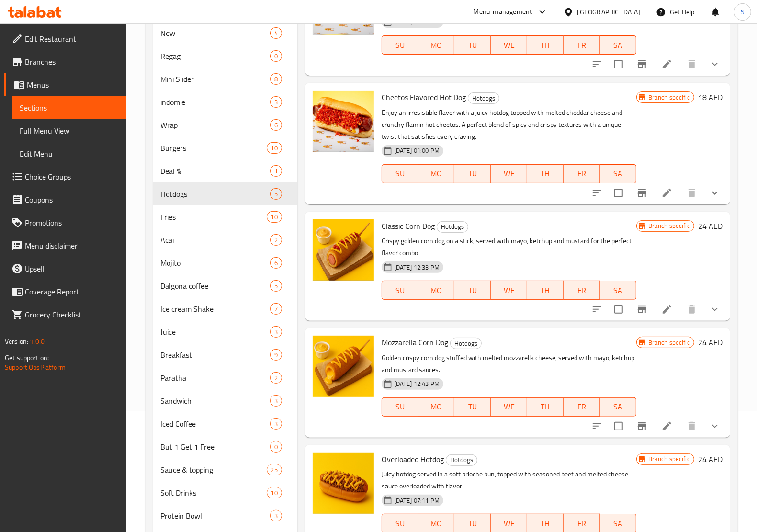
scroll to position [168, 0]
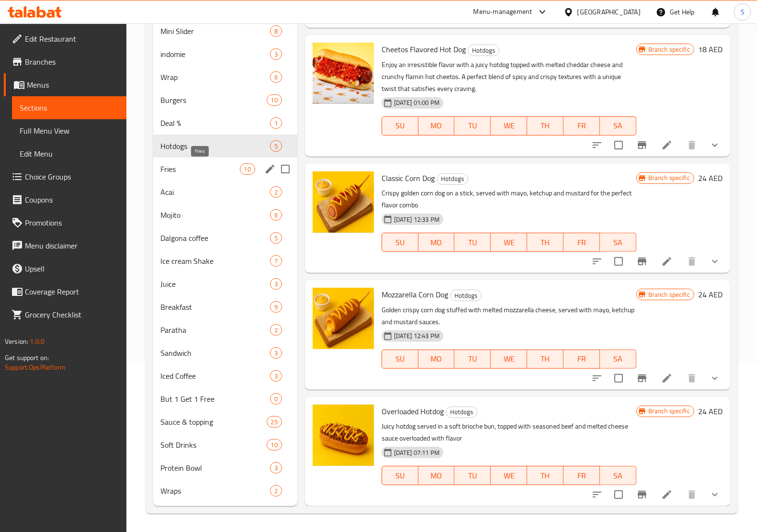
click at [200, 168] on span "Fries" at bounding box center [200, 168] width 79 height 11
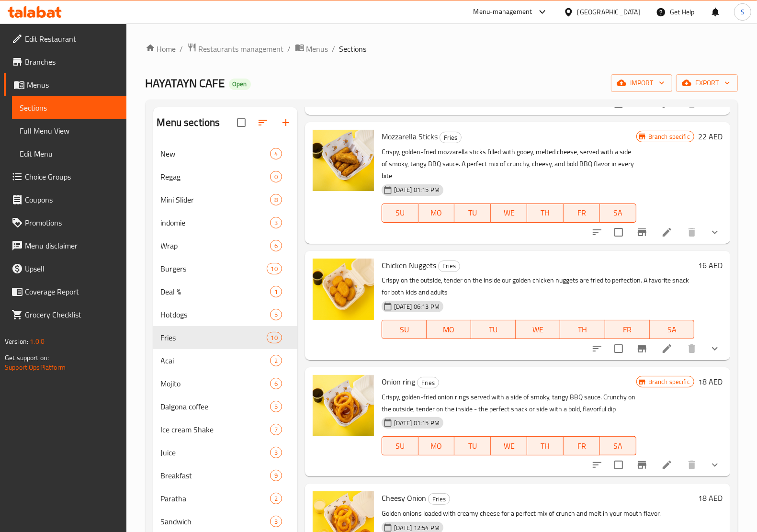
scroll to position [610, 0]
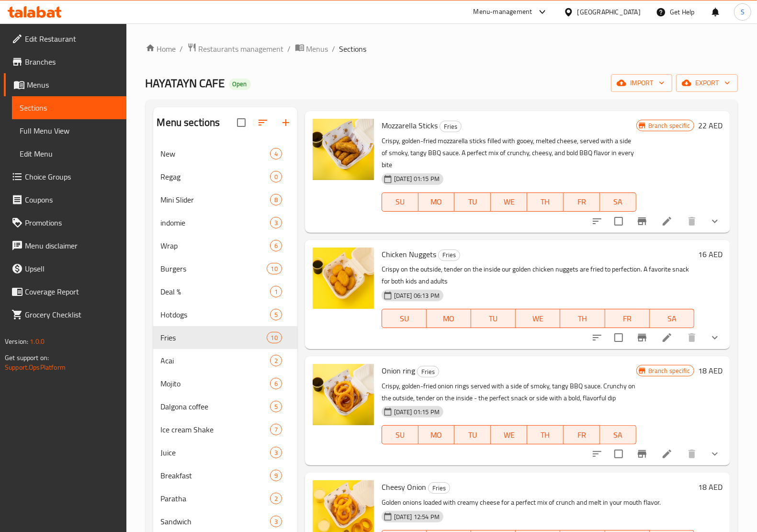
click at [416, 250] on span "Chicken Nuggets" at bounding box center [408, 254] width 55 height 14
click at [661, 340] on icon at bounding box center [666, 337] width 11 height 11
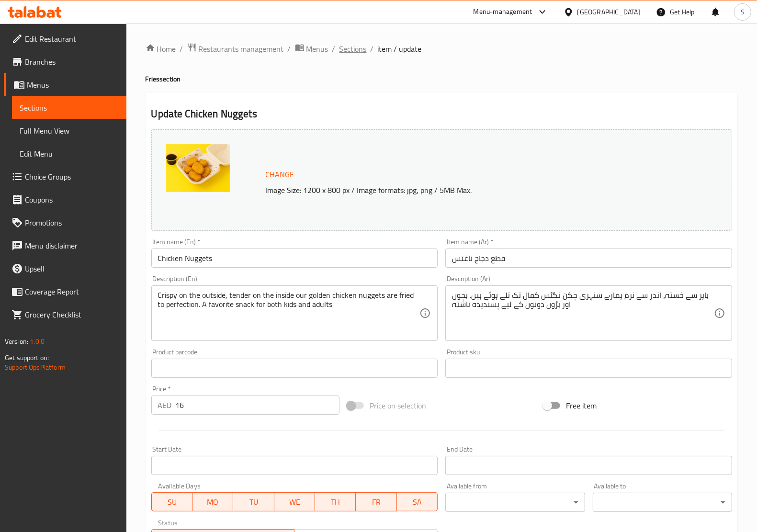
click at [358, 48] on span "Sections" at bounding box center [352, 48] width 27 height 11
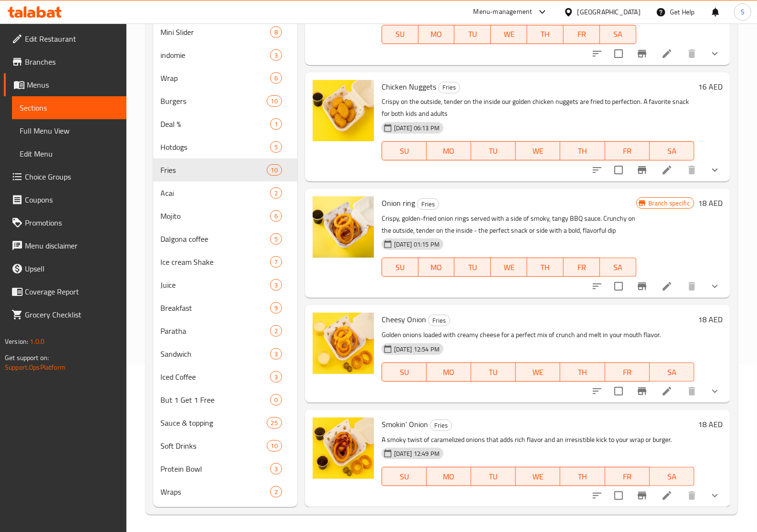
scroll to position [168, 0]
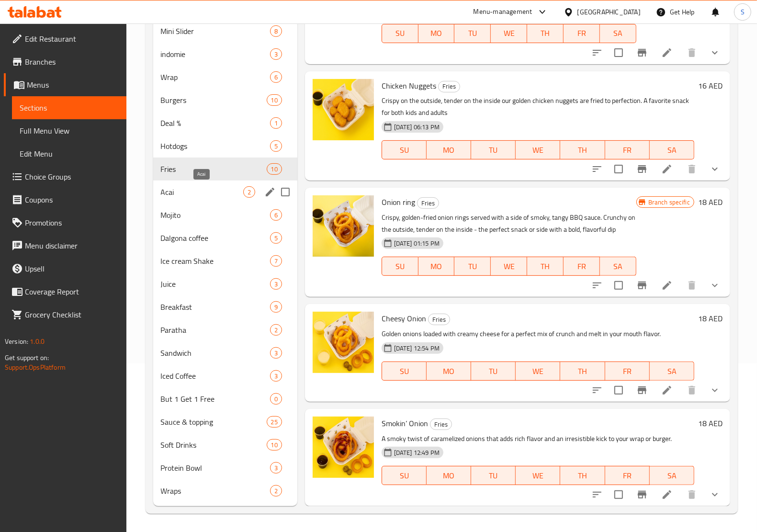
click at [195, 190] on span "Acai" at bounding box center [202, 191] width 82 height 11
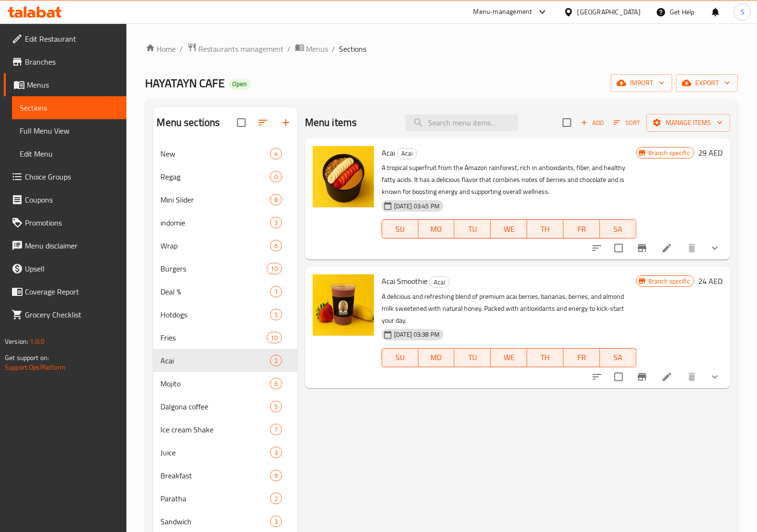
click at [391, 151] on span "Acai" at bounding box center [387, 153] width 13 height 14
click at [661, 249] on icon at bounding box center [666, 247] width 11 height 11
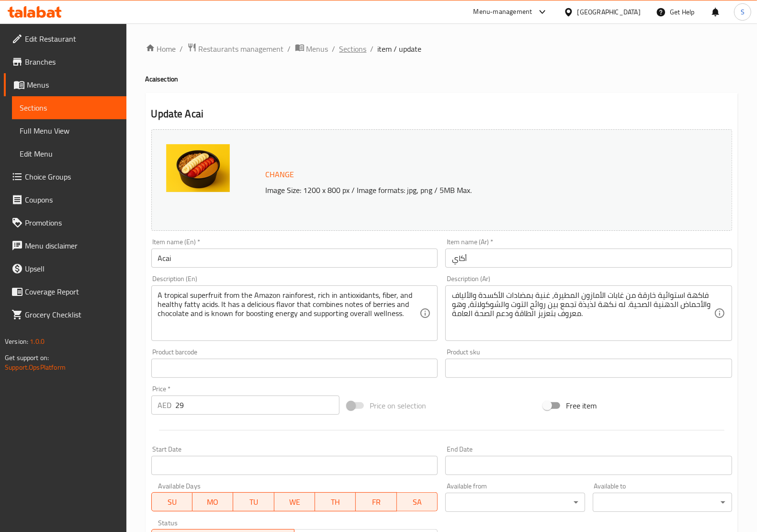
click at [364, 48] on span "Sections" at bounding box center [352, 48] width 27 height 11
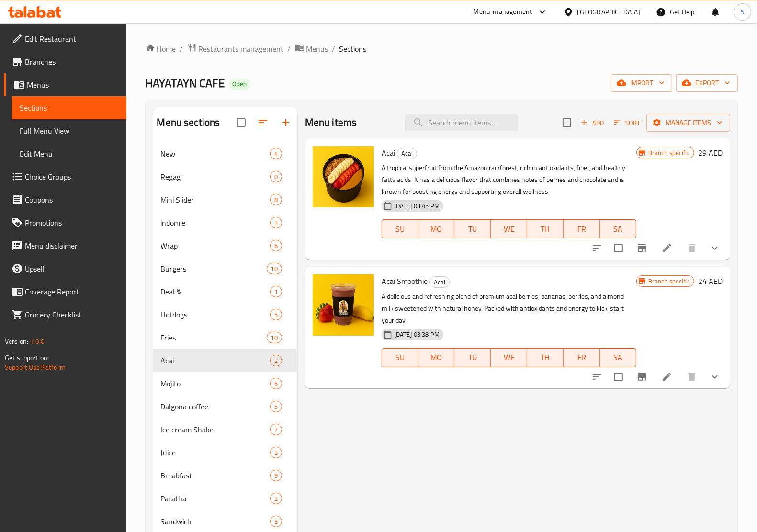
click at [398, 283] on span "Acai Smoothie" at bounding box center [404, 281] width 46 height 14
click at [668, 371] on icon at bounding box center [666, 376] width 11 height 11
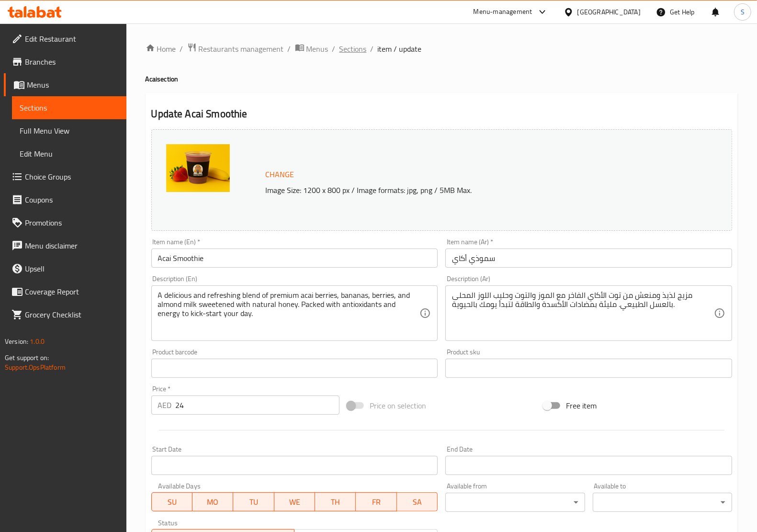
click at [358, 51] on span "Sections" at bounding box center [352, 48] width 27 height 11
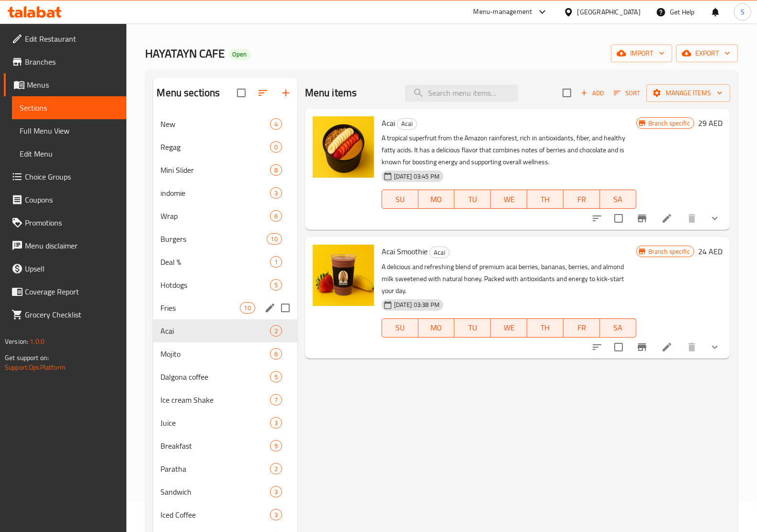
scroll to position [60, 0]
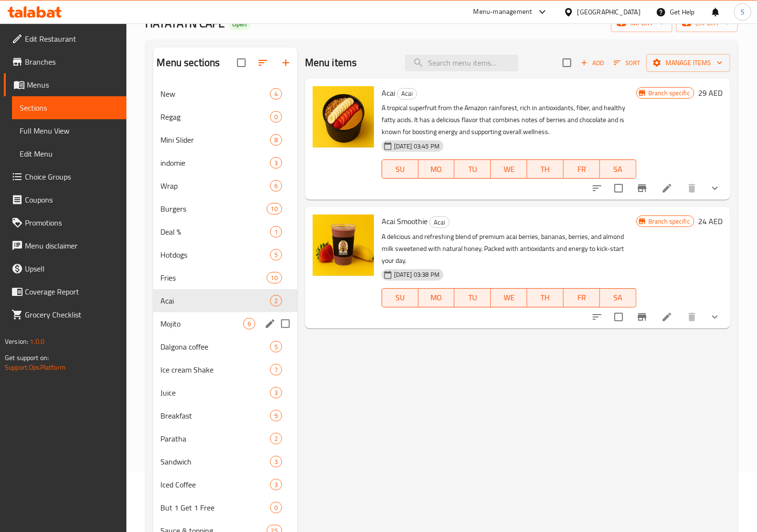
click at [186, 323] on span "Mojito" at bounding box center [202, 323] width 82 height 11
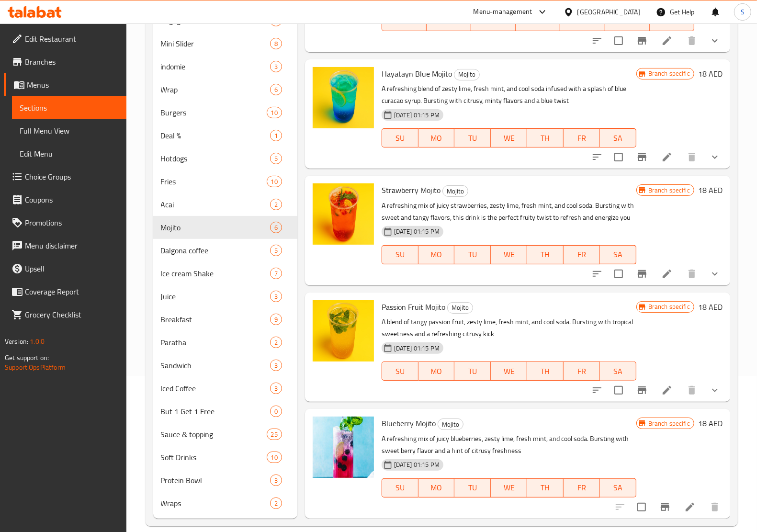
scroll to position [168, 0]
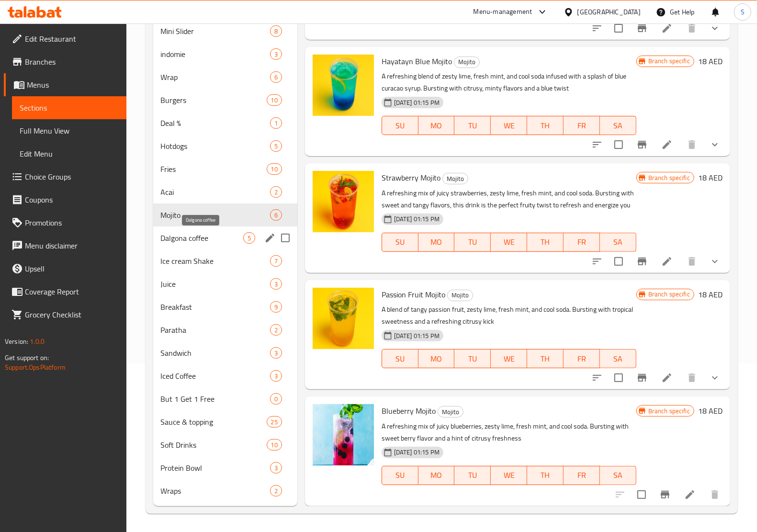
click at [217, 240] on span "Dalgona coffee" at bounding box center [202, 237] width 82 height 11
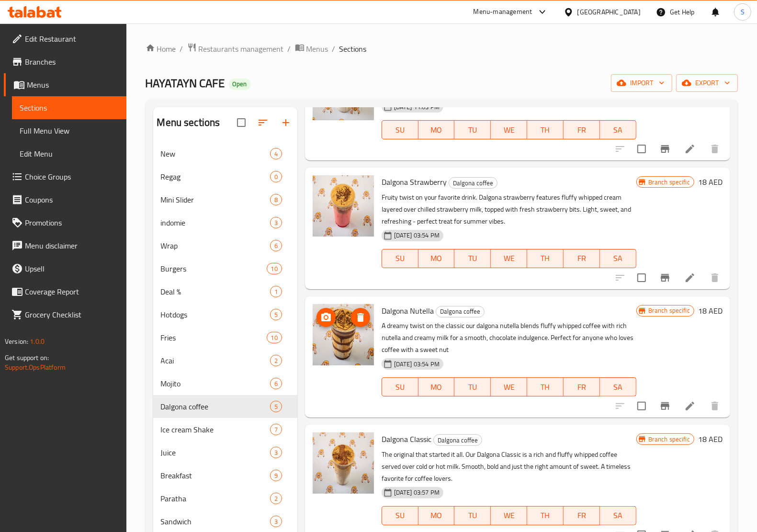
scroll to position [168, 0]
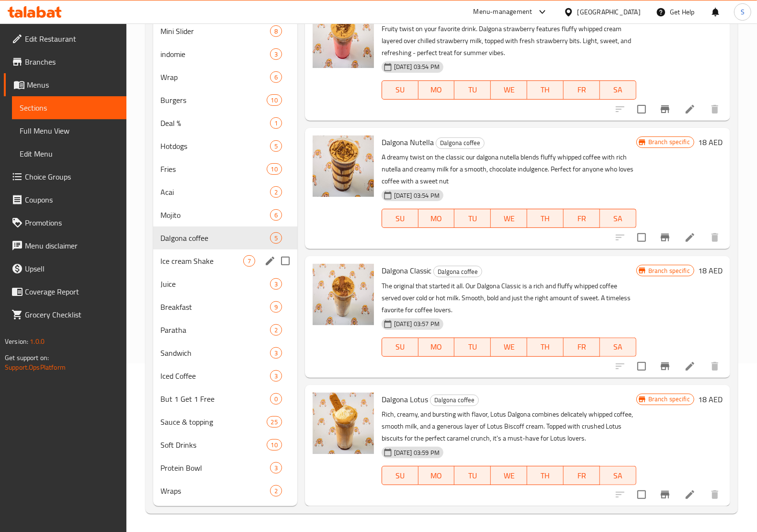
click at [178, 268] on div "Ice cream Shake 7" at bounding box center [225, 260] width 144 height 23
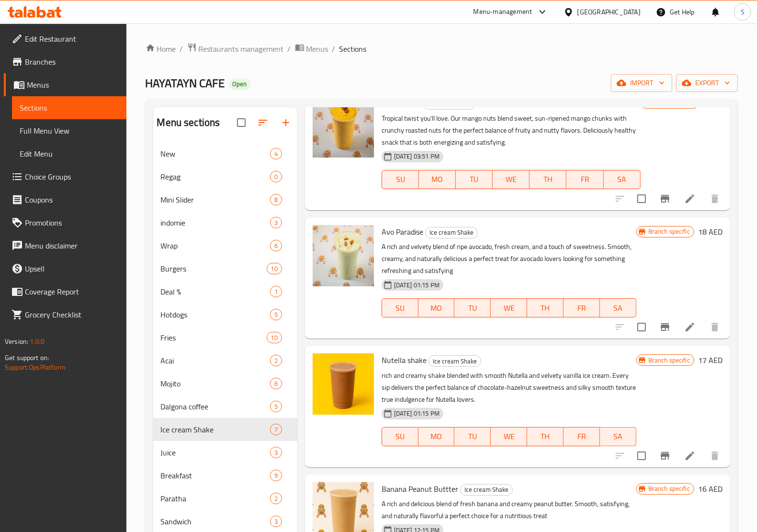
scroll to position [299, 0]
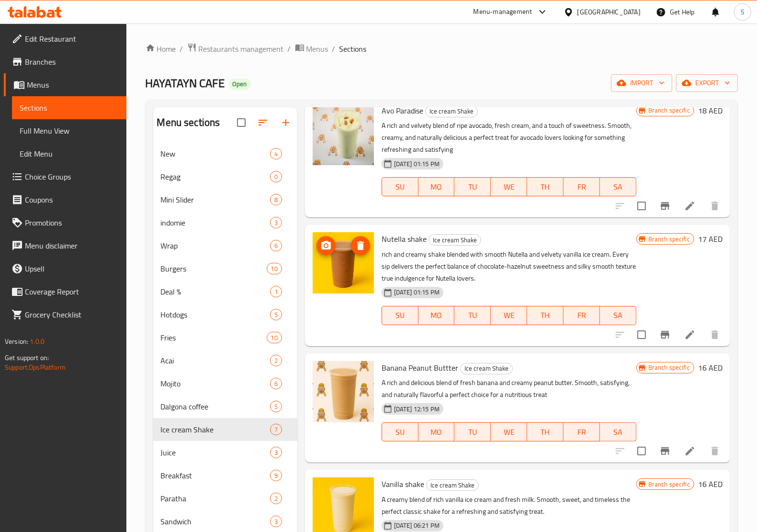
drag, startPoint x: 328, startPoint y: 269, endPoint x: 335, endPoint y: 274, distance: 8.9
click at [335, 274] on img at bounding box center [343, 262] width 61 height 61
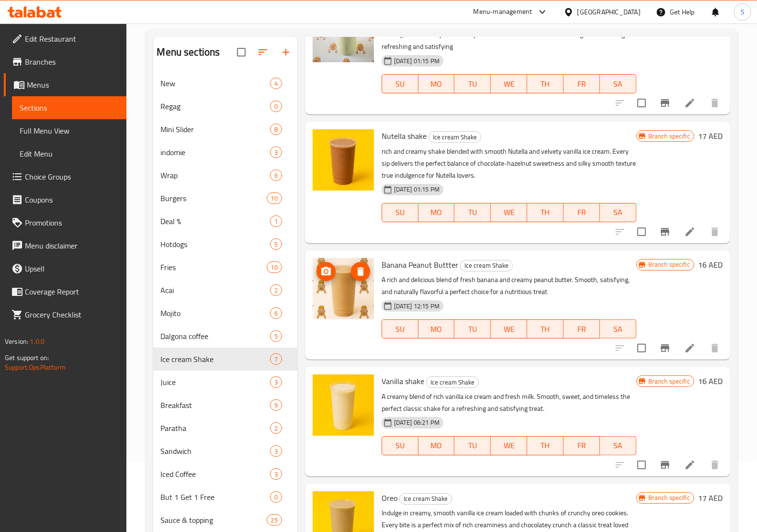
scroll to position [168, 0]
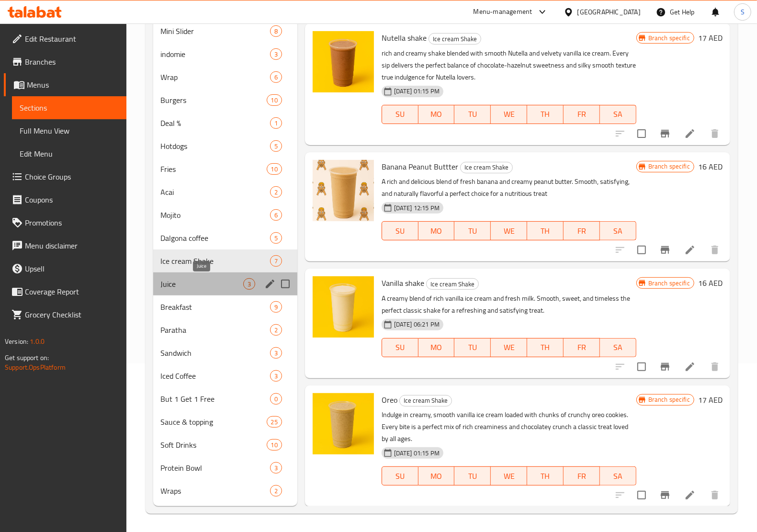
click at [199, 283] on span "Juice" at bounding box center [202, 283] width 82 height 11
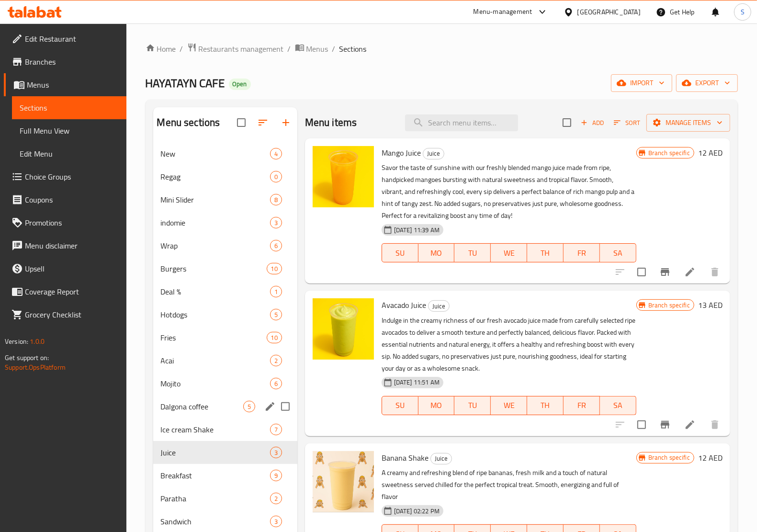
scroll to position [120, 0]
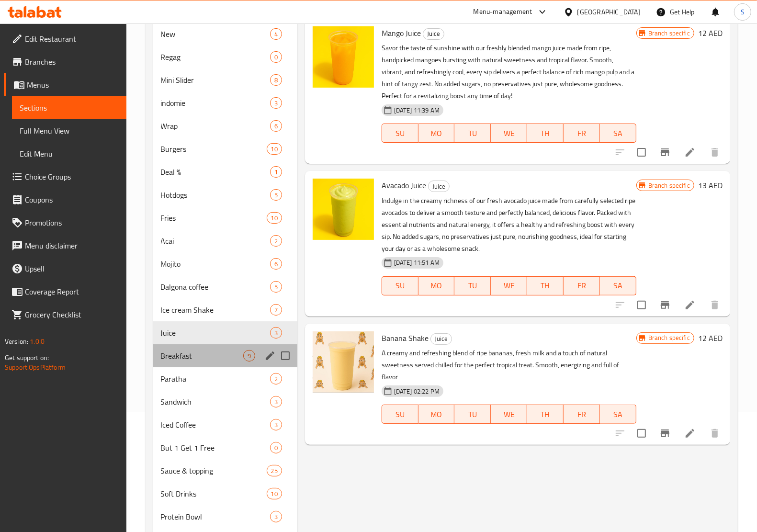
click at [189, 364] on div "Breakfast 9" at bounding box center [225, 355] width 144 height 23
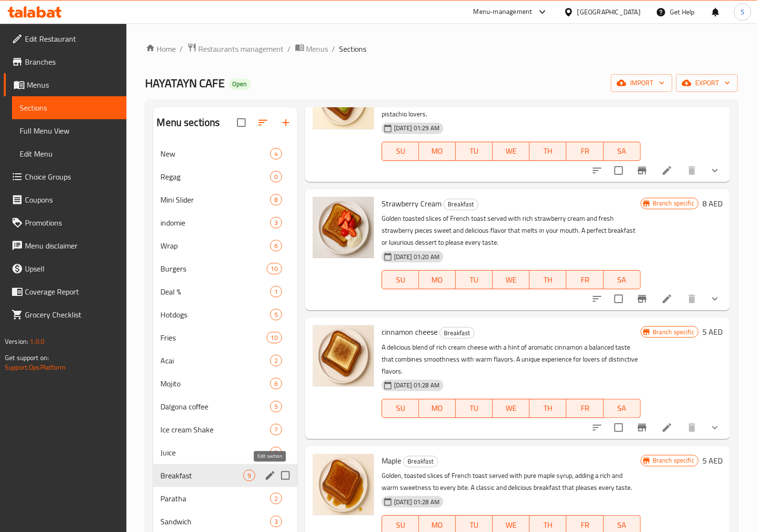
click at [270, 474] on icon "edit" at bounding box center [270, 475] width 9 height 9
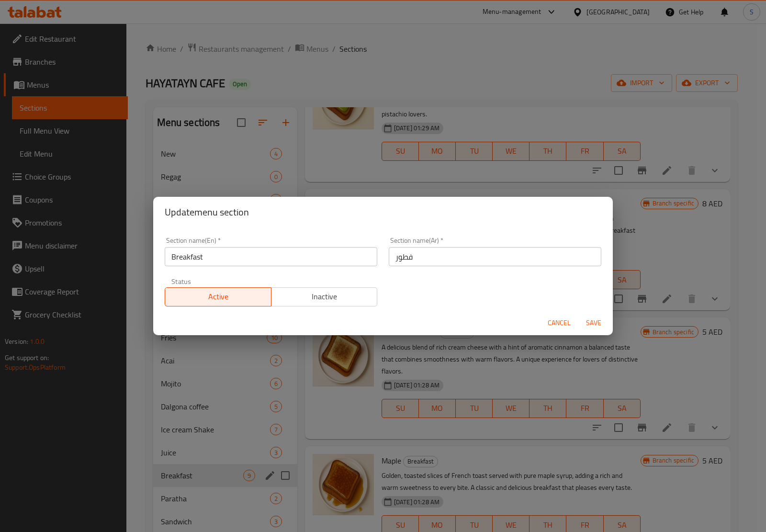
click at [266, 258] on input "Breakfast" at bounding box center [271, 256] width 213 height 19
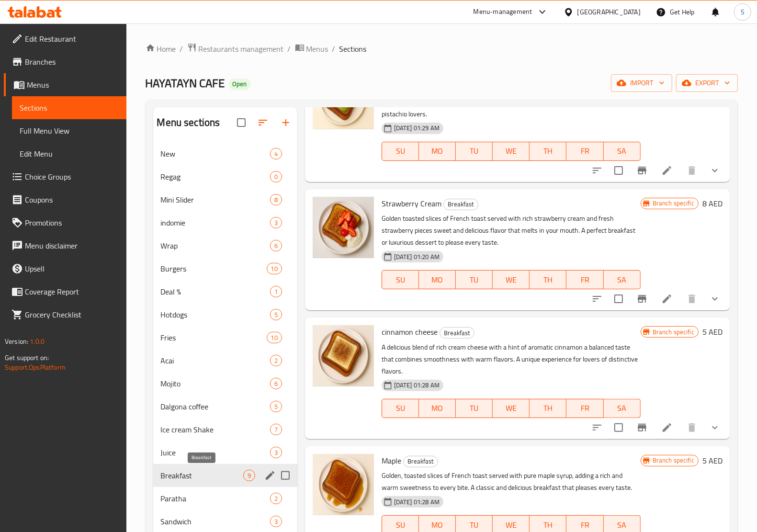
click at [221, 472] on span "Breakfast" at bounding box center [202, 475] width 82 height 11
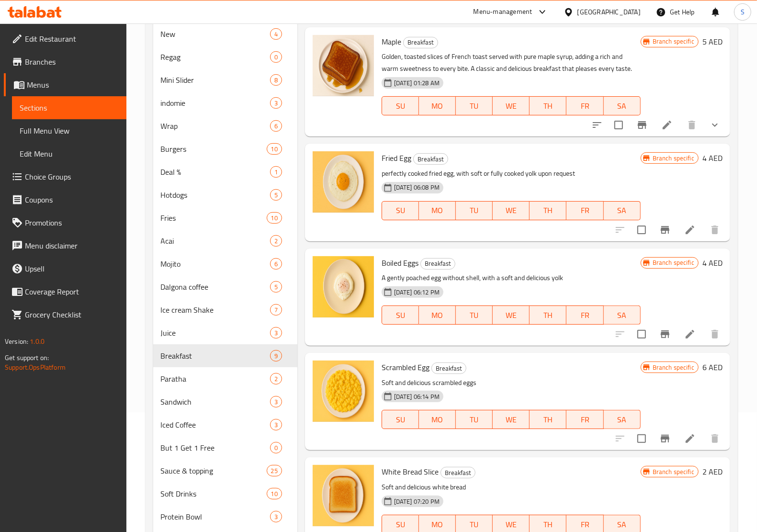
scroll to position [168, 0]
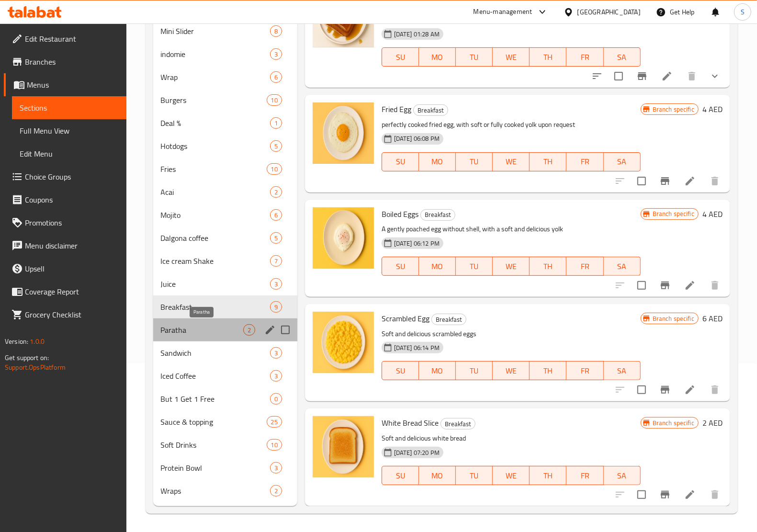
click at [214, 329] on span "Paratha" at bounding box center [202, 329] width 82 height 11
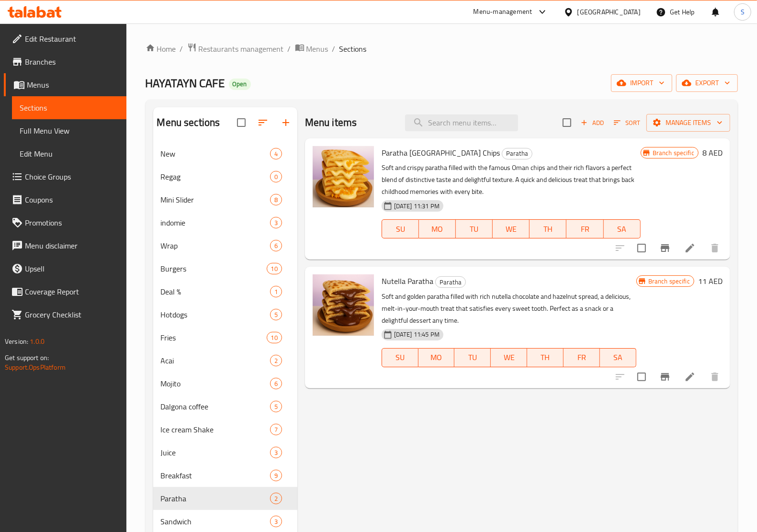
click at [388, 154] on span "Paratha [GEOGRAPHIC_DATA] Chips" at bounding box center [440, 153] width 118 height 14
click at [415, 279] on span "Nutella Paratha" at bounding box center [407, 281] width 52 height 14
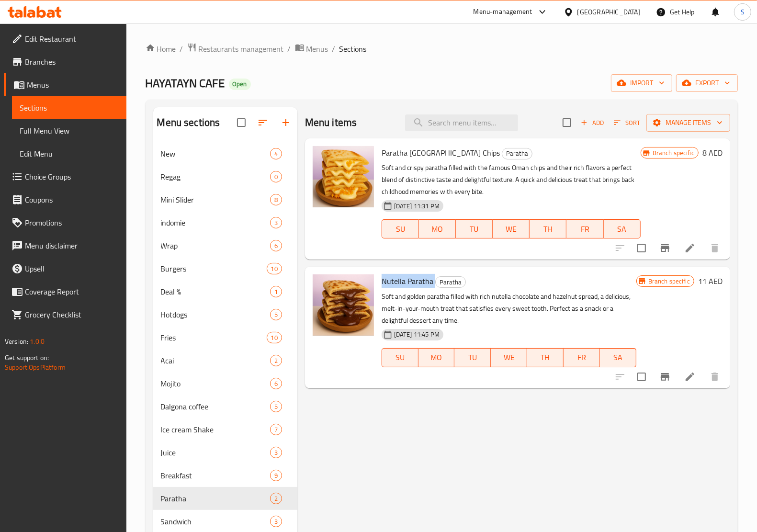
click at [415, 279] on span "Nutella Paratha" at bounding box center [407, 281] width 52 height 14
click at [687, 253] on icon at bounding box center [689, 247] width 11 height 11
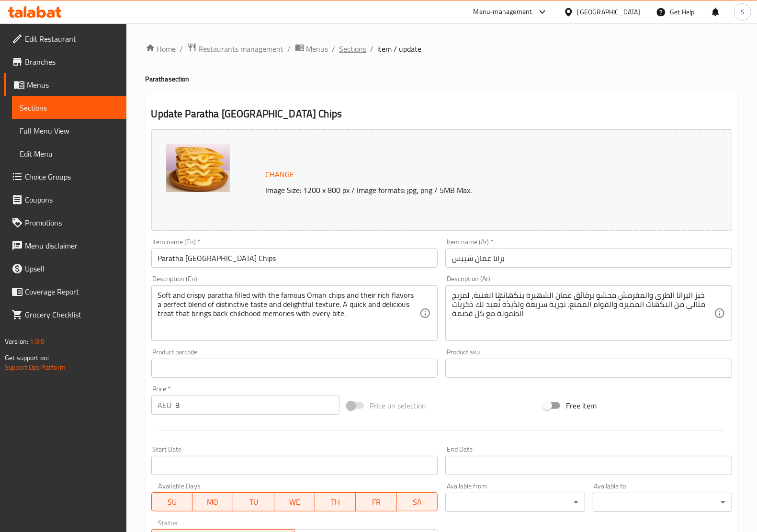
click at [353, 48] on span "Sections" at bounding box center [352, 48] width 27 height 11
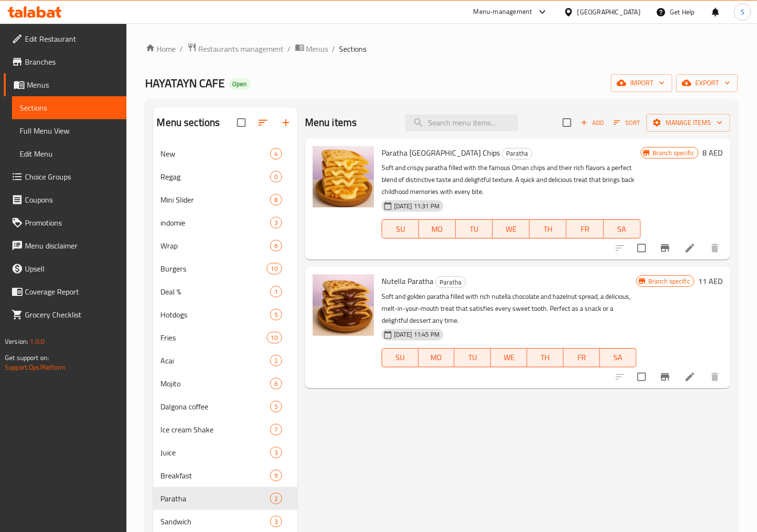
click at [684, 375] on li at bounding box center [689, 376] width 27 height 17
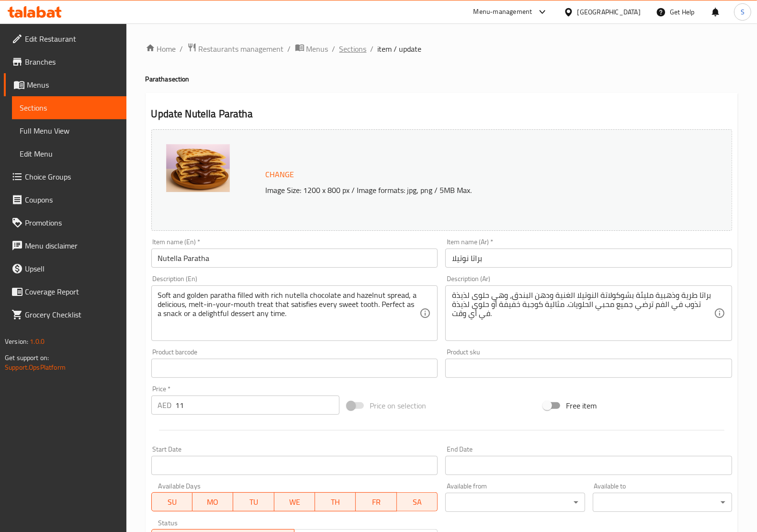
click at [353, 46] on span "Sections" at bounding box center [352, 48] width 27 height 11
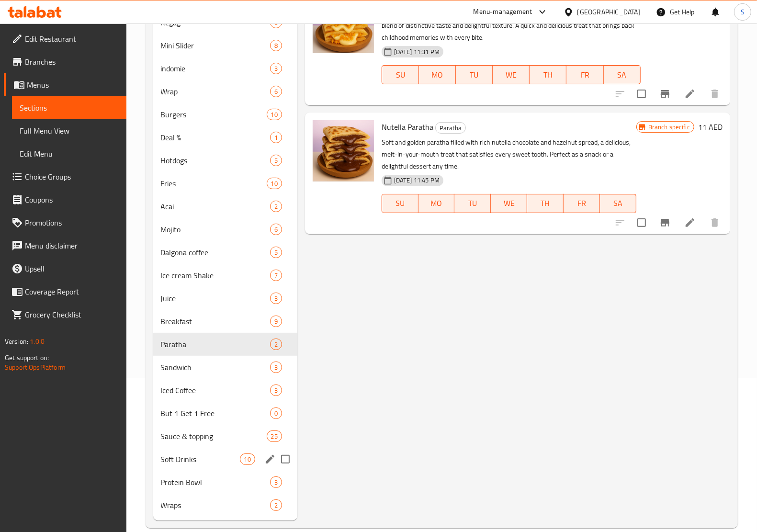
scroll to position [168, 0]
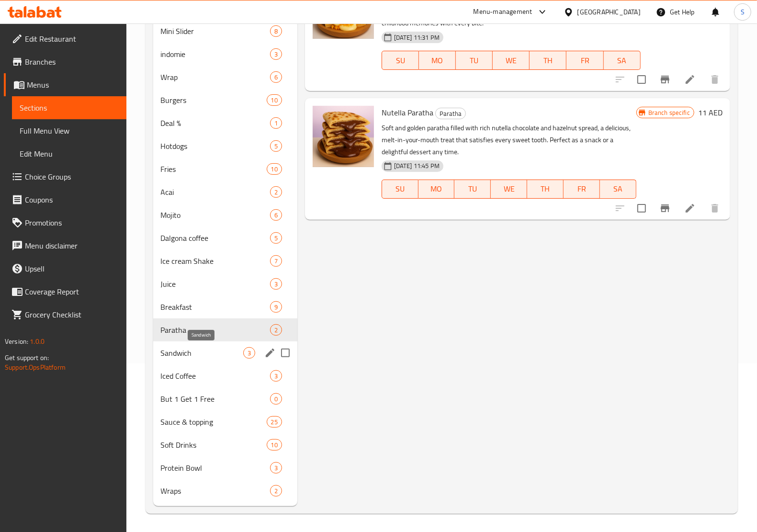
click at [204, 355] on span "Sandwich" at bounding box center [202, 352] width 82 height 11
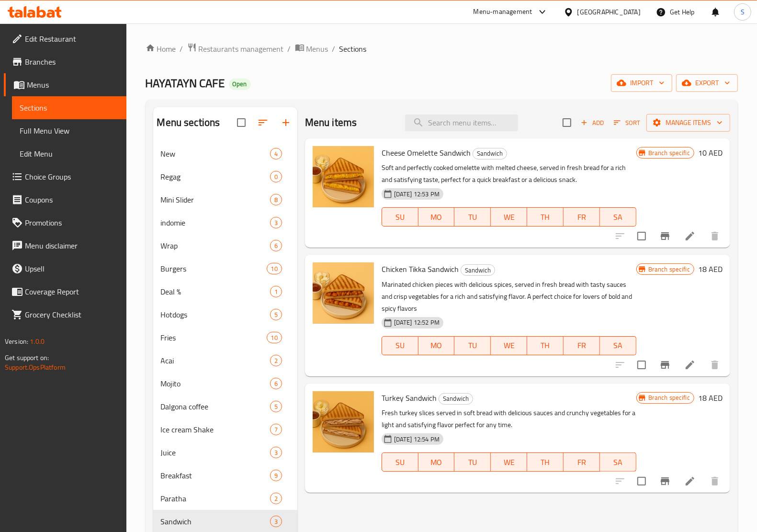
click at [404, 150] on span "Cheese Omelette Sandwich" at bounding box center [425, 153] width 89 height 14
copy h6 "Cheese Omelette Sandwich"
click at [405, 266] on span "Chicken Tikka Sandwich" at bounding box center [419, 269] width 77 height 14
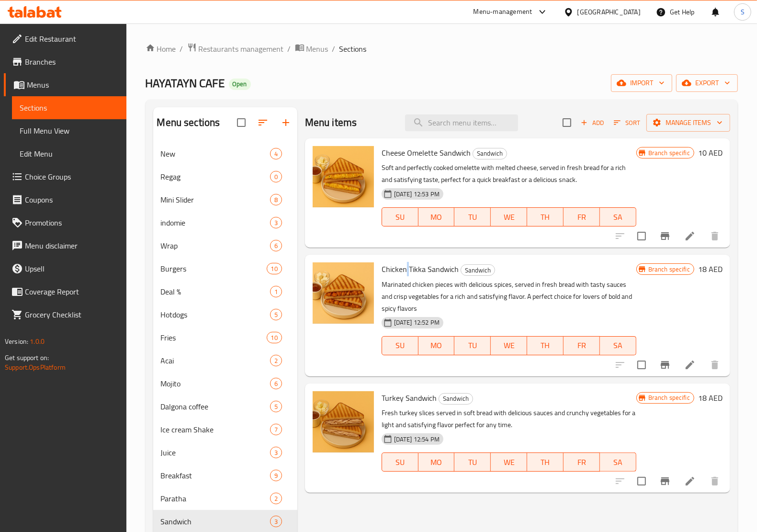
click at [405, 266] on span "Chicken Tikka Sandwich" at bounding box center [419, 269] width 77 height 14
copy h6 "Chicken Tikka Sandwich"
click at [416, 404] on span "Turkey Sandwich" at bounding box center [408, 398] width 55 height 14
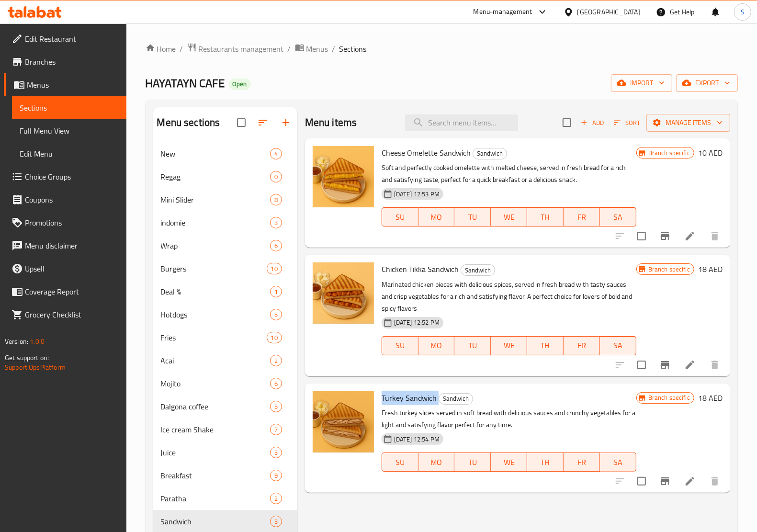
click at [416, 404] on span "Turkey Sandwich" at bounding box center [408, 398] width 55 height 14
copy h6 "Turkey Sandwich"
click at [690, 236] on icon at bounding box center [689, 236] width 9 height 9
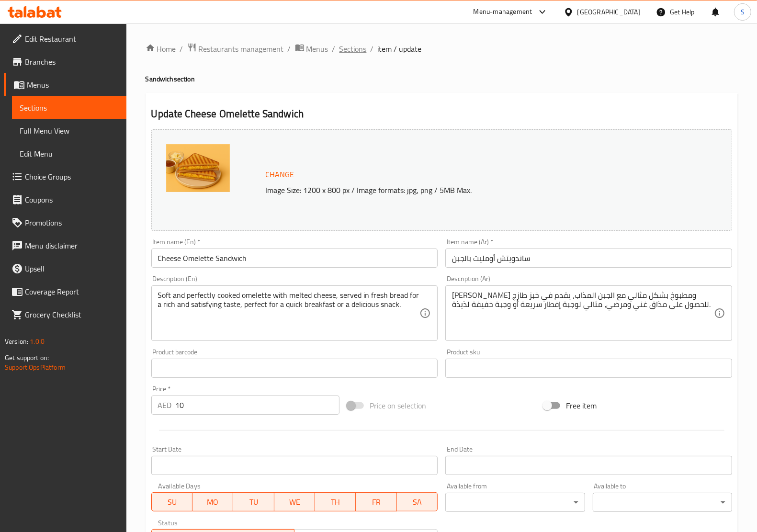
click at [344, 44] on span "Sections" at bounding box center [352, 48] width 27 height 11
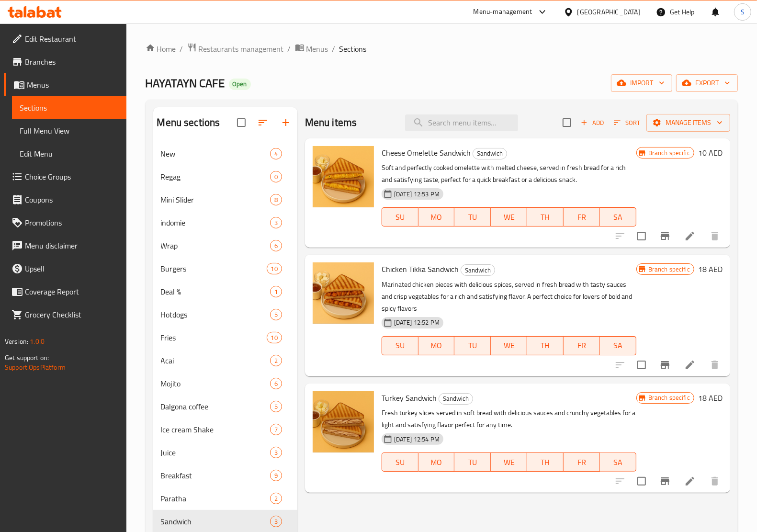
click at [683, 362] on li at bounding box center [689, 364] width 27 height 17
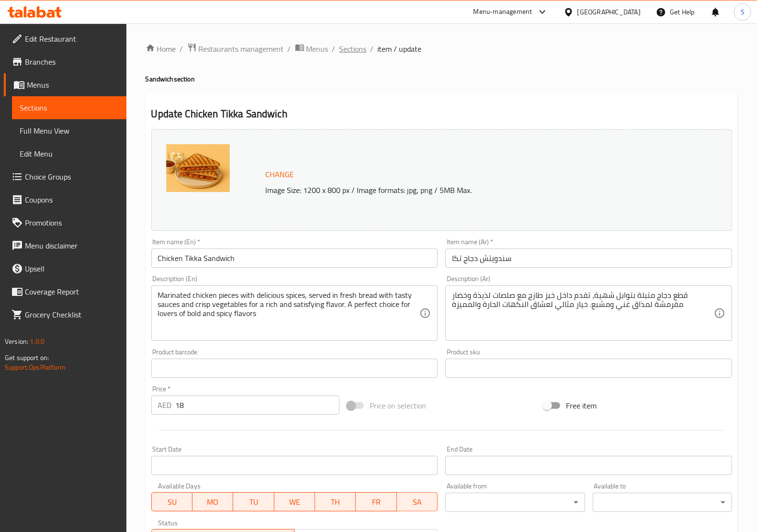
click at [356, 49] on span "Sections" at bounding box center [352, 48] width 27 height 11
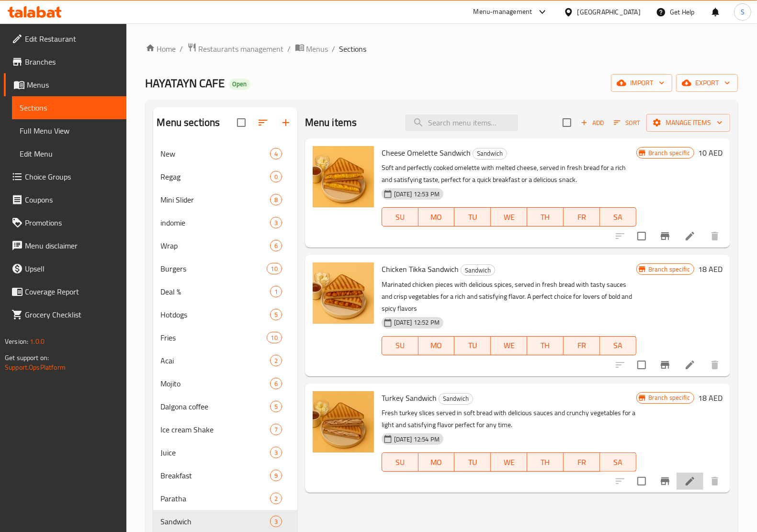
click at [697, 479] on li at bounding box center [689, 480] width 27 height 17
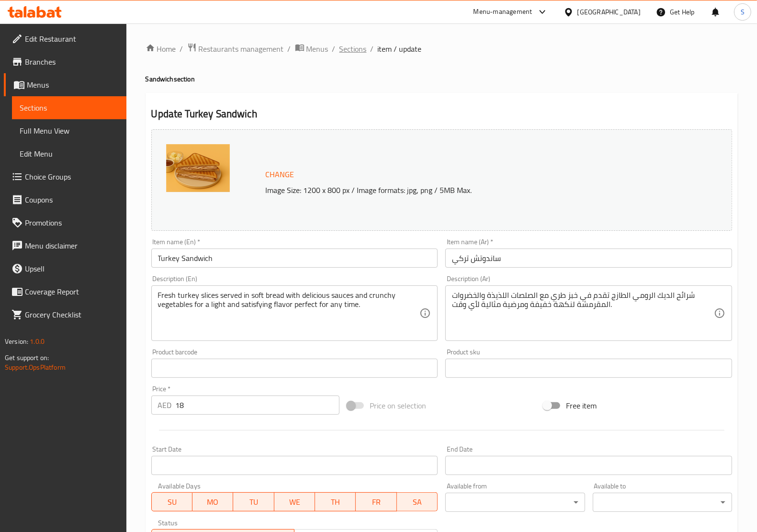
click at [350, 50] on span "Sections" at bounding box center [352, 48] width 27 height 11
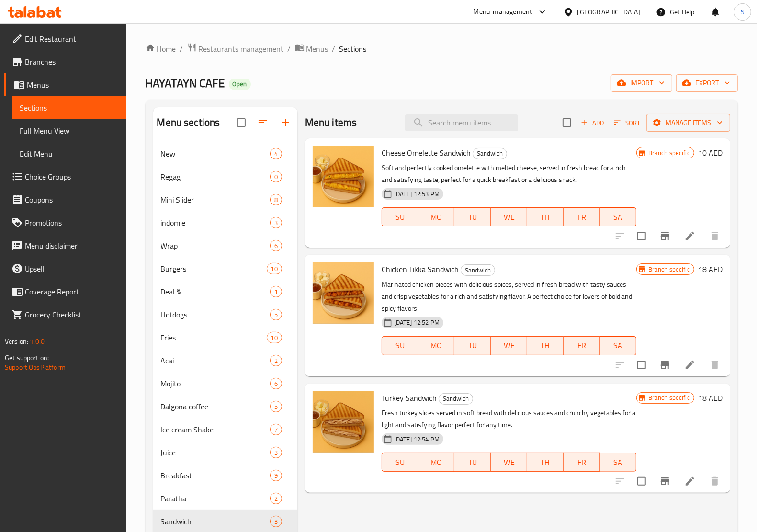
click at [679, 362] on li at bounding box center [689, 364] width 27 height 17
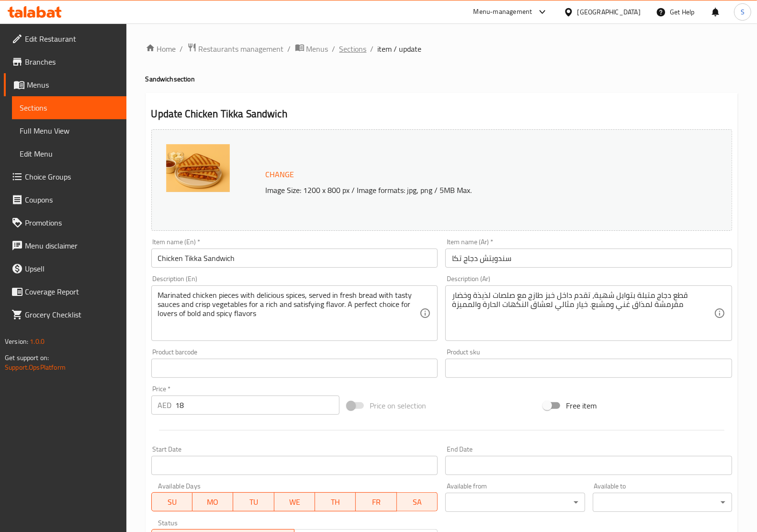
click at [361, 50] on span "Sections" at bounding box center [352, 48] width 27 height 11
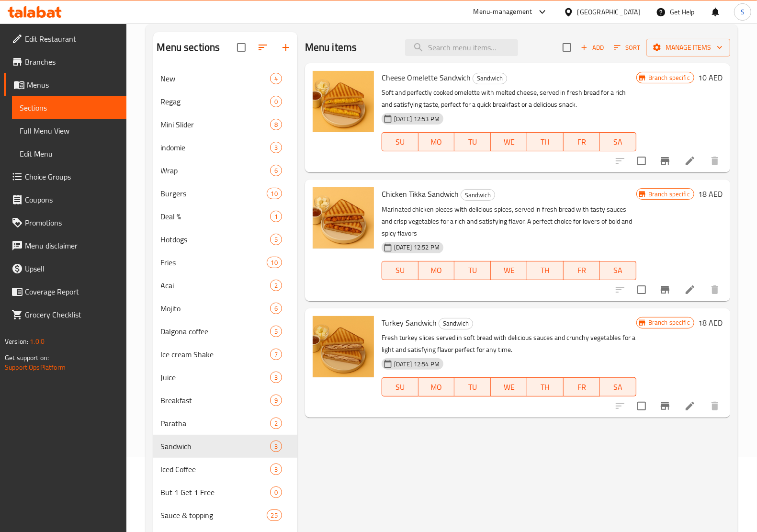
scroll to position [168, 0]
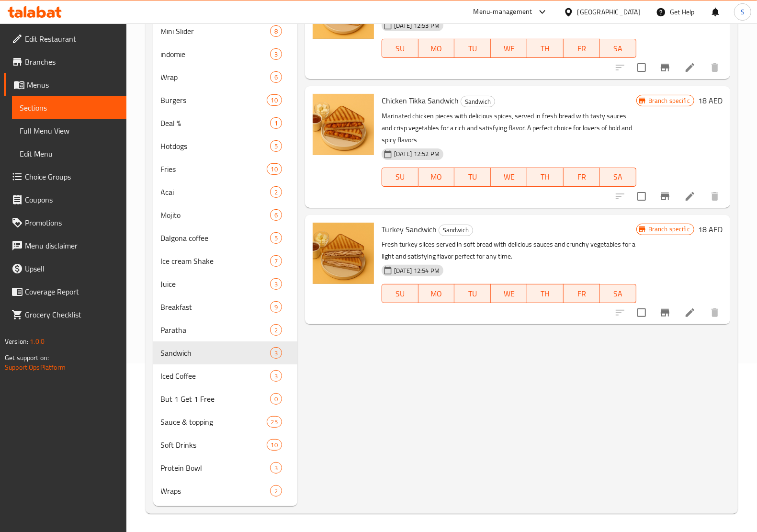
click at [687, 316] on icon at bounding box center [689, 312] width 9 height 9
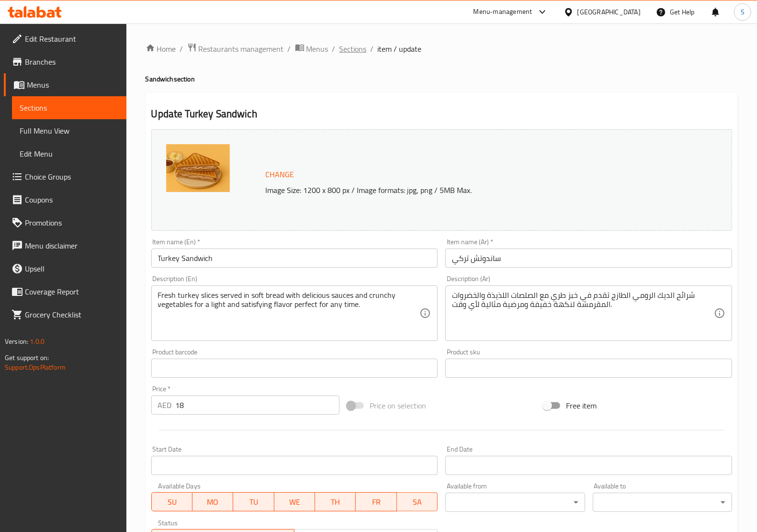
click at [341, 48] on span "Sections" at bounding box center [352, 48] width 27 height 11
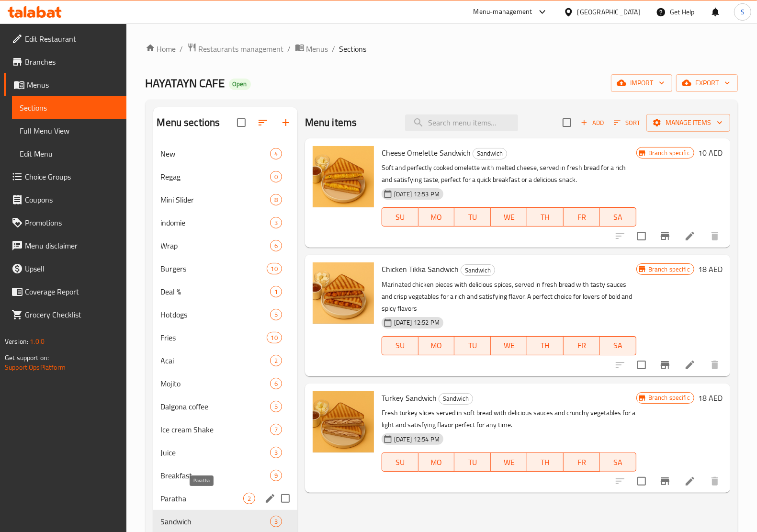
click at [224, 494] on span "Paratha" at bounding box center [202, 498] width 82 height 11
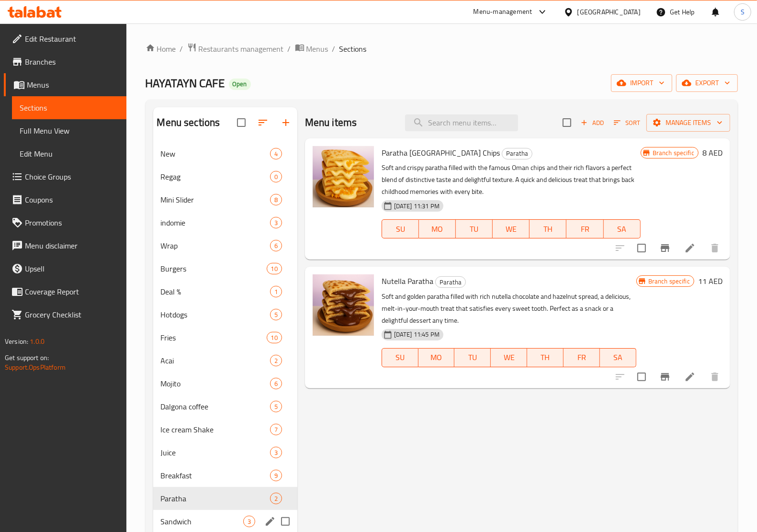
drag, startPoint x: 188, startPoint y: 515, endPoint x: 245, endPoint y: 453, distance: 84.4
click at [188, 516] on span "Sandwich" at bounding box center [202, 521] width 82 height 11
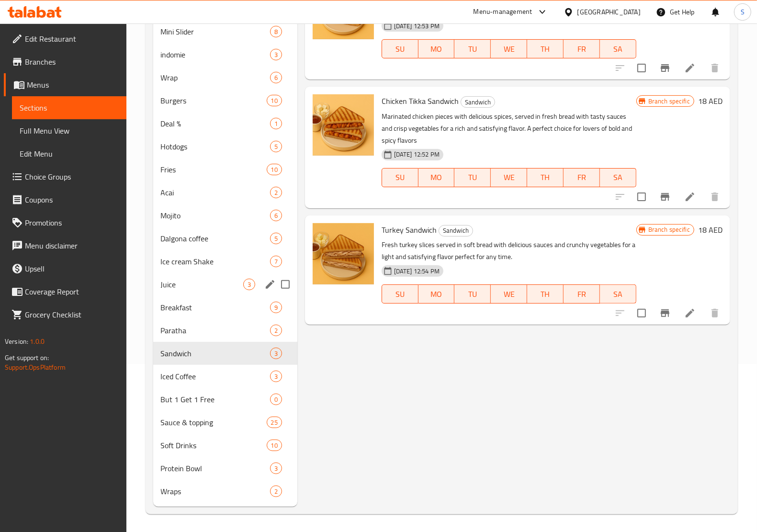
scroll to position [168, 0]
click at [204, 377] on span "Iced Coffee" at bounding box center [202, 375] width 82 height 11
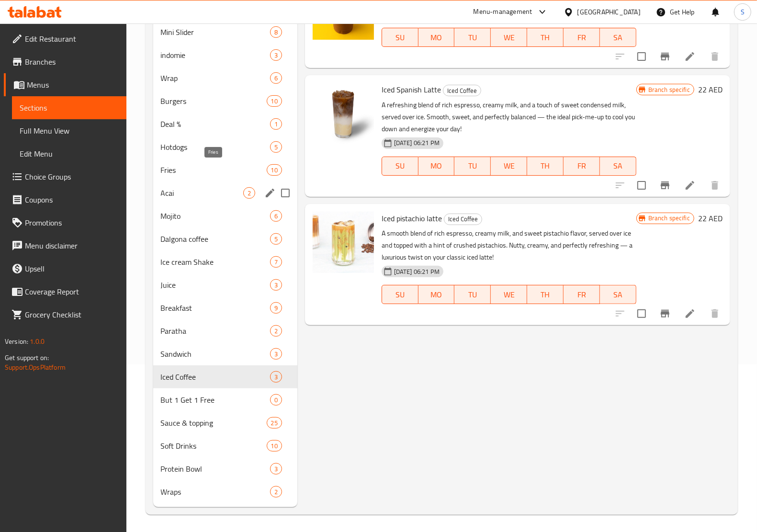
scroll to position [168, 0]
click at [187, 400] on span "But 1 Get 1 Free" at bounding box center [202, 398] width 82 height 11
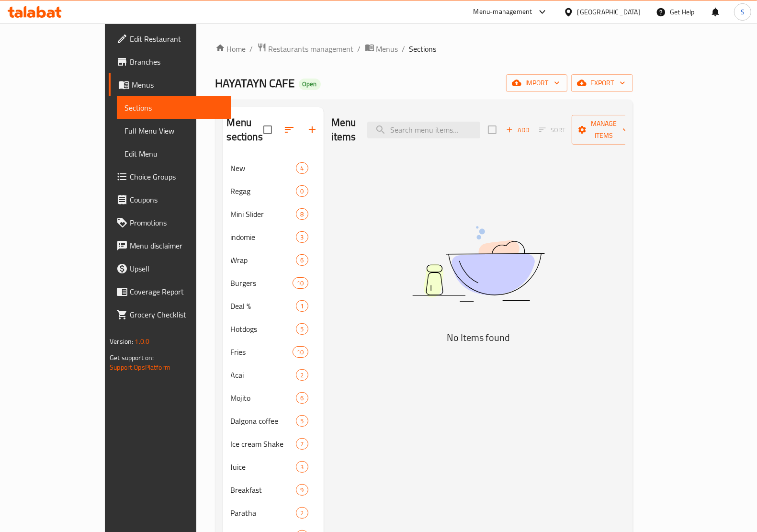
scroll to position [168, 0]
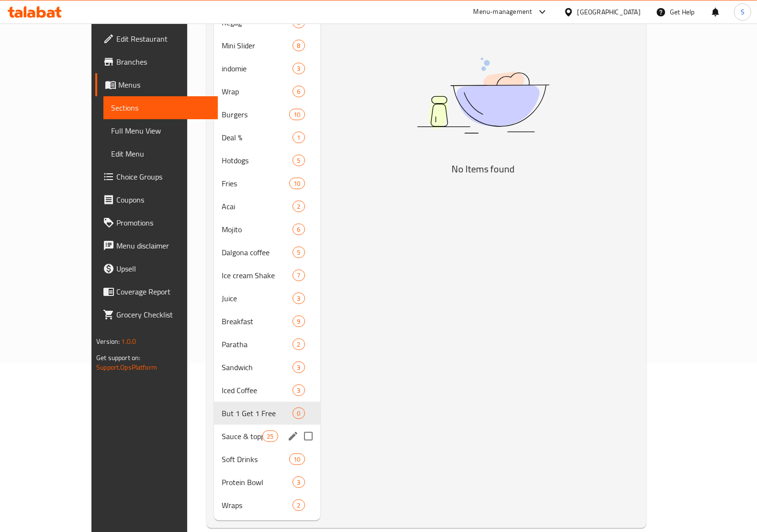
click at [218, 427] on div "Sauce & topping 25" at bounding box center [267, 436] width 106 height 23
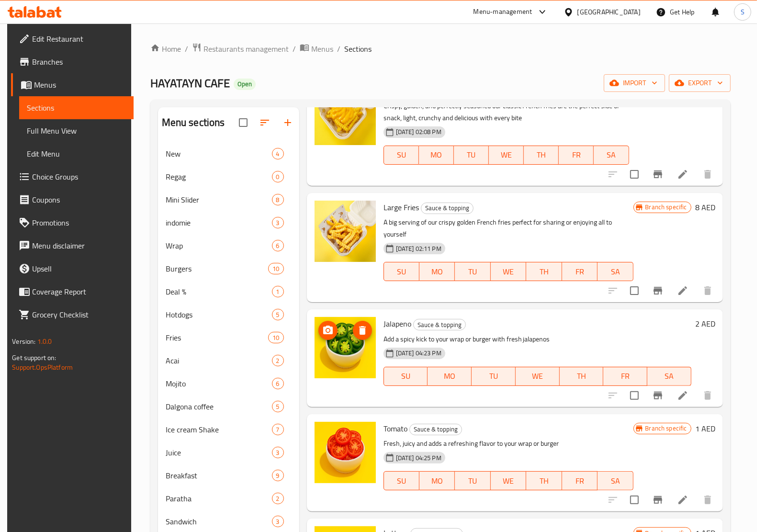
scroll to position [239, 0]
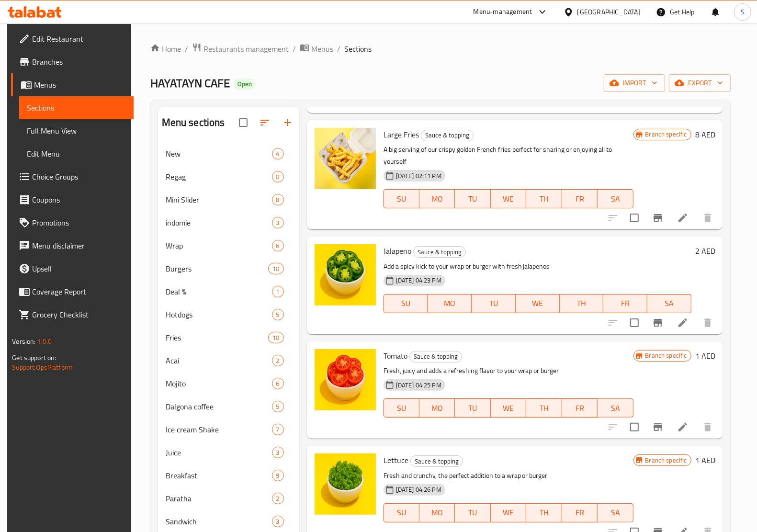
click at [396, 247] on span "Jalapeno" at bounding box center [397, 251] width 28 height 14
copy h6 "Jalapeno"
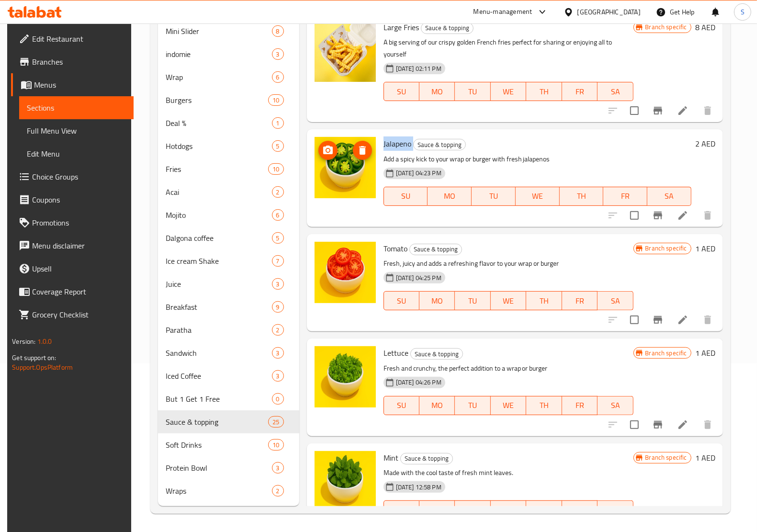
scroll to position [180, 0]
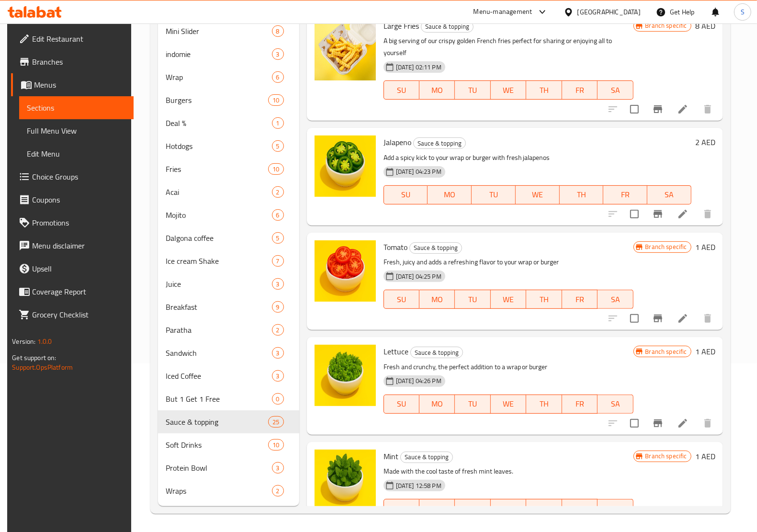
click at [388, 247] on span "Tomato" at bounding box center [395, 247] width 24 height 14
copy h6 "Tomato"
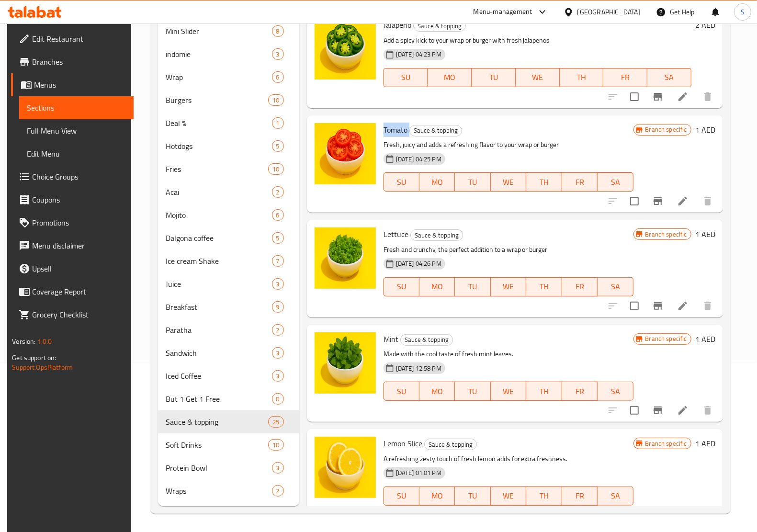
scroll to position [299, 0]
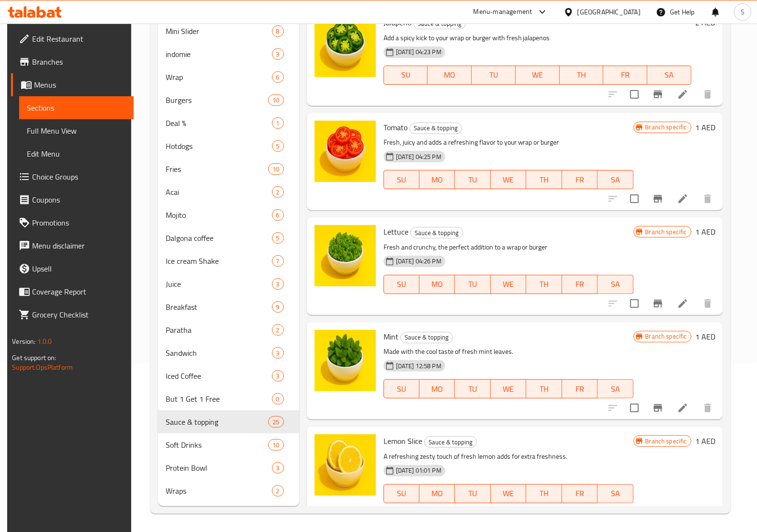
click at [393, 233] on span "Lettuce" at bounding box center [395, 231] width 25 height 14
copy h6 "Lettuce"
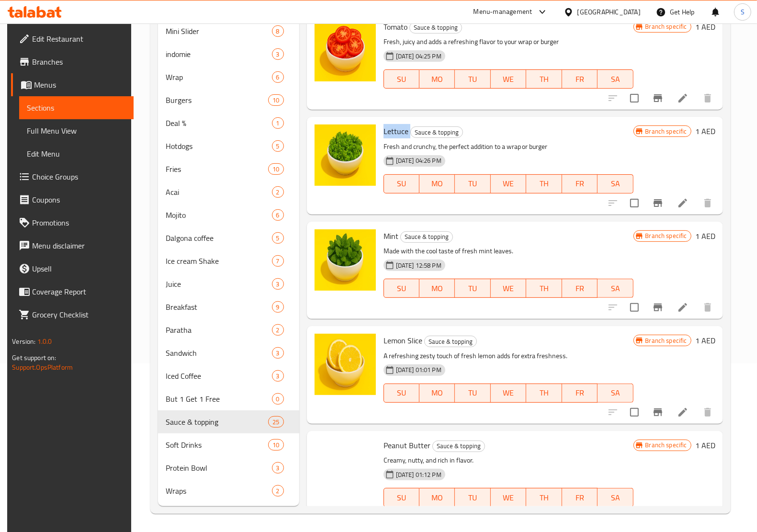
scroll to position [419, 0]
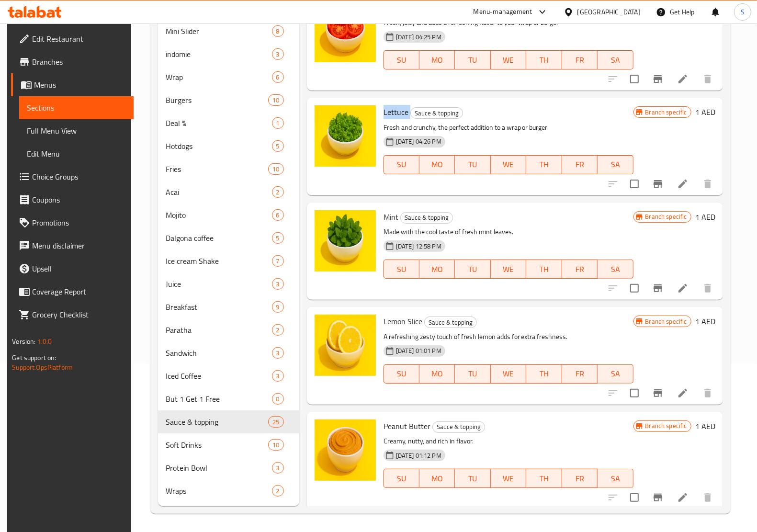
click at [389, 219] on span "Mint" at bounding box center [390, 217] width 15 height 14
copy h6 "Mint"
click at [400, 316] on span "Lemon Slice" at bounding box center [402, 321] width 39 height 14
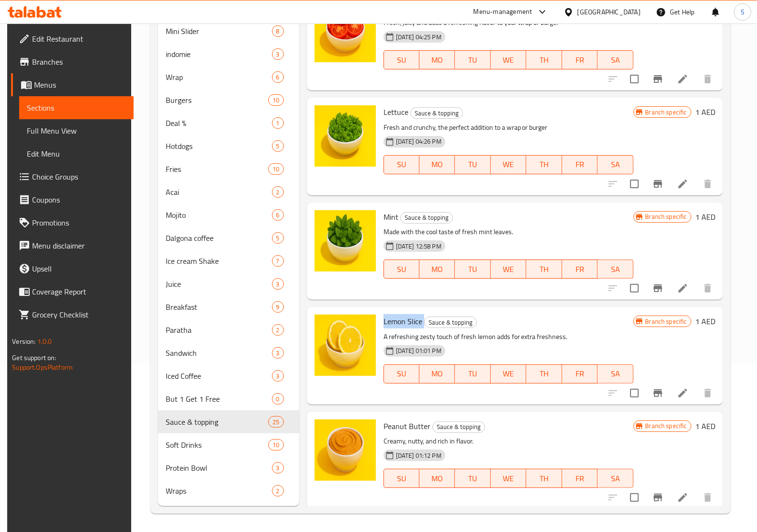
click at [400, 316] on span "Lemon Slice" at bounding box center [402, 321] width 39 height 14
copy h6 "Lemon Slice"
click at [407, 417] on div "Peanut Butter Sauce & topping Creamy, nutty, and rich in flavor. 30-08-2025 01:…" at bounding box center [509, 460] width 258 height 90
click at [407, 424] on span "Peanut Butter" at bounding box center [406, 426] width 47 height 14
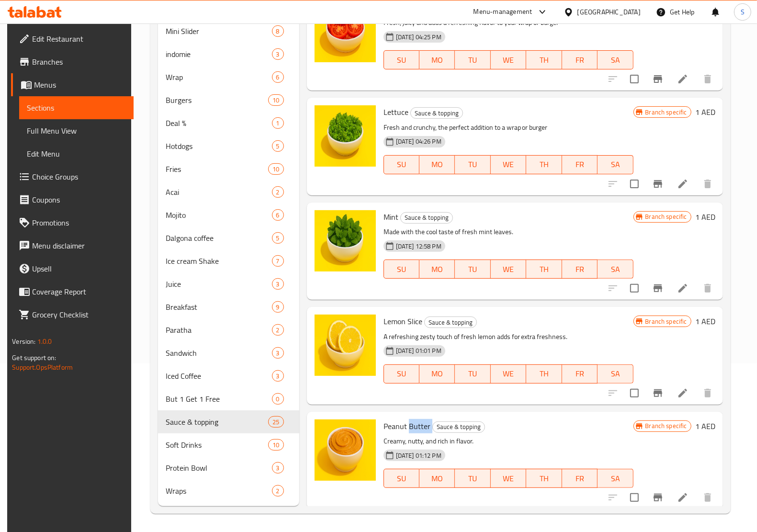
click at [407, 424] on span "Peanut Butter" at bounding box center [406, 426] width 47 height 14
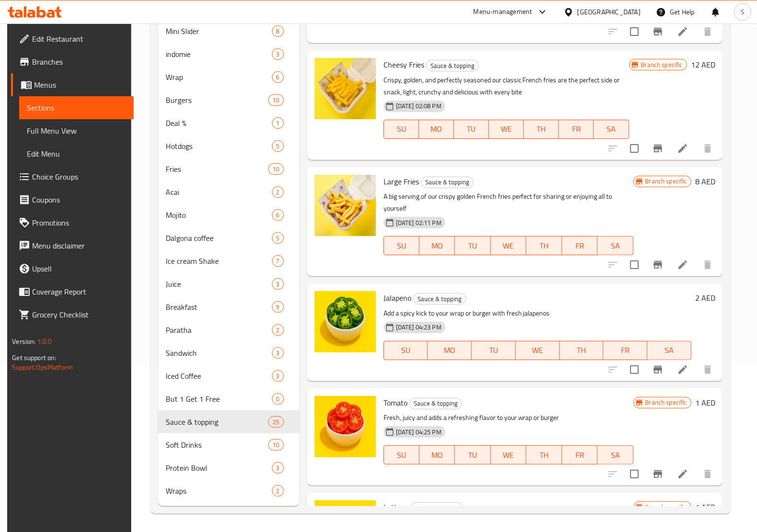
scroll to position [0, 0]
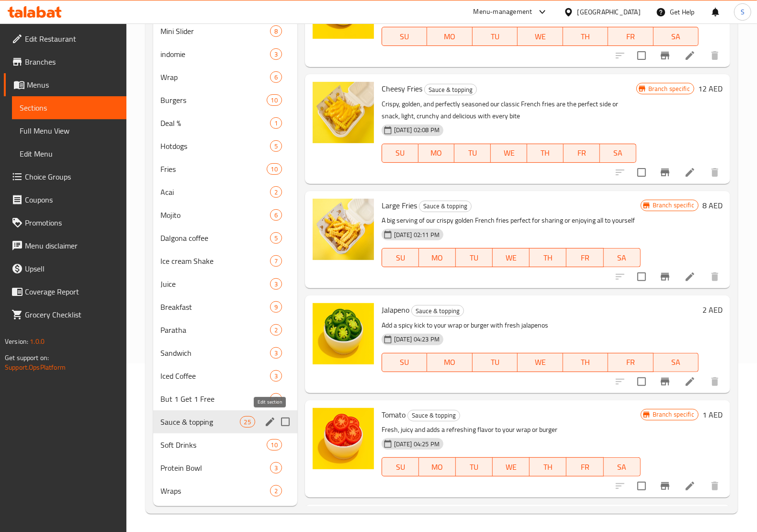
click at [268, 424] on icon "edit" at bounding box center [270, 421] width 9 height 9
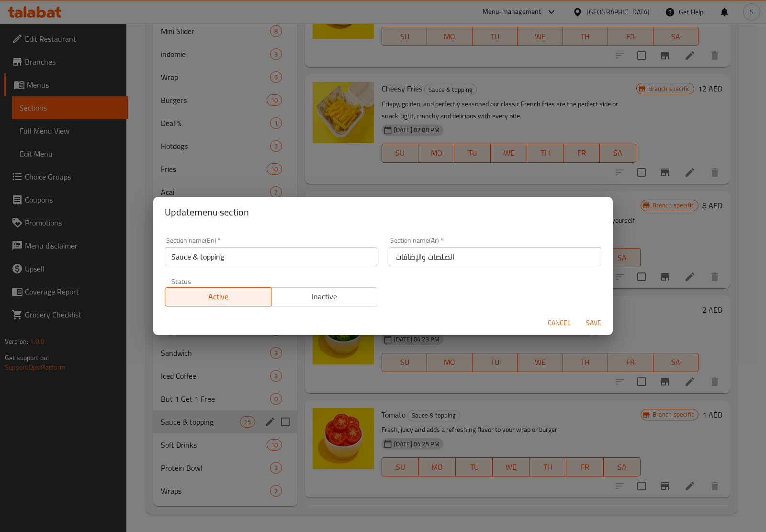
click at [224, 258] on input "Sauce & topping" at bounding box center [271, 256] width 213 height 19
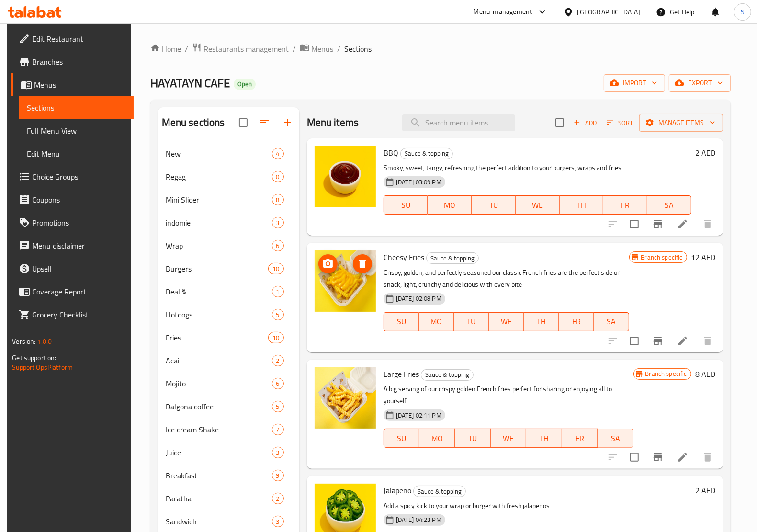
drag, startPoint x: 348, startPoint y: 288, endPoint x: 345, endPoint y: 180, distance: 108.2
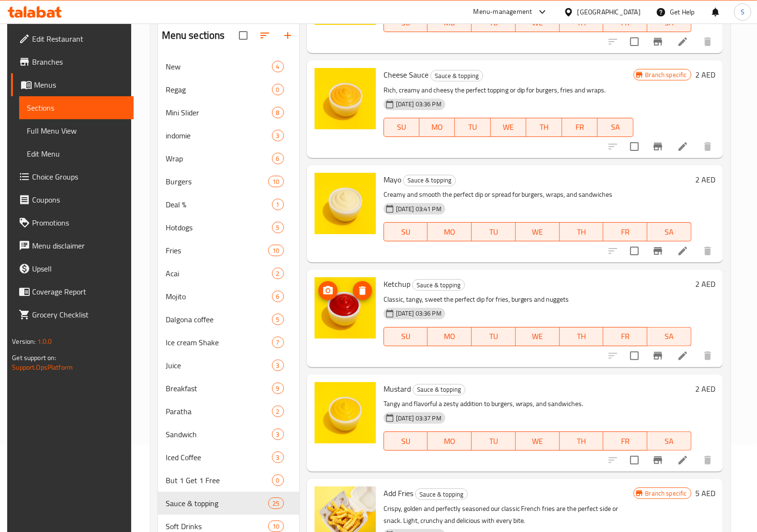
scroll to position [168, 0]
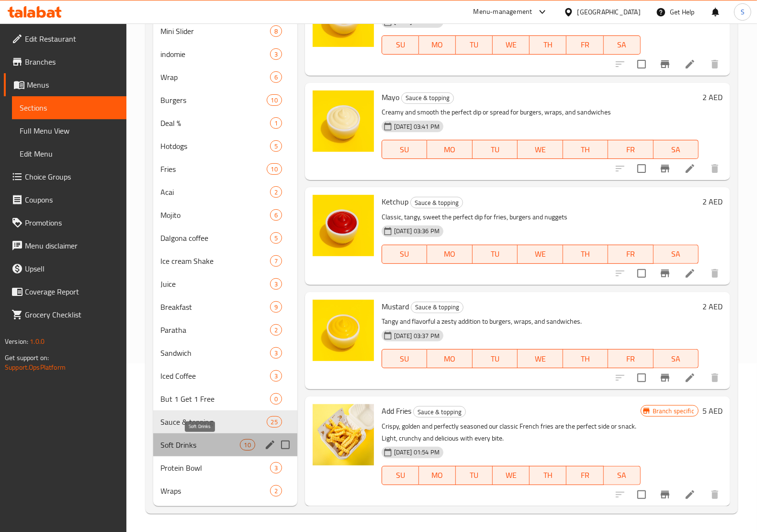
click at [204, 444] on span "Soft Drinks" at bounding box center [200, 444] width 79 height 11
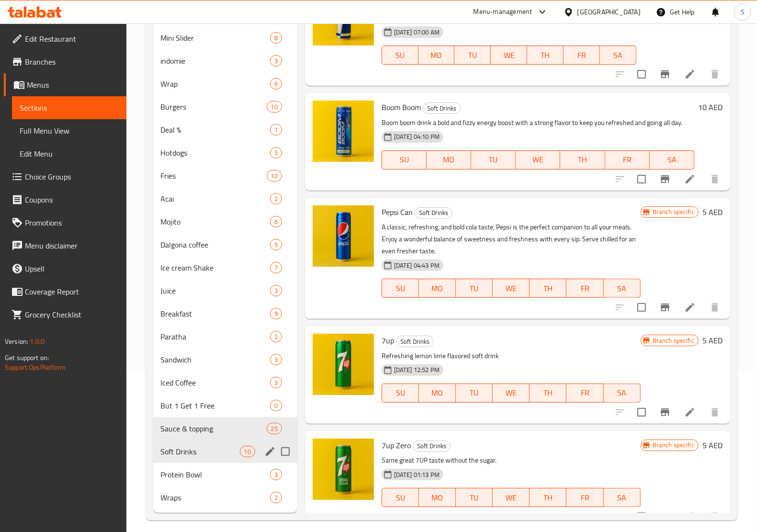
scroll to position [168, 0]
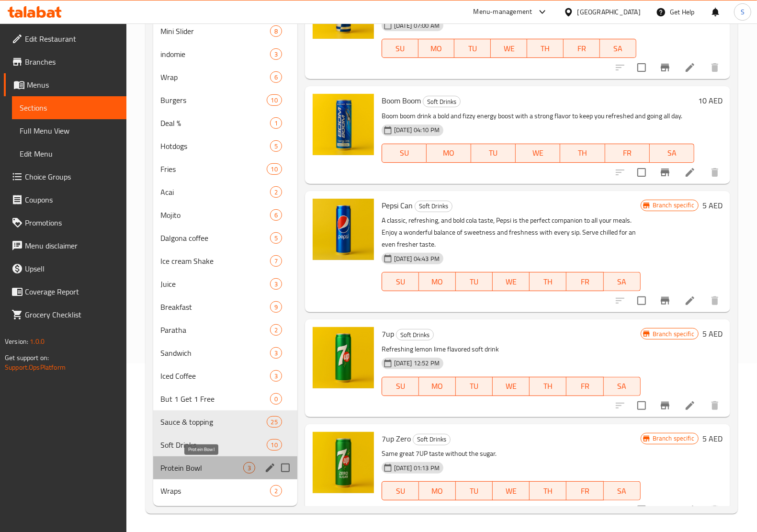
click at [199, 467] on span "Protein Bowl" at bounding box center [202, 467] width 82 height 11
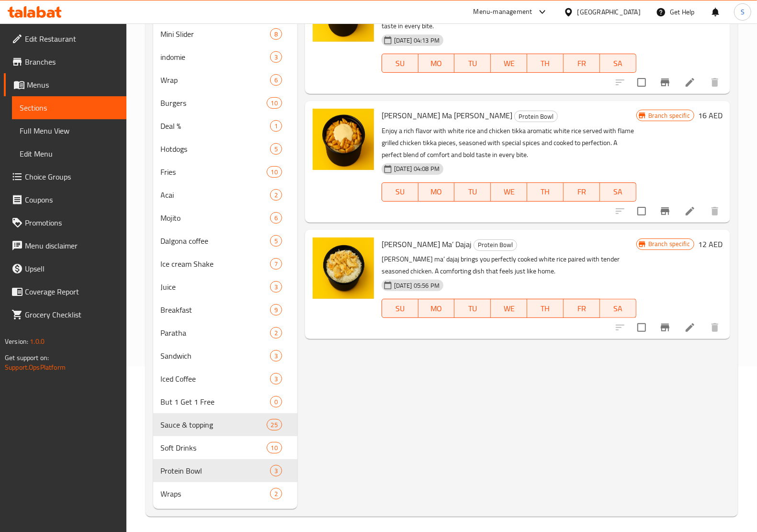
scroll to position [168, 0]
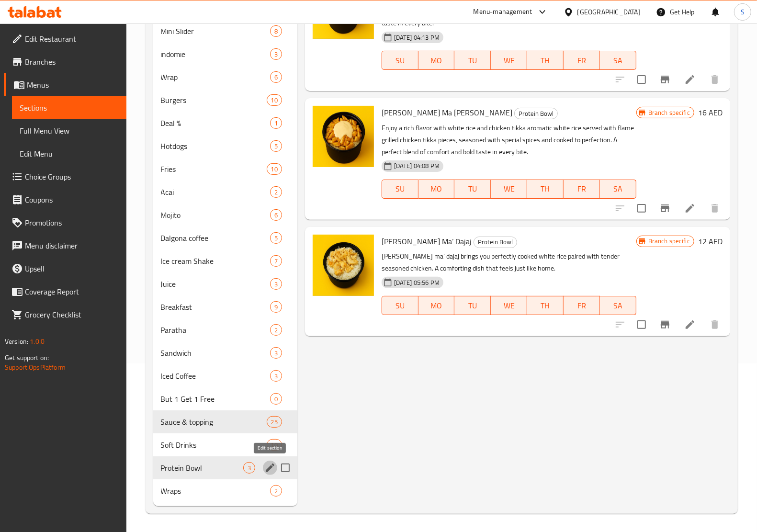
click at [266, 468] on icon "edit" at bounding box center [269, 467] width 11 height 11
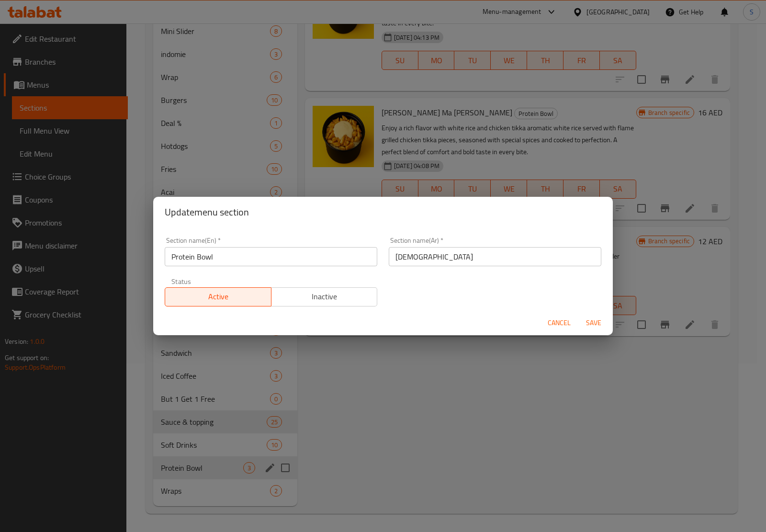
click at [236, 254] on input "Protein Bowl" at bounding box center [271, 256] width 213 height 19
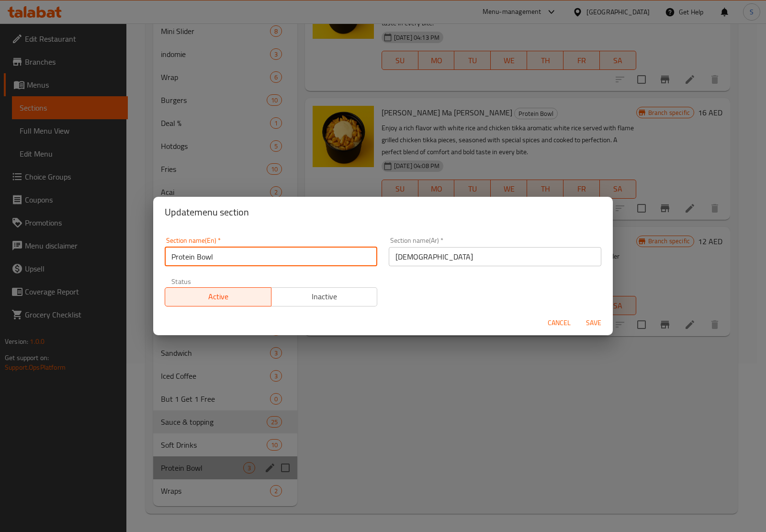
click at [236, 254] on input "Protein Bowl" at bounding box center [271, 256] width 213 height 19
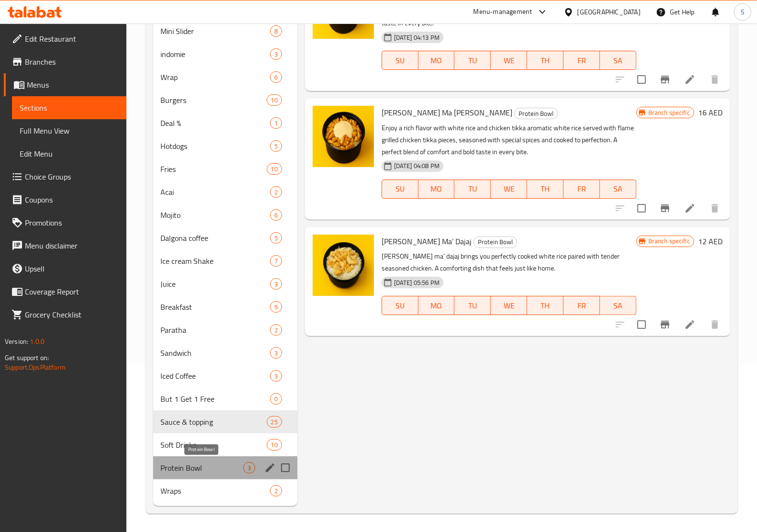
click at [216, 465] on span "Protein Bowl" at bounding box center [202, 467] width 82 height 11
click at [192, 483] on div "Wraps 2" at bounding box center [225, 490] width 144 height 23
